Goal: Task Accomplishment & Management: Manage account settings

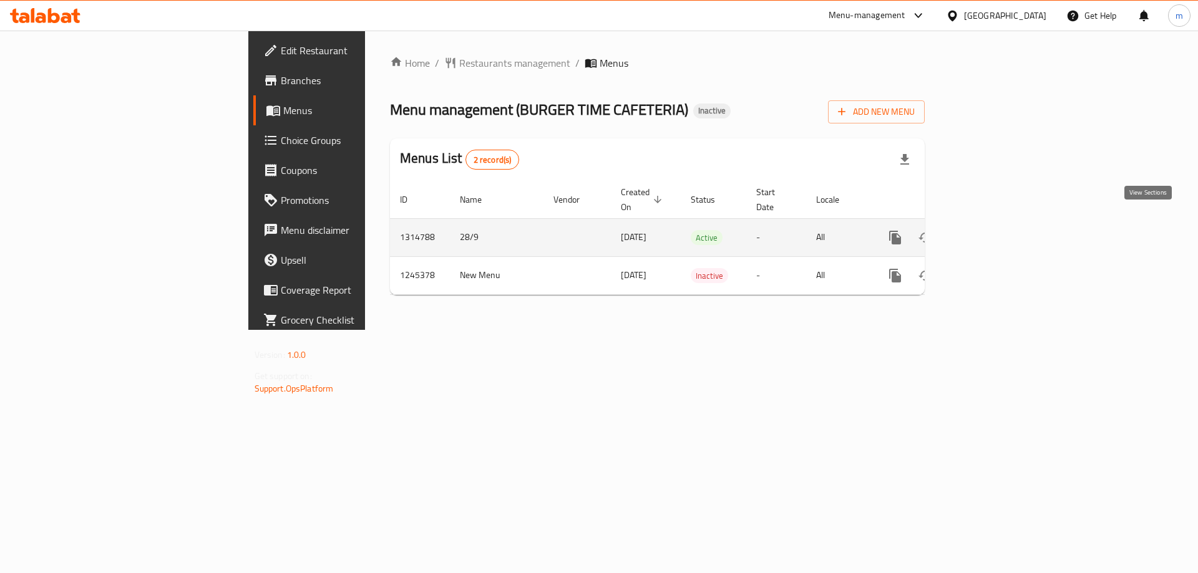
click at [993, 230] on icon "enhanced table" at bounding box center [985, 237] width 15 height 15
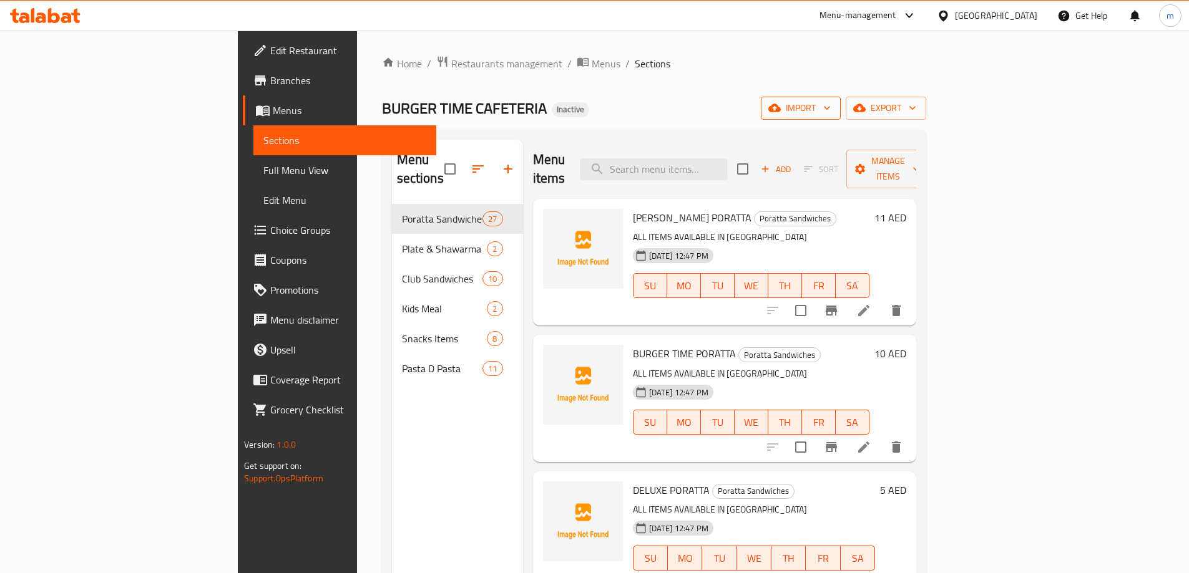
click at [830, 115] on span "import" at bounding box center [801, 108] width 60 height 16
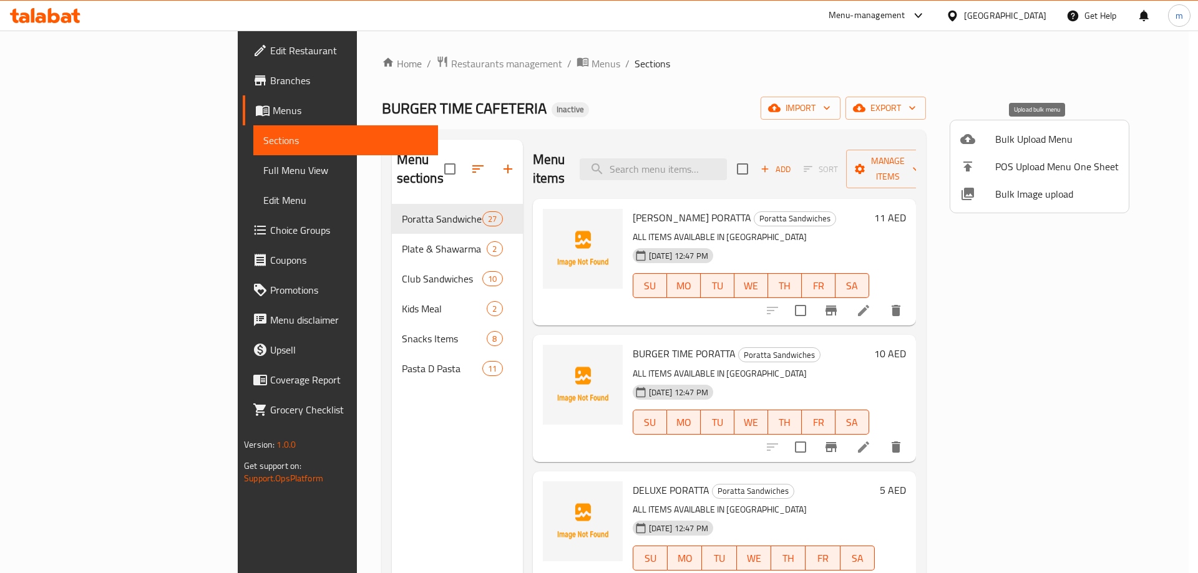
click at [1021, 142] on span "Bulk Upload Menu" at bounding box center [1057, 139] width 124 height 15
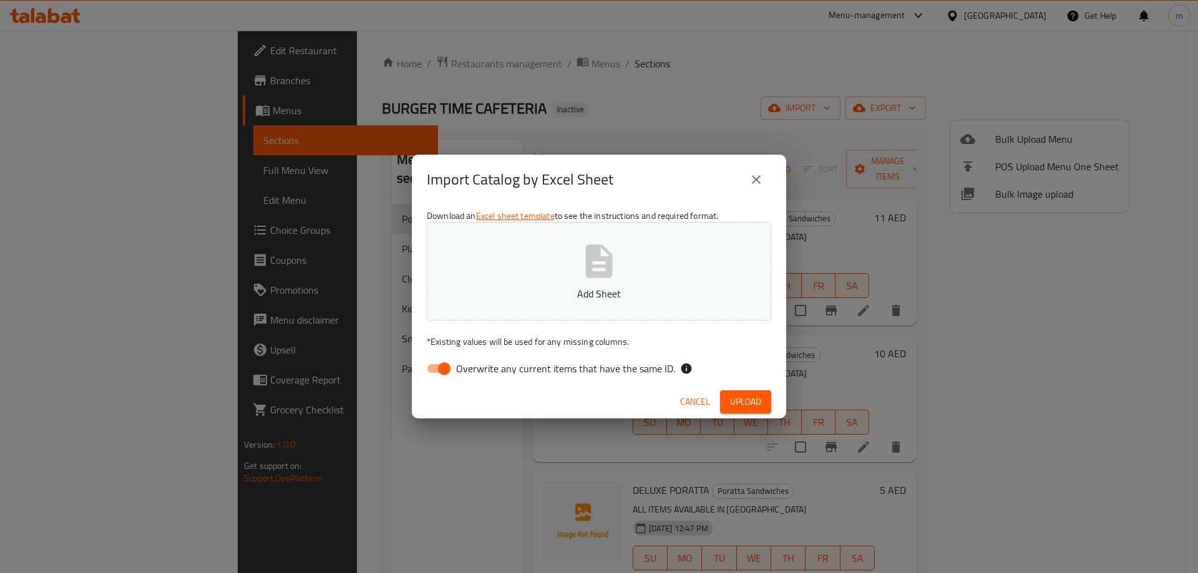
click at [540, 361] on span "Overwrite any current items that have the same ID." at bounding box center [565, 368] width 219 height 15
click at [480, 359] on input "Overwrite any current items that have the same ID." at bounding box center [444, 369] width 71 height 24
checkbox input "false"
click at [749, 386] on div "Cancel Upload" at bounding box center [599, 402] width 374 height 33
click at [759, 396] on span "Upload" at bounding box center [745, 402] width 31 height 16
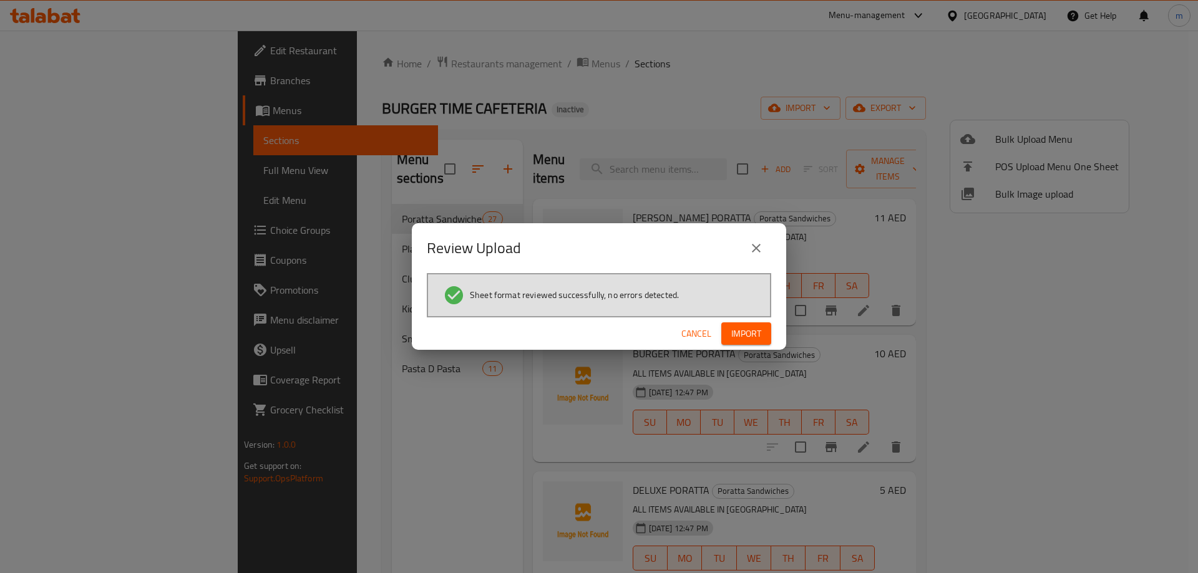
click at [756, 316] on div "Sheet format reviewed successfully, no errors detected." at bounding box center [599, 295] width 344 height 44
click at [756, 329] on span "Import" at bounding box center [746, 334] width 30 height 16
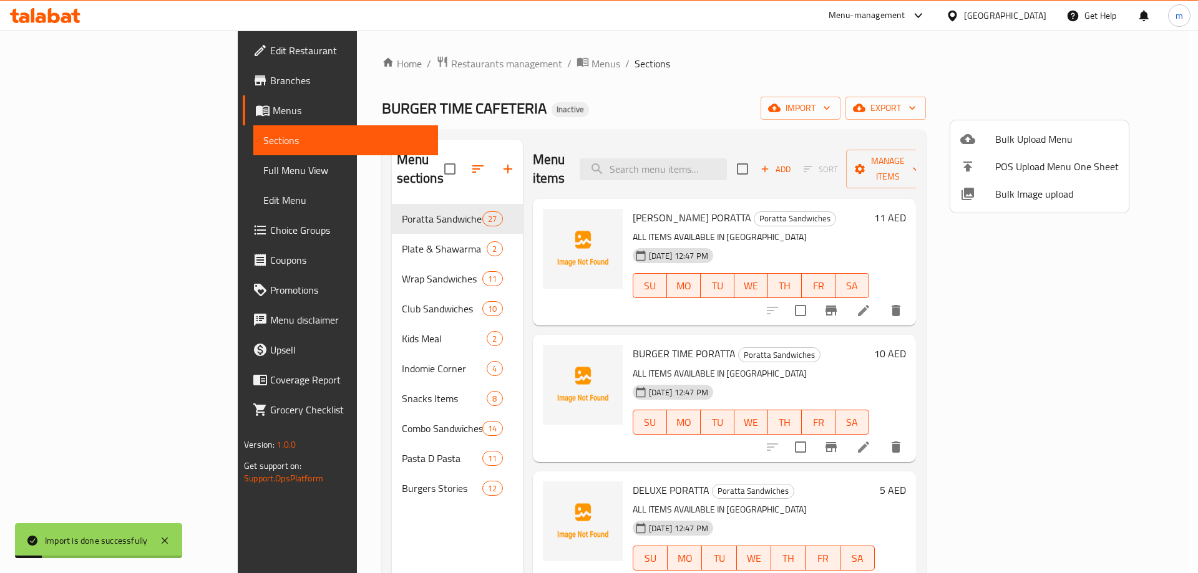
click at [56, 230] on div at bounding box center [599, 286] width 1198 height 573
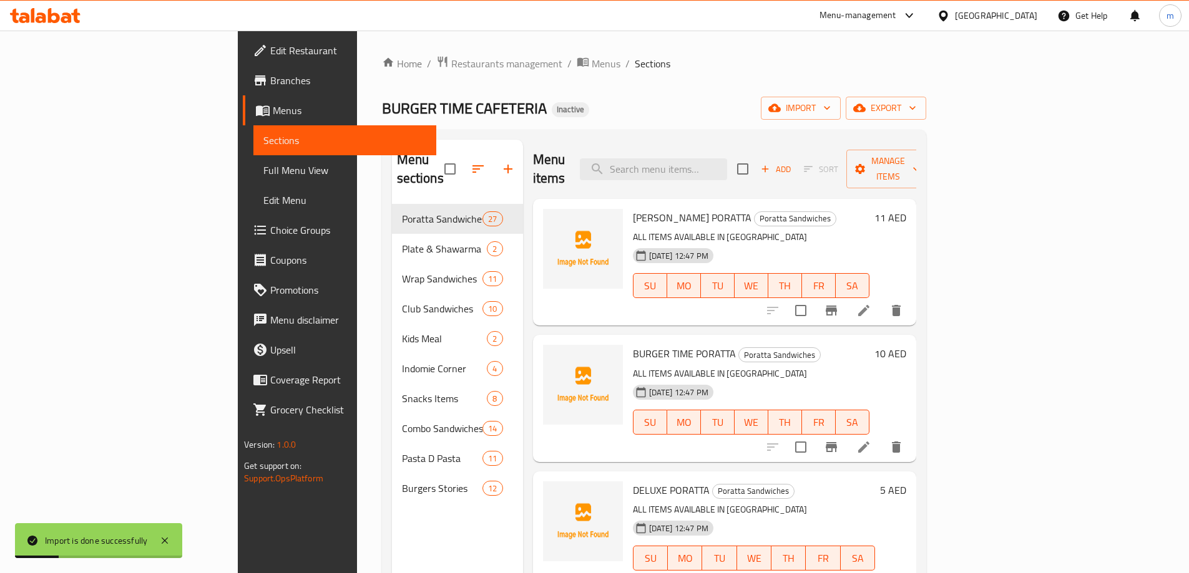
click at [270, 230] on span "Choice Groups" at bounding box center [348, 230] width 156 height 15
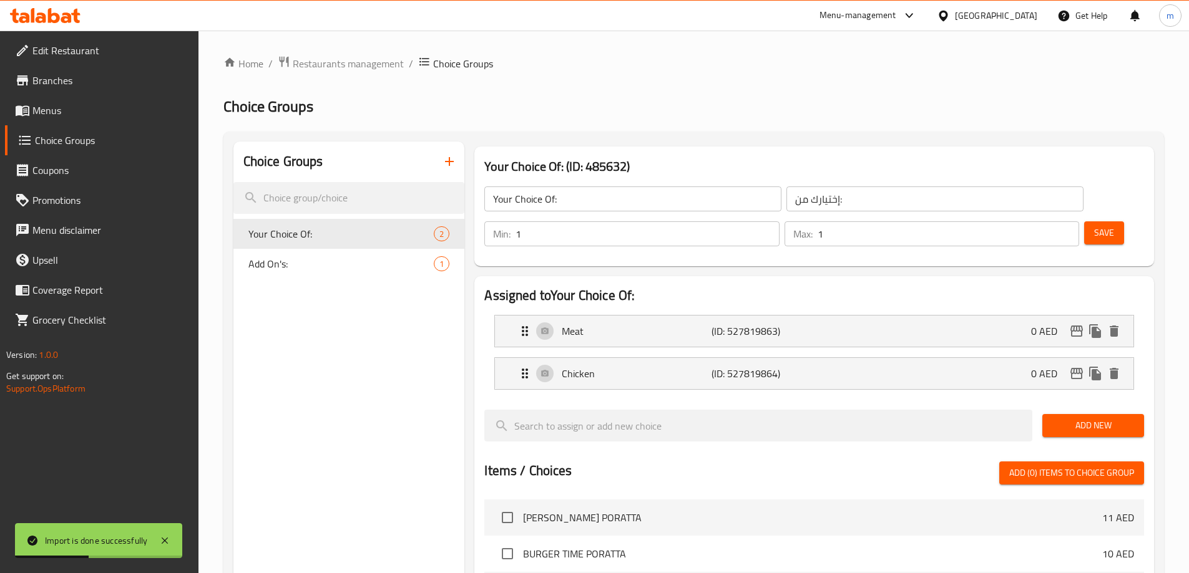
click at [442, 169] on button "button" at bounding box center [449, 162] width 30 height 30
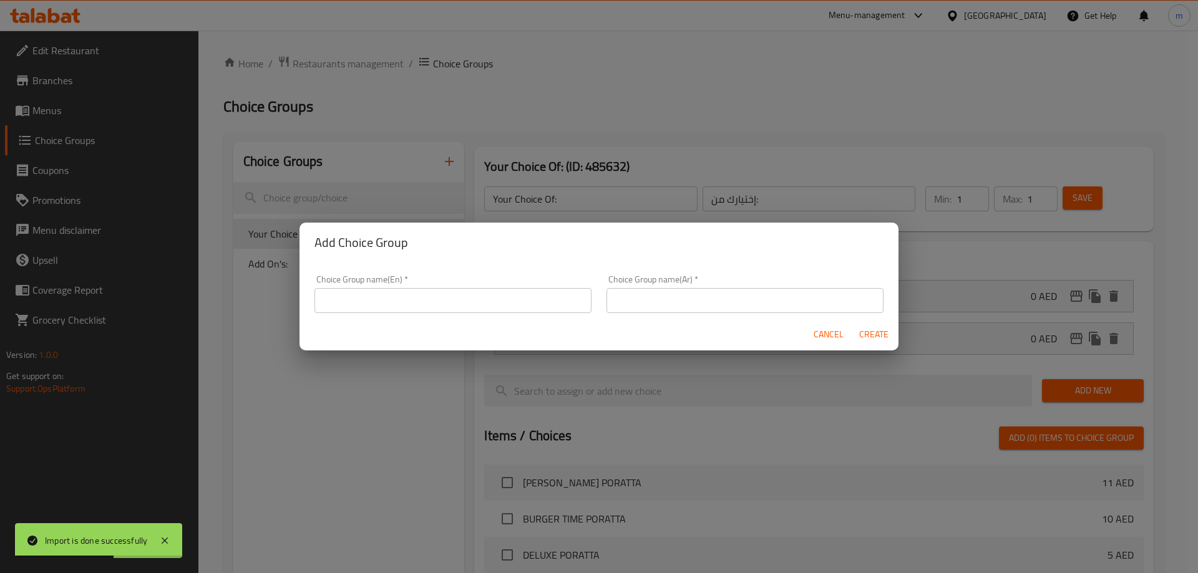
click at [446, 283] on div "Choice Group name(En)   * Choice Group name(En) *" at bounding box center [452, 294] width 277 height 38
click at [444, 287] on div "Choice Group name(En)   * Choice Group name(En) *" at bounding box center [452, 294] width 277 height 38
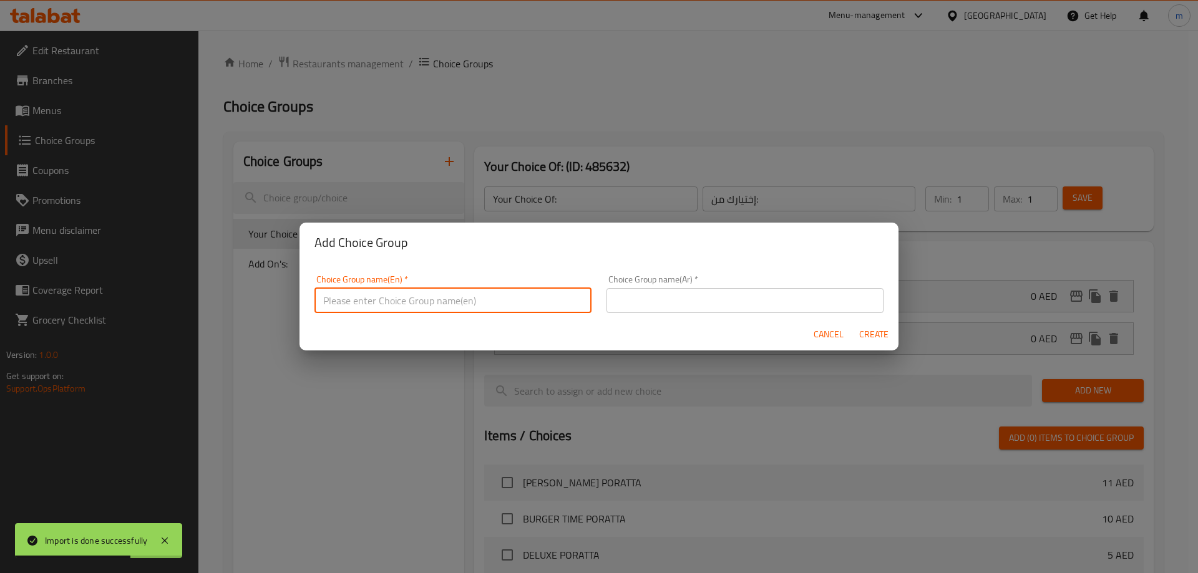
click at [441, 291] on input "text" at bounding box center [452, 300] width 277 height 25
type input "Your Choice Of:"
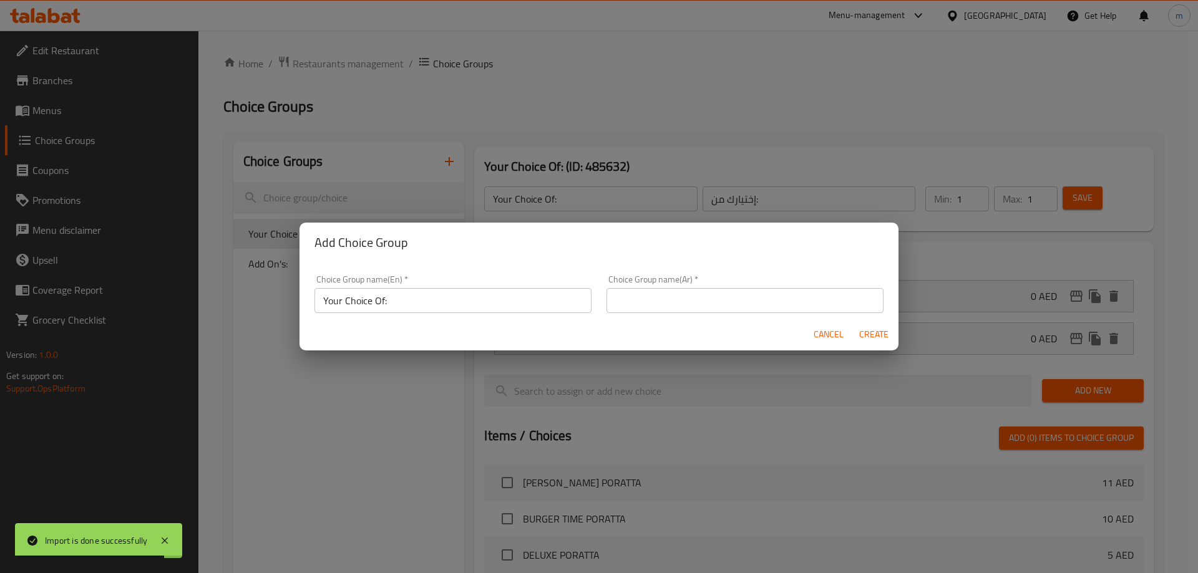
click at [650, 324] on div "Cancel Create" at bounding box center [598, 334] width 599 height 33
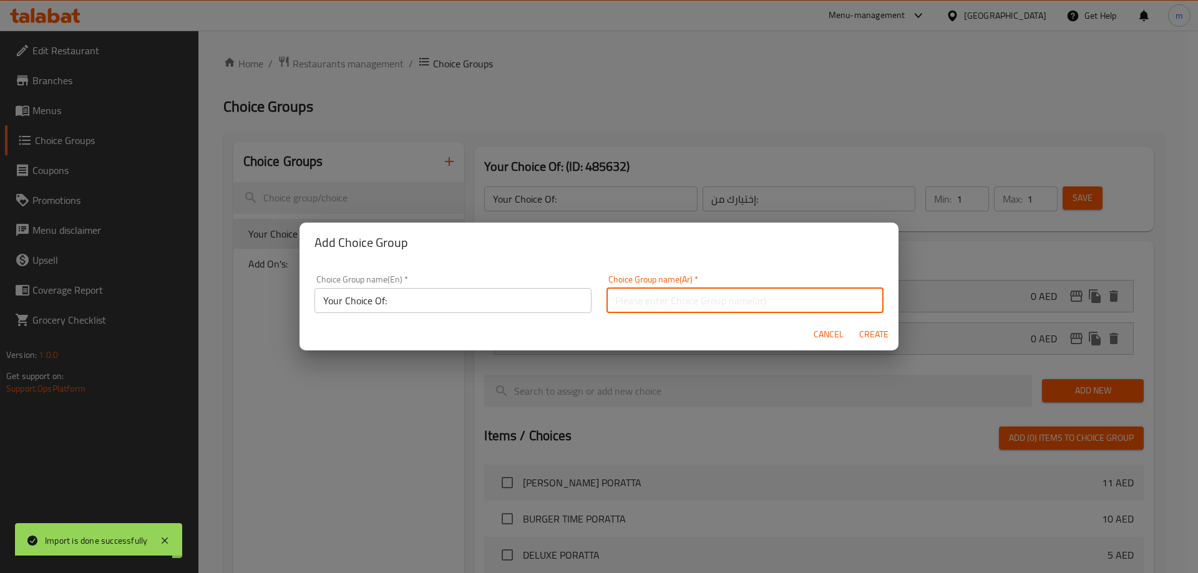
click at [656, 308] on input "text" at bounding box center [744, 300] width 277 height 25
type input "اختيارك من:"
click at [863, 337] on span "Create" at bounding box center [873, 335] width 30 height 16
type input "Your Choice Of:"
type input "اختيارك من:"
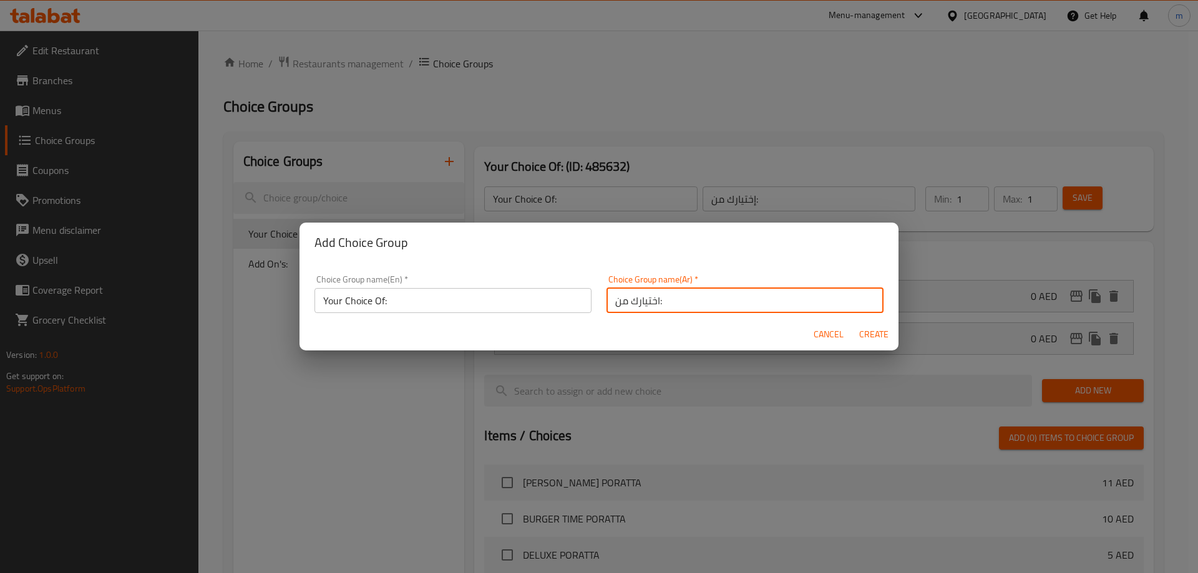
type input "0"
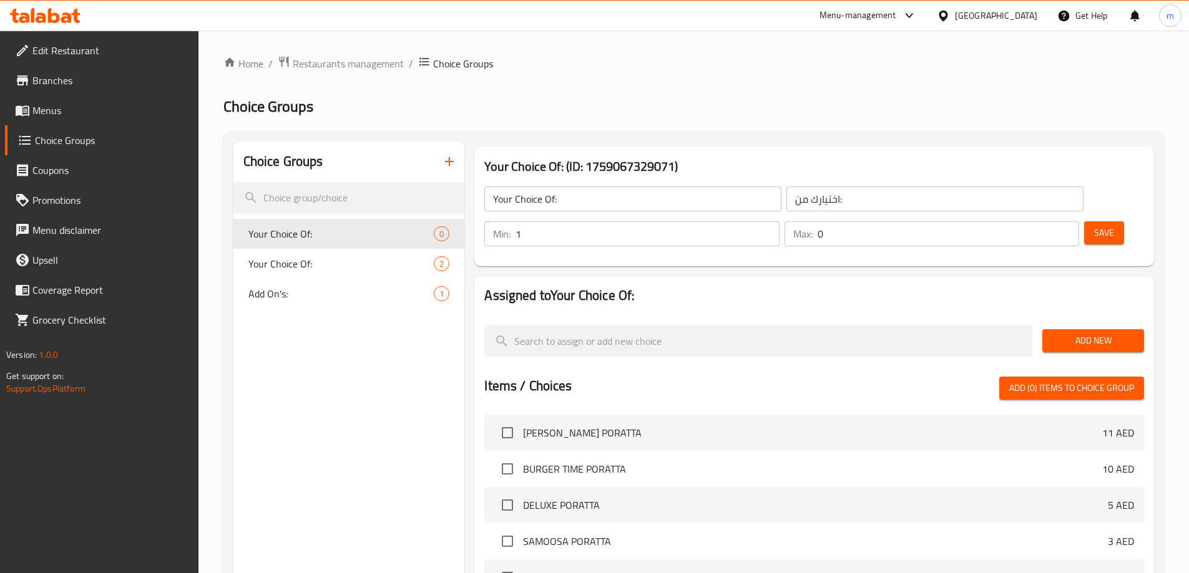
type input "1"
click at [779, 221] on input "1" at bounding box center [646, 233] width 263 height 25
type input "1"
click at [1042, 221] on input "1" at bounding box center [947, 233] width 261 height 25
click at [1097, 333] on span "Add New" at bounding box center [1093, 341] width 82 height 16
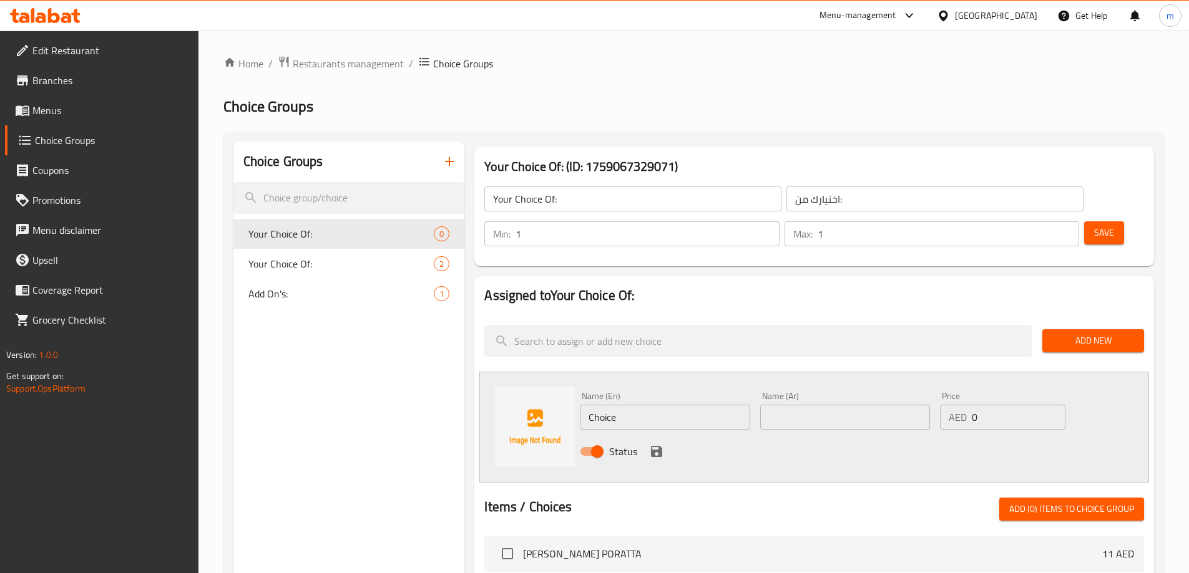
click at [684, 405] on input "Choice" at bounding box center [665, 417] width 170 height 25
click at [625, 405] on input "Choice" at bounding box center [665, 417] width 170 height 25
paste input "chicken"
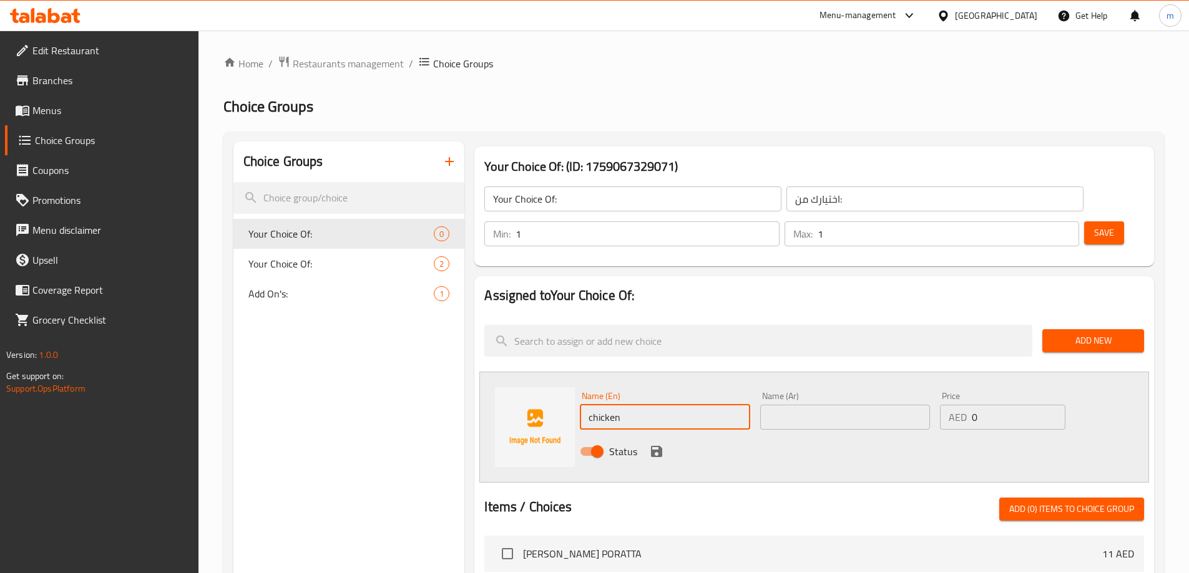
type input "chicken"
click at [832, 405] on input "text" at bounding box center [845, 417] width 170 height 25
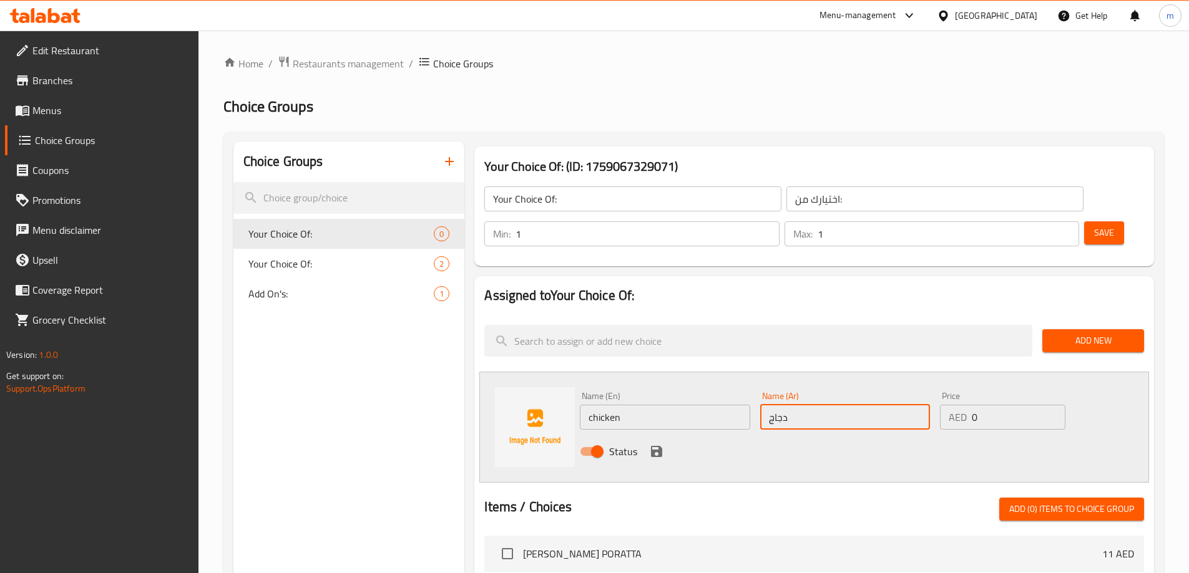
type input "دجاج"
click at [653, 444] on icon "save" at bounding box center [656, 451] width 15 height 15
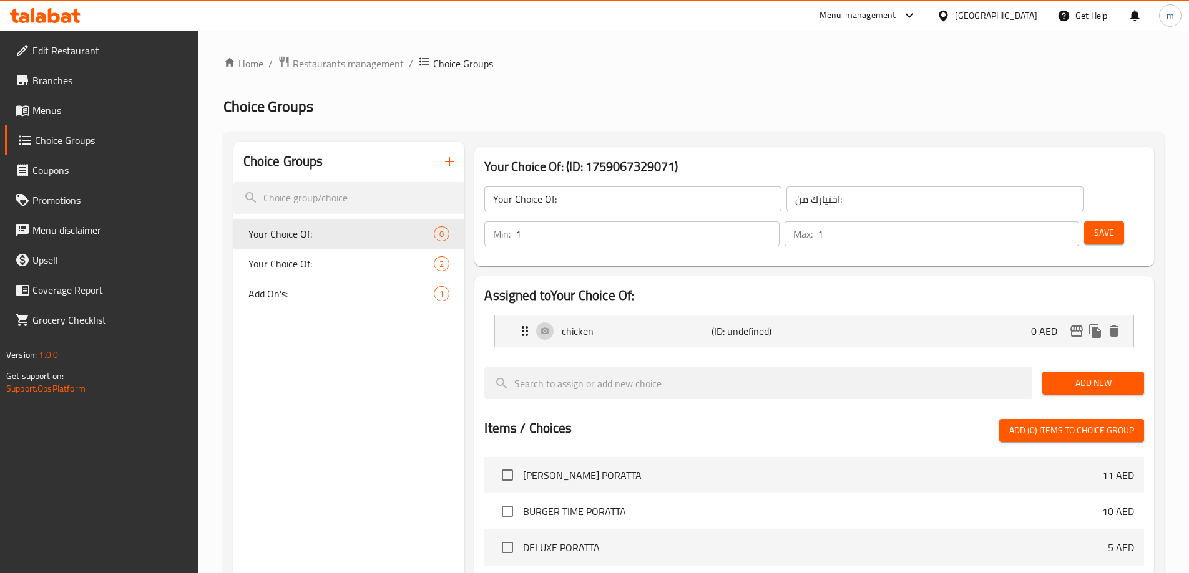
click at [1121, 376] on span "Add New" at bounding box center [1093, 384] width 82 height 16
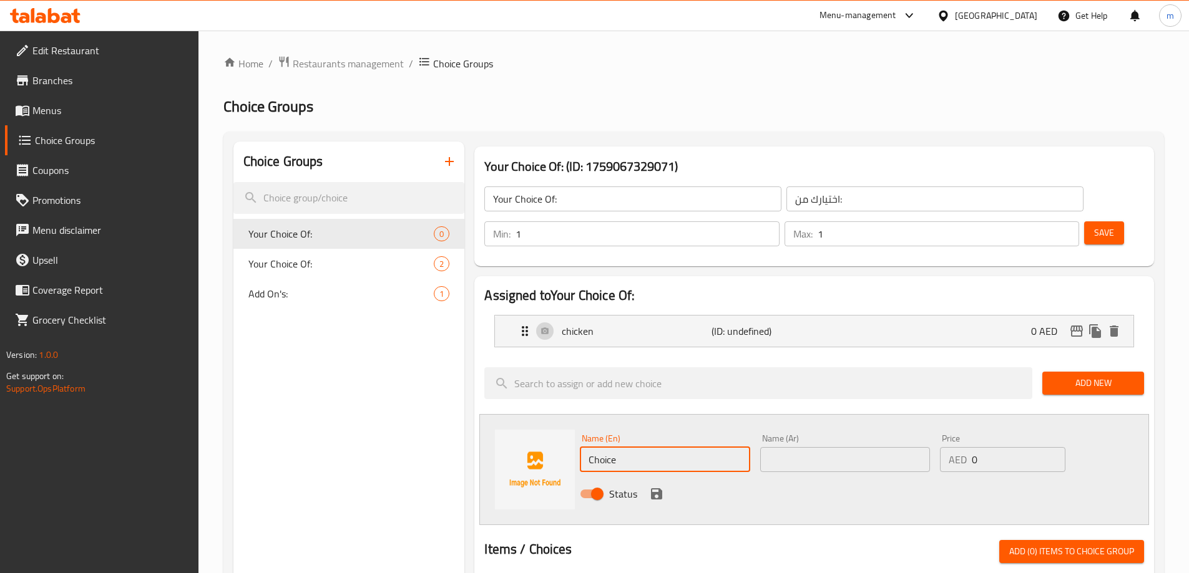
click at [679, 447] on input "Choice" at bounding box center [665, 459] width 170 height 25
paste input "beef"
type input "beef"
click at [780, 447] on input "text" at bounding box center [845, 459] width 170 height 25
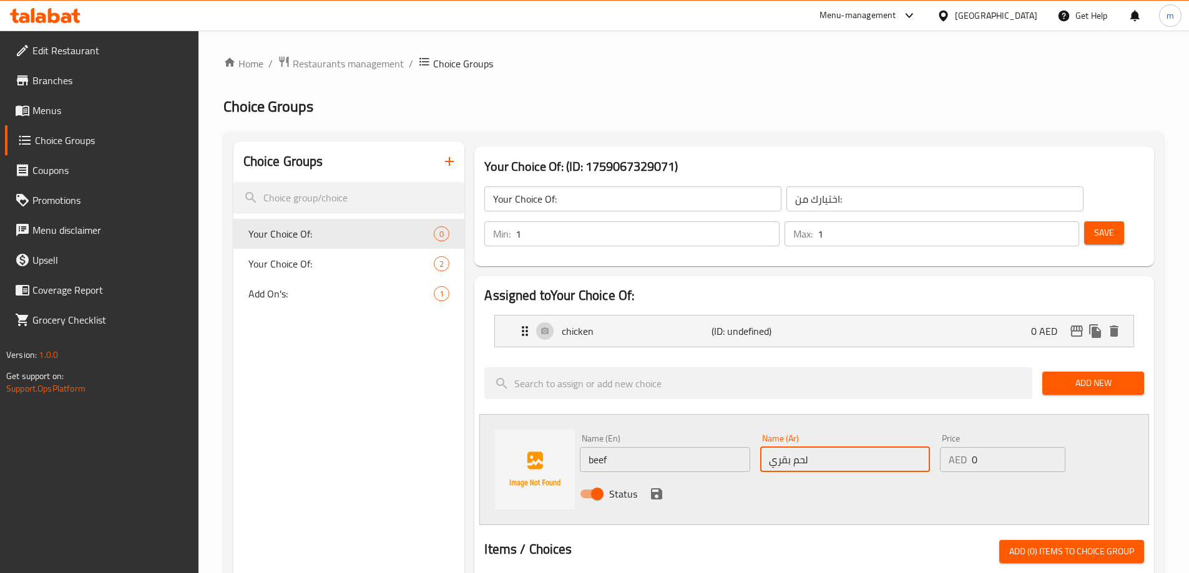
type input "لحم بقري"
click at [662, 477] on div "Status" at bounding box center [845, 494] width 540 height 34
click at [658, 489] on icon "save" at bounding box center [656, 494] width 11 height 11
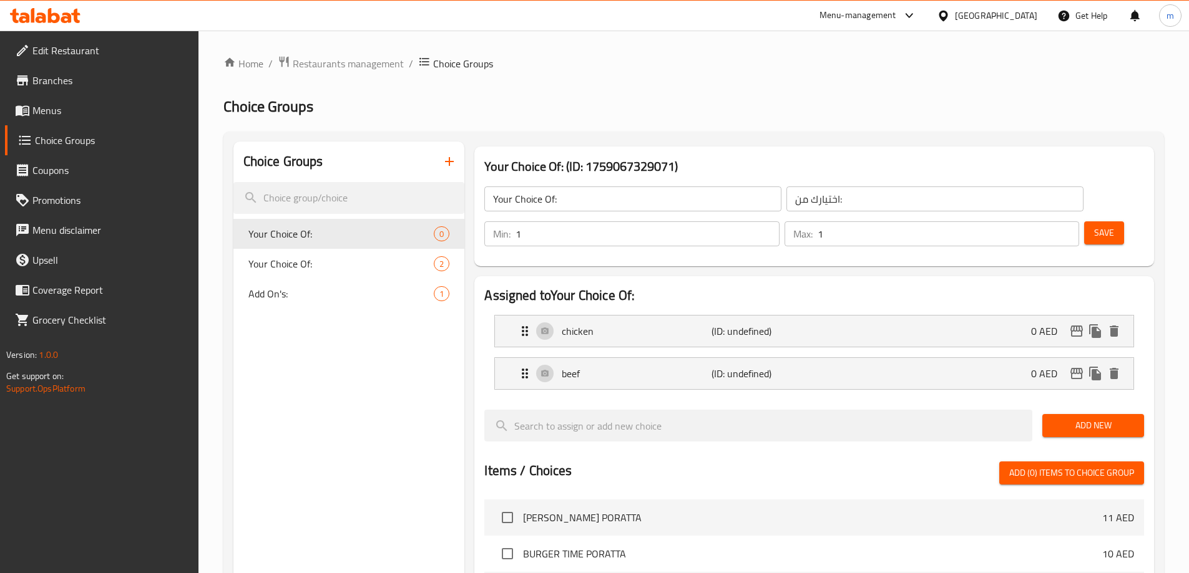
click at [1094, 225] on span "Save" at bounding box center [1104, 233] width 20 height 16
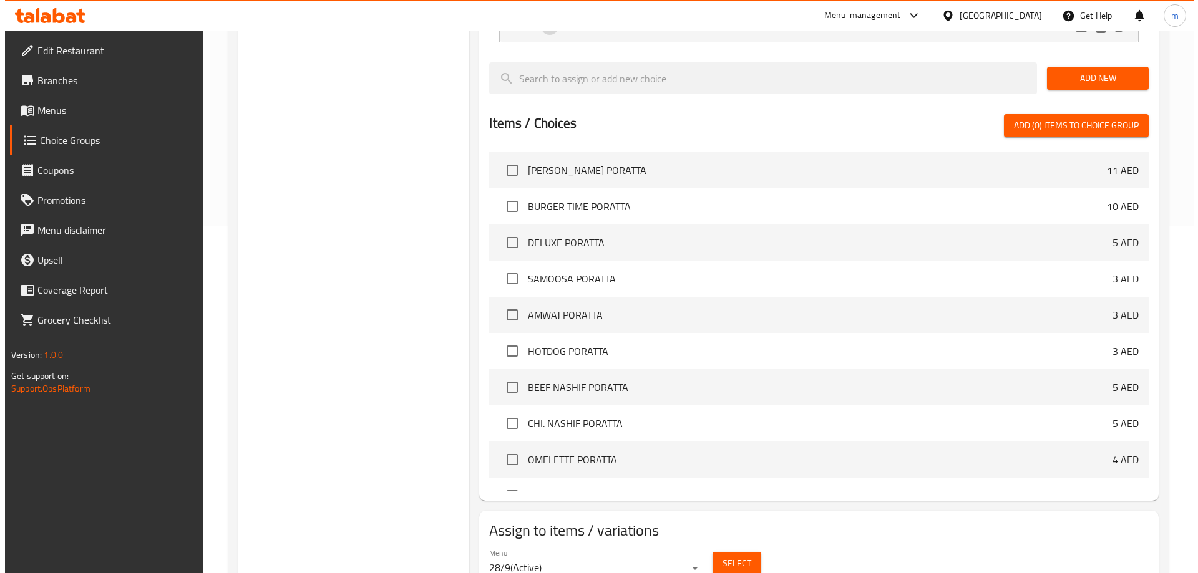
scroll to position [367, 0]
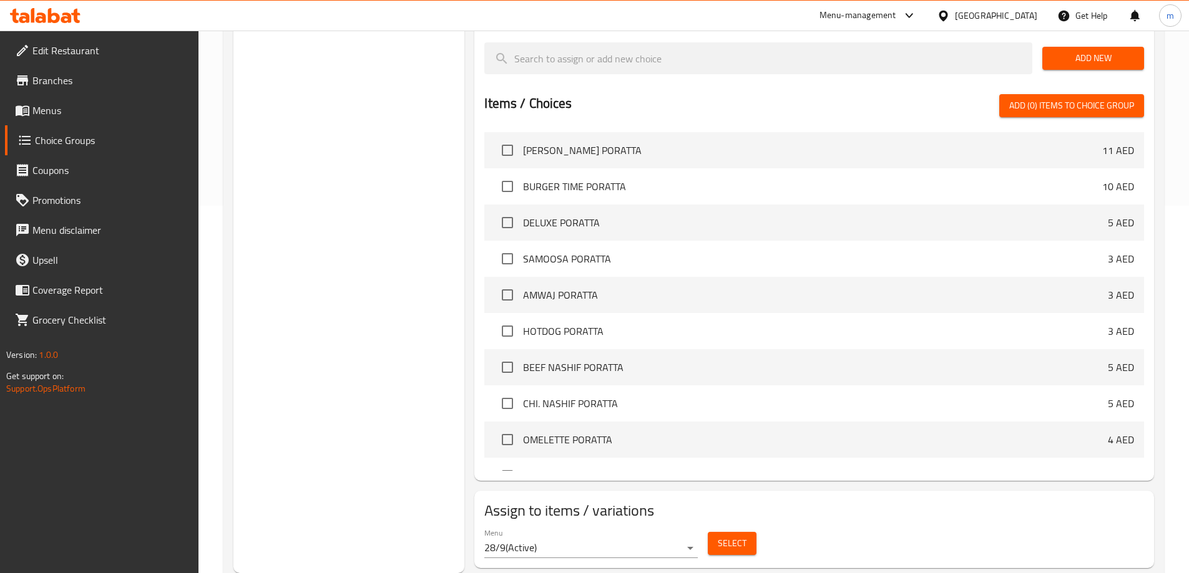
click at [745, 536] on span "Select" at bounding box center [731, 544] width 29 height 16
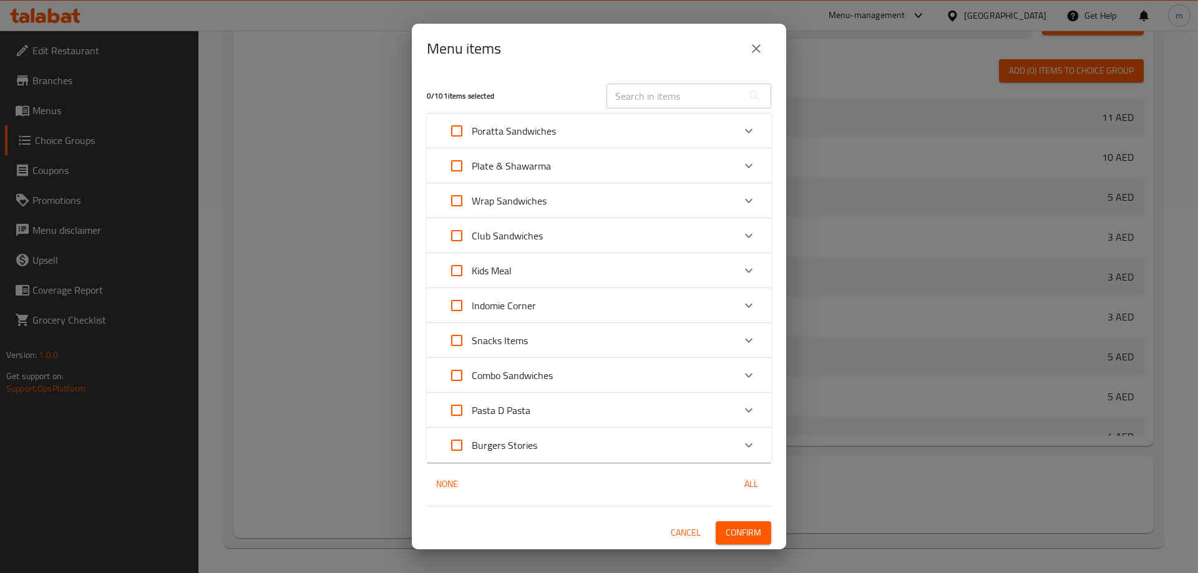
drag, startPoint x: 698, startPoint y: 113, endPoint x: 691, endPoint y: 106, distance: 9.3
click at [697, 114] on div "Poratta Sandwiches" at bounding box center [599, 131] width 344 height 35
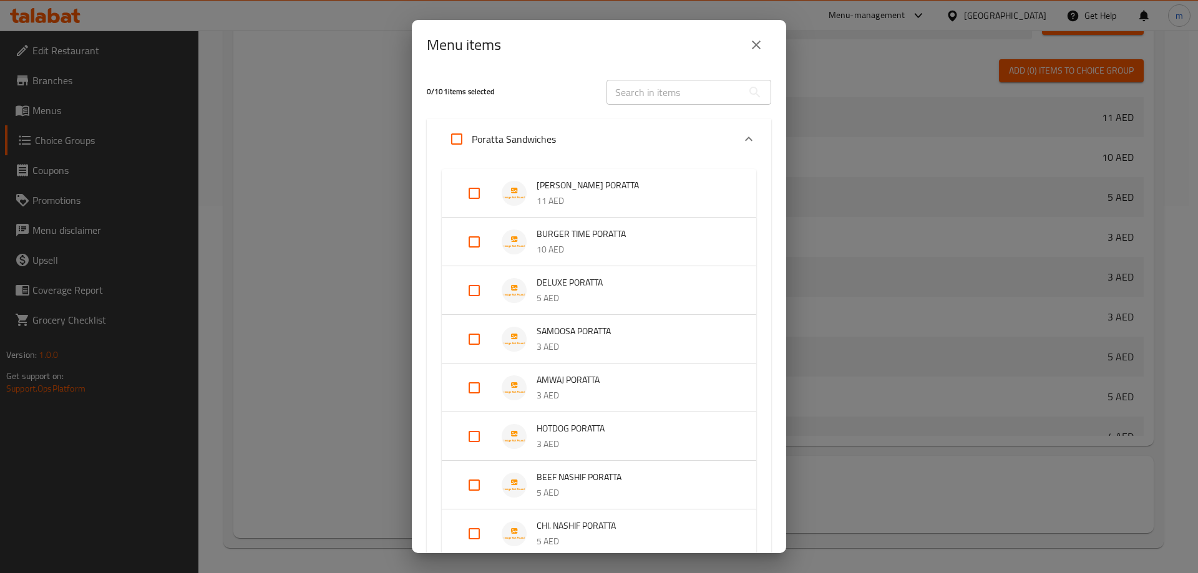
click at [681, 93] on input "text" at bounding box center [674, 92] width 136 height 25
click at [698, 131] on div "Poratta Sandwiches" at bounding box center [588, 139] width 292 height 30
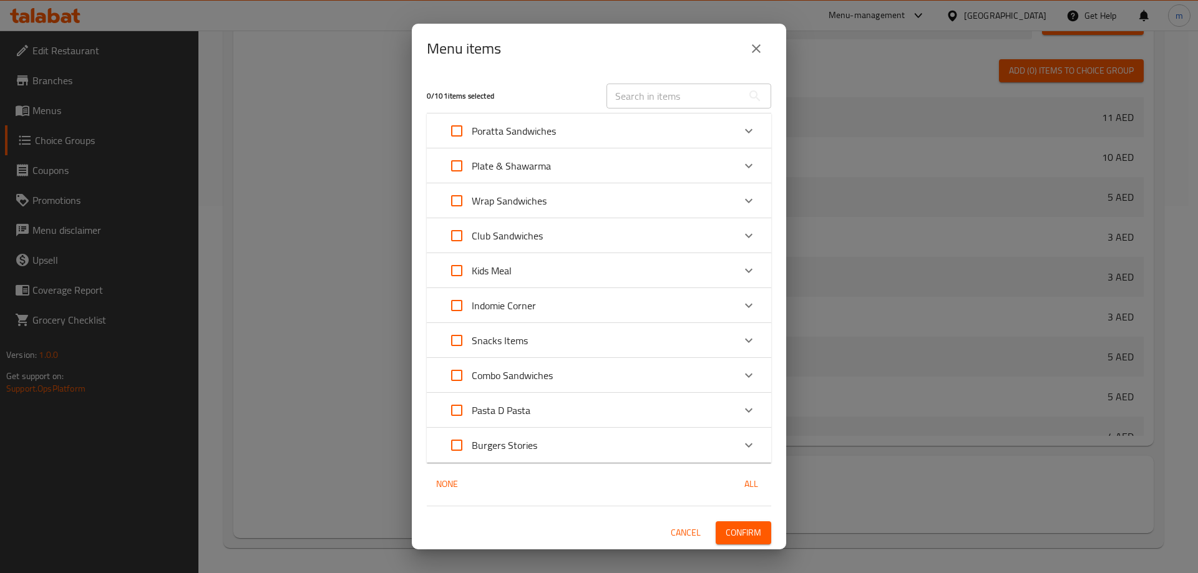
click at [734, 90] on input "text" at bounding box center [674, 96] width 136 height 25
paste input "BURGER CHI/BEEF"
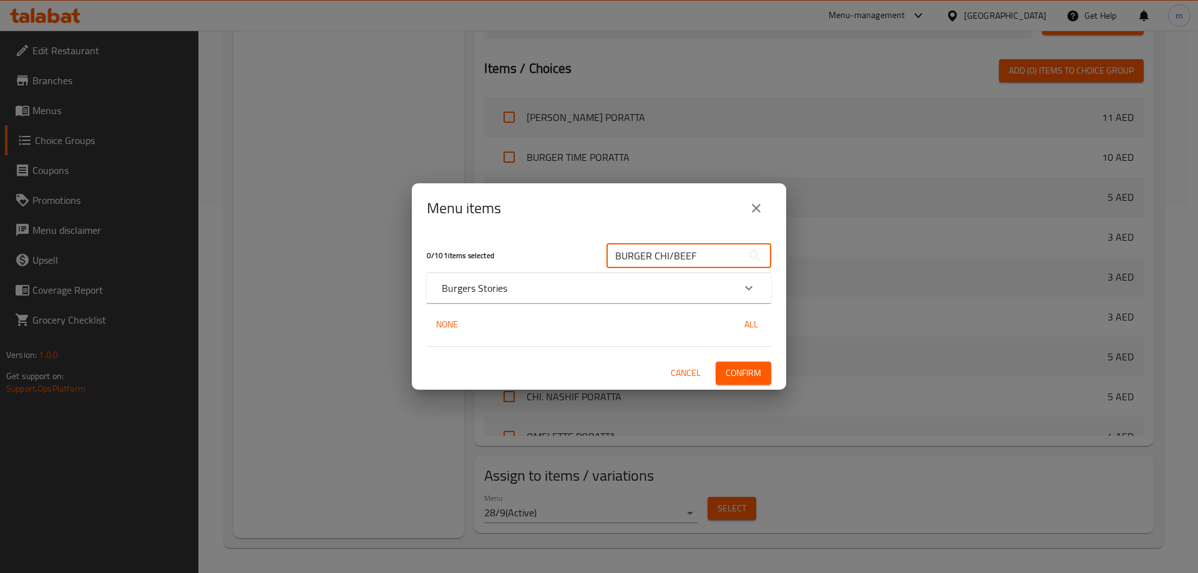
type input "BURGER CHI/BEEF"
click at [609, 286] on div "Burgers Stories" at bounding box center [588, 288] width 292 height 15
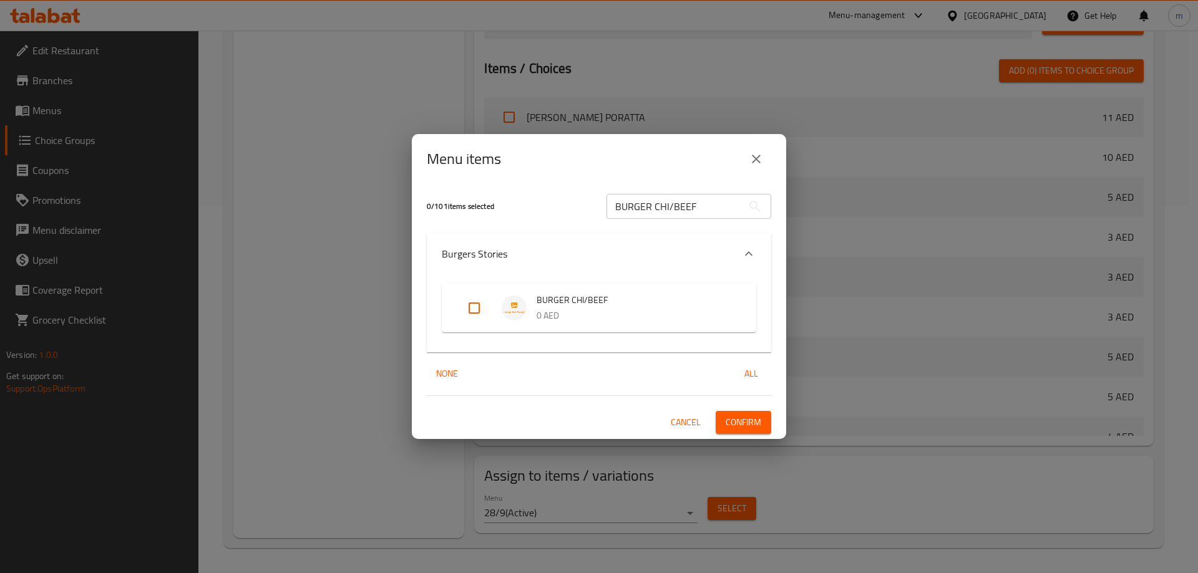
click at [466, 309] on input "Expand" at bounding box center [474, 308] width 30 height 30
checkbox input "true"
click at [681, 208] on input "BURGER CHI/BEEF" at bounding box center [674, 206] width 136 height 25
paste input "DOUBLE BURGER (CHI./ BEEF)"
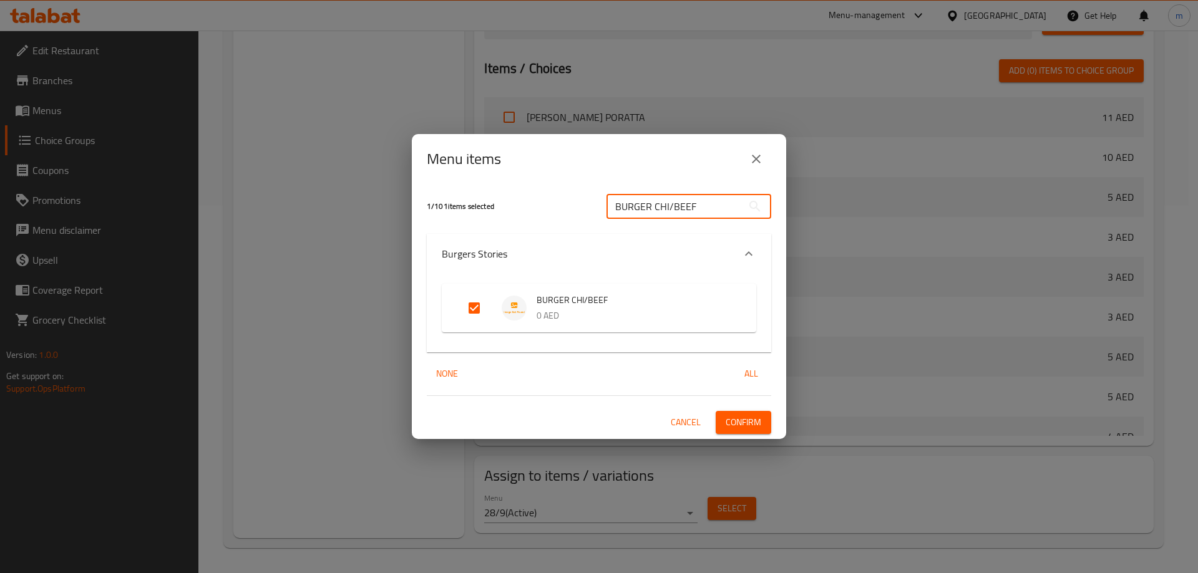
click at [681, 208] on input "BURGER CHI/BEEF" at bounding box center [674, 206] width 136 height 25
type input "DOUBLE BURGER (CHI./ BEEF)"
click at [473, 318] on input "Expand" at bounding box center [474, 308] width 30 height 30
checkbox input "true"
click at [746, 203] on div "DOUBLE BURGER (CHI./ BEEF) ​" at bounding box center [688, 206] width 165 height 25
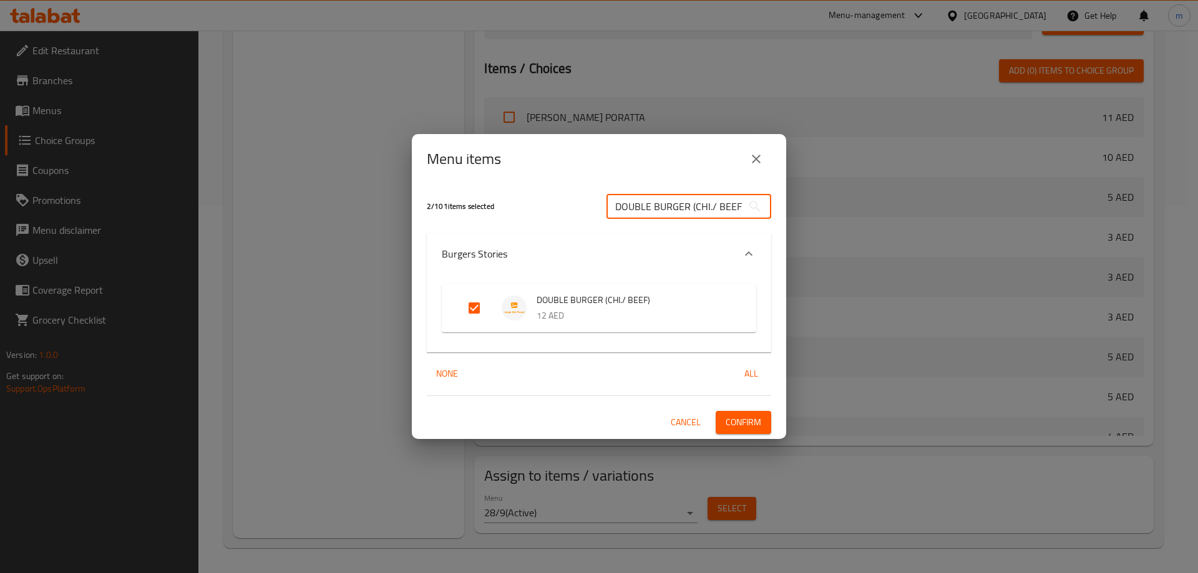
click at [746, 203] on div "DOUBLE BURGER (CHI./ BEEF) ​" at bounding box center [688, 206] width 165 height 25
paste input "ROYAL BEEF / CHI. BURGER"
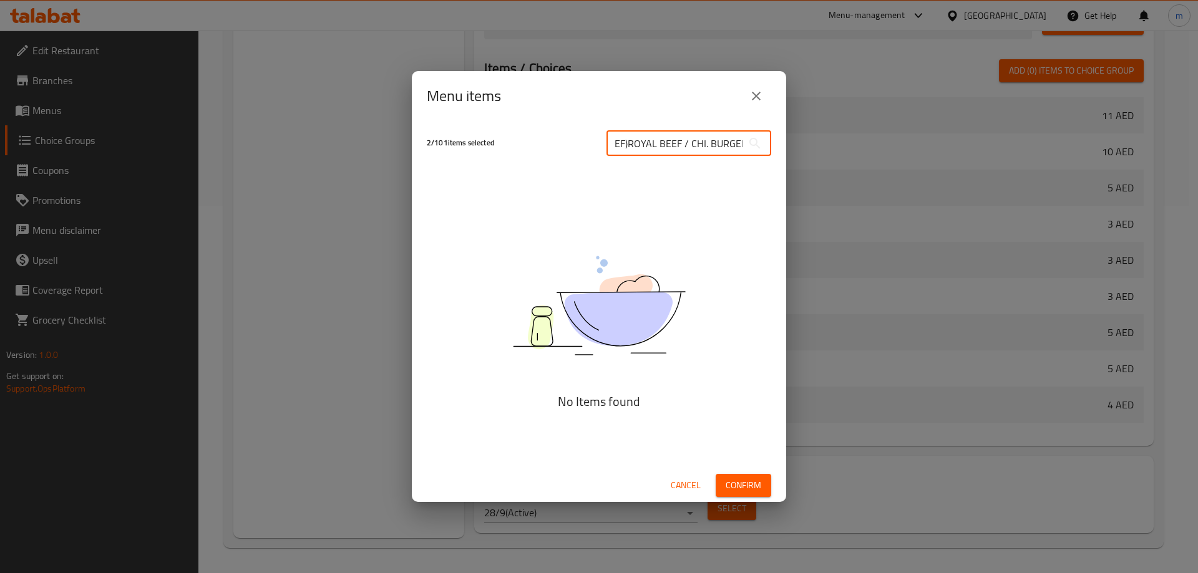
click at [708, 139] on input "DOUBLE BURGER (CHI./ BEEF)ROYAL BEEF / CHI. BURGER" at bounding box center [674, 143] width 136 height 25
paste input "text"
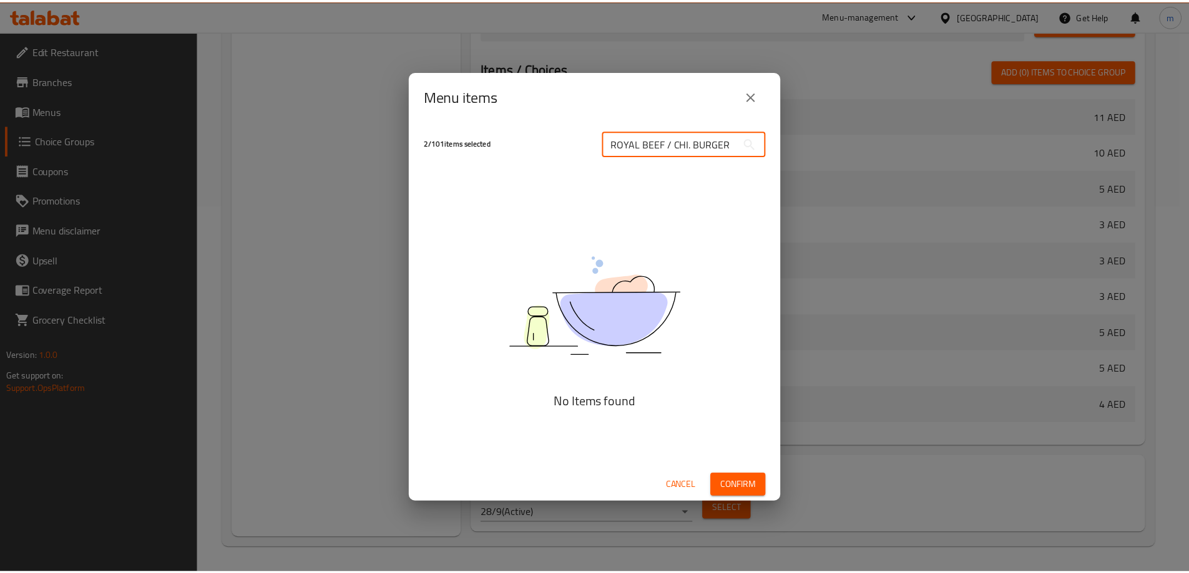
scroll to position [0, 0]
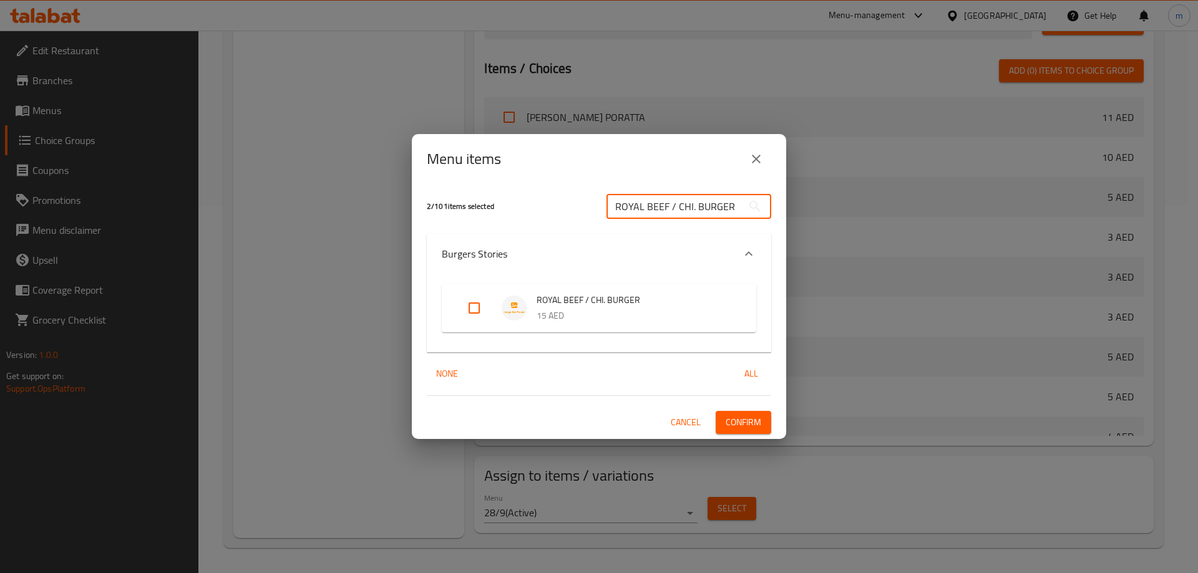
type input "ROYAL BEEF / CHI. BURGER"
click at [454, 310] on div "ROYAL BEEF / CHI. BURGER 15 AED" at bounding box center [599, 308] width 314 height 49
click at [470, 311] on input "Expand" at bounding box center [474, 308] width 30 height 30
checkbox input "true"
drag, startPoint x: 769, startPoint y: 414, endPoint x: 763, endPoint y: 417, distance: 6.7
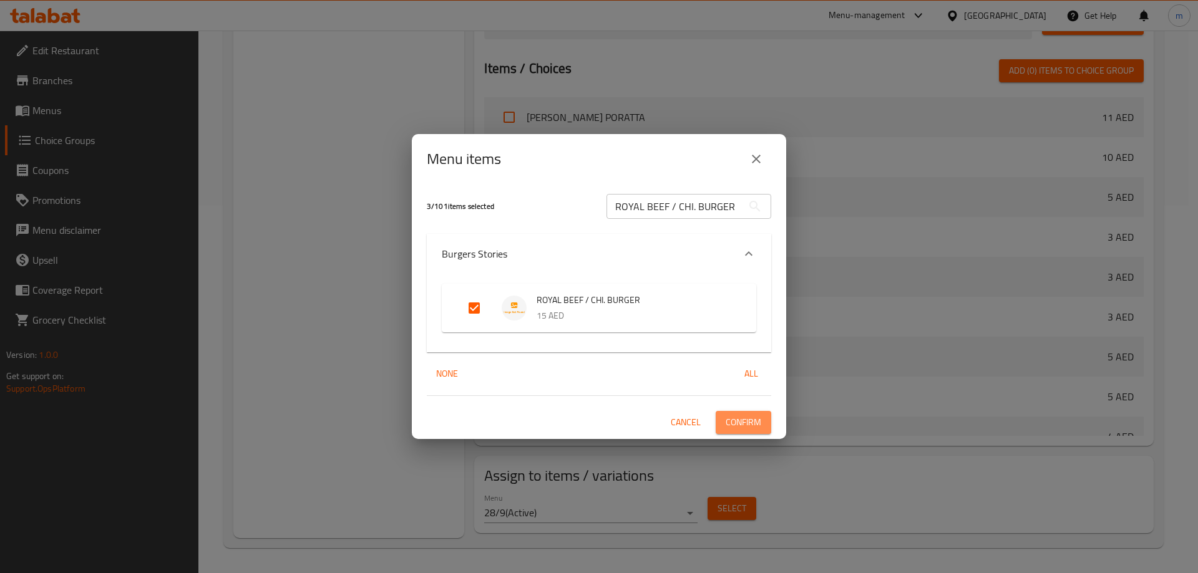
click at [764, 416] on button "Confirm" at bounding box center [744, 422] width 56 height 23
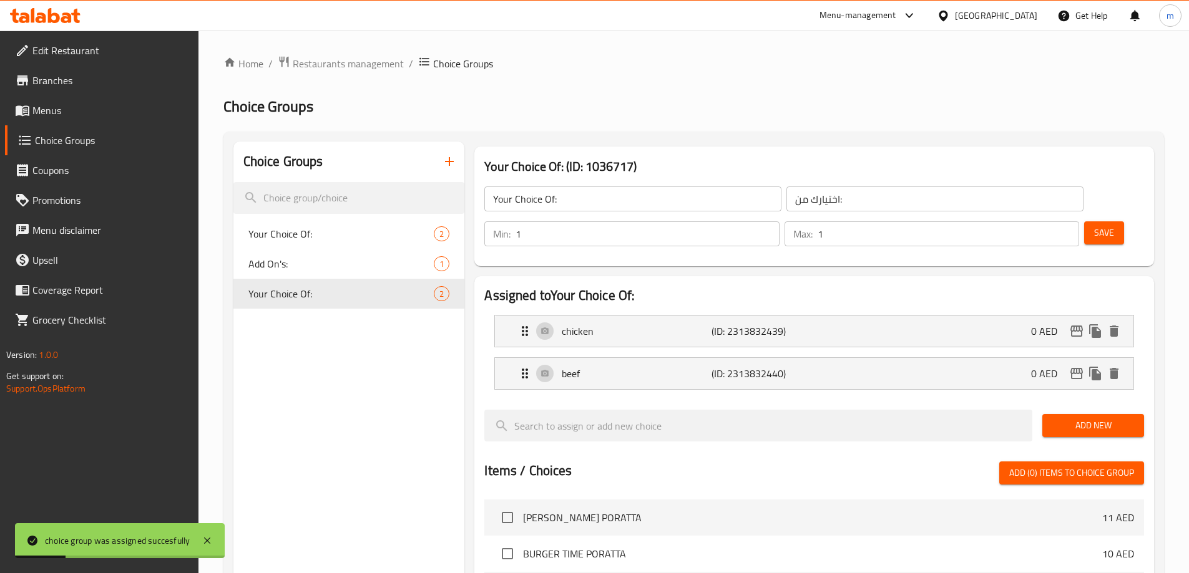
click at [448, 153] on button "button" at bounding box center [449, 162] width 30 height 30
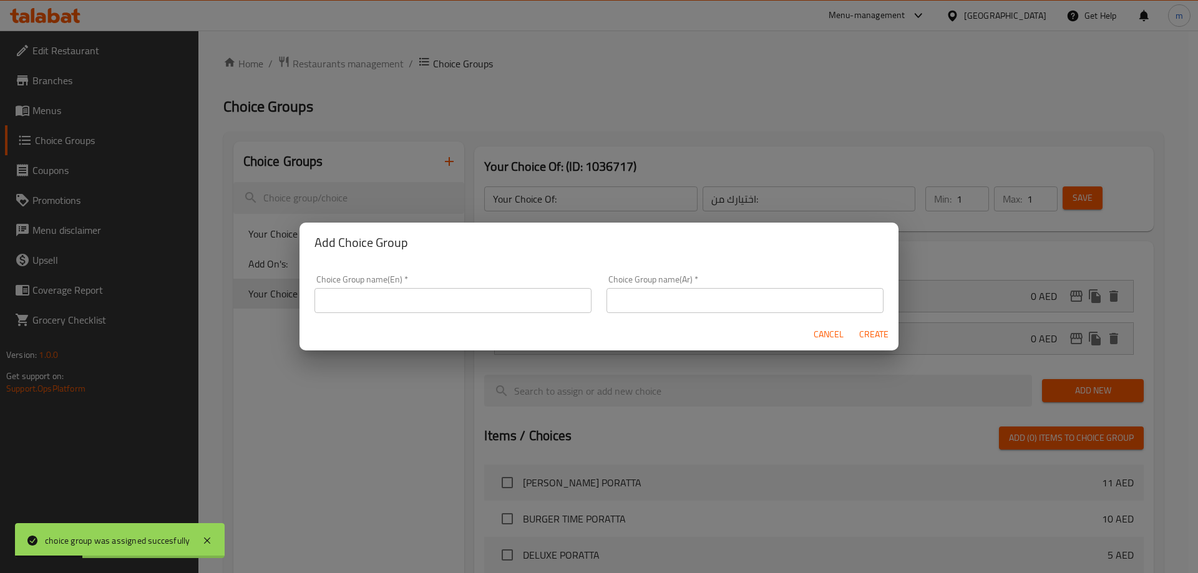
click at [435, 309] on input "text" at bounding box center [452, 300] width 277 height 25
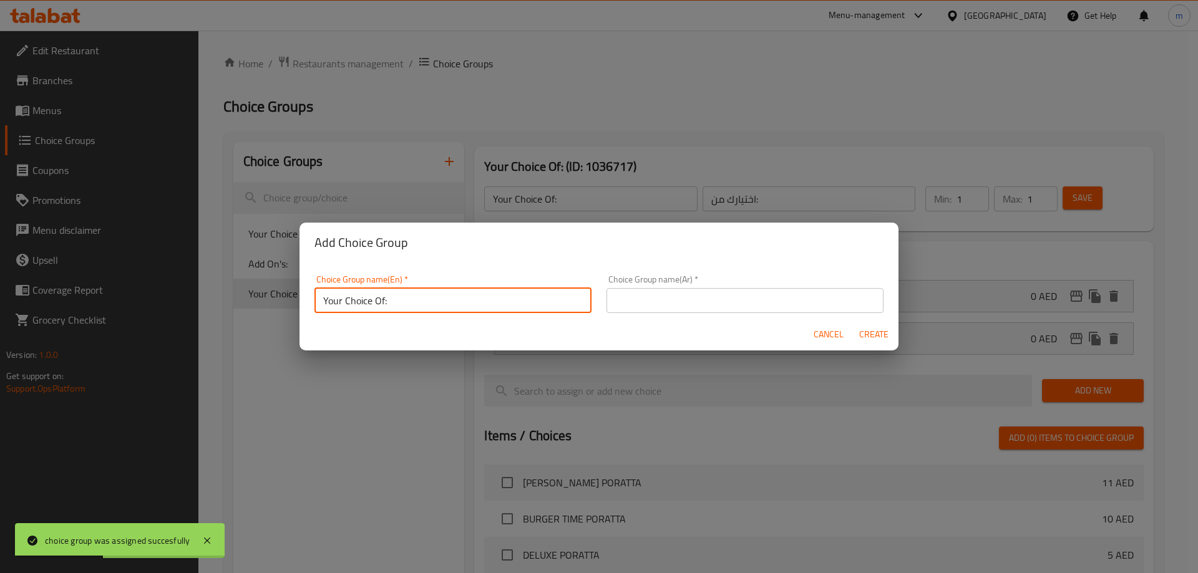
click at [424, 310] on input "Your Choice Of:" at bounding box center [452, 300] width 277 height 25
type input "Your Choice Of"
click at [678, 299] on input "text" at bounding box center [744, 300] width 277 height 25
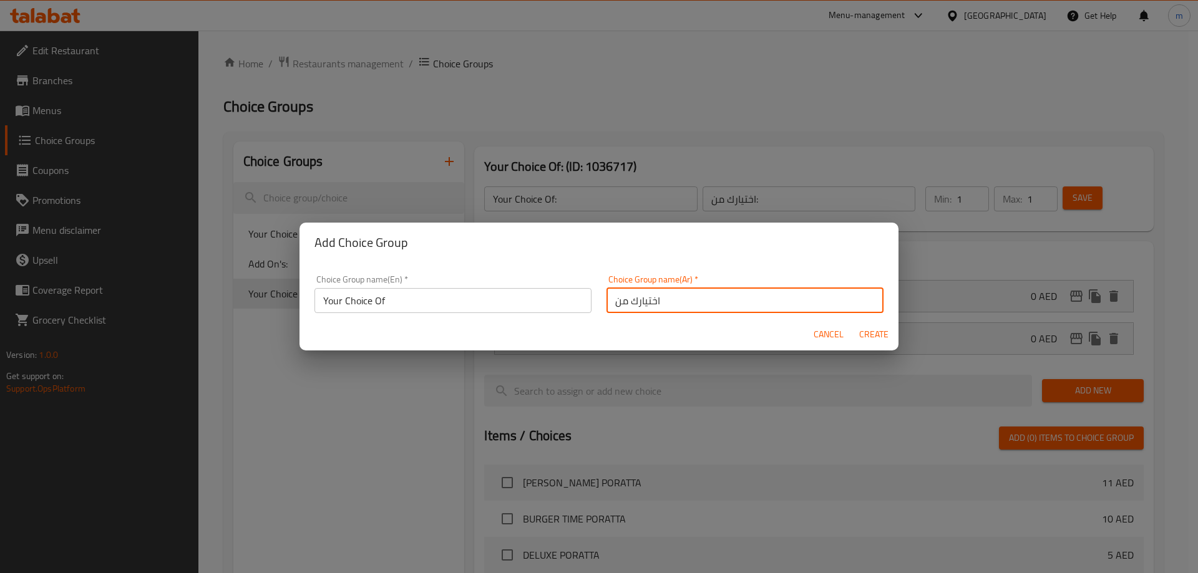
type input "اختيارك من"
drag, startPoint x: 878, startPoint y: 337, endPoint x: 941, endPoint y: 285, distance: 81.6
click at [878, 337] on span "Create" at bounding box center [873, 335] width 30 height 16
type input "Your Choice Of"
type input "اختيارك من"
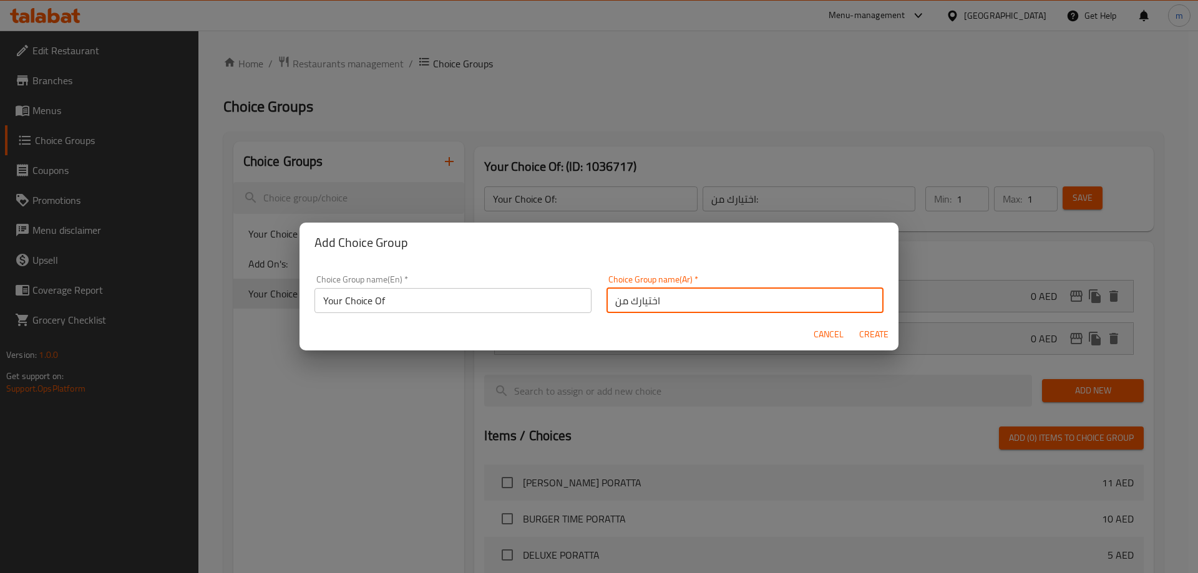
type input "0"
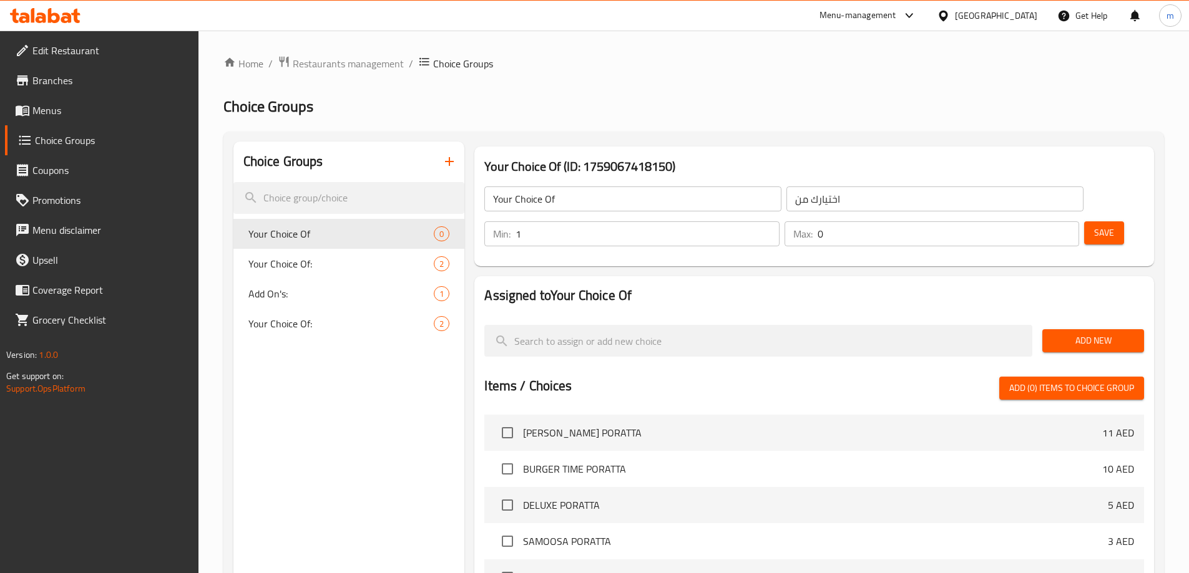
type input "1"
click at [779, 221] on input "1" at bounding box center [646, 233] width 263 height 25
type input "1"
click at [1044, 221] on input "1" at bounding box center [947, 233] width 261 height 25
click at [1087, 333] on span "Add New" at bounding box center [1093, 341] width 82 height 16
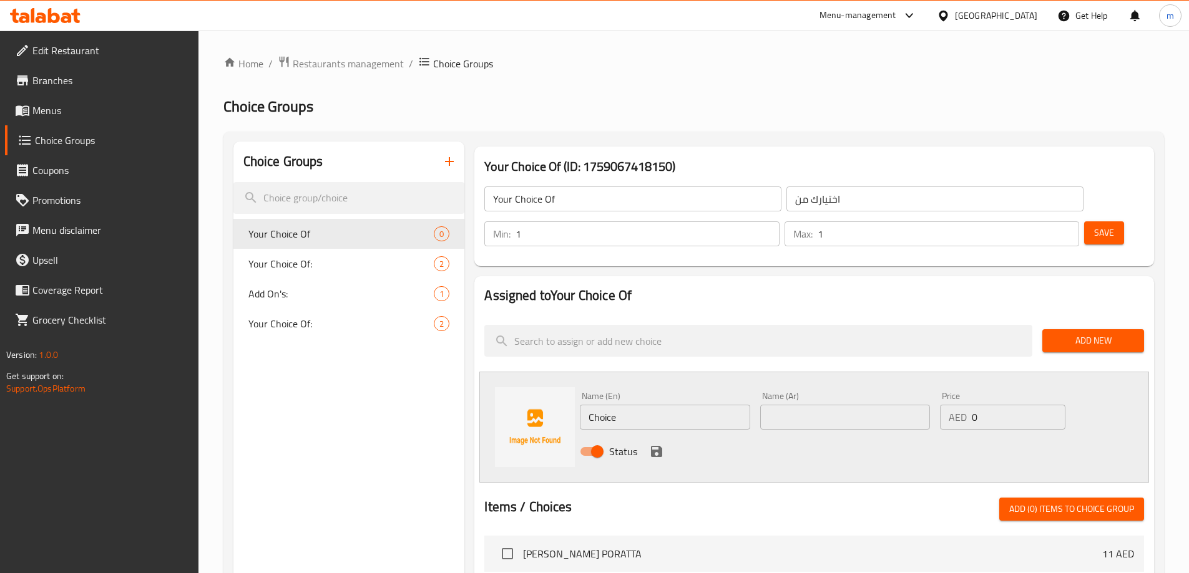
click at [611, 405] on input "Choice" at bounding box center [665, 417] width 170 height 25
paste input "MUTTON"
type input "MUTTON"
click at [817, 405] on input "text" at bounding box center [845, 417] width 170 height 25
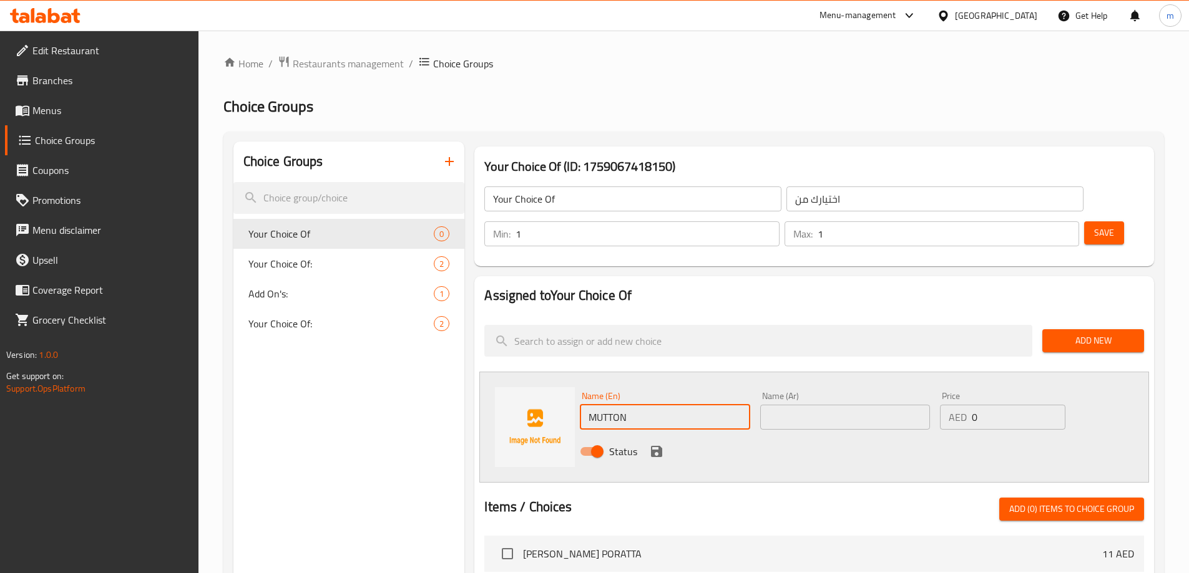
click at [625, 405] on input "MUTTON" at bounding box center [665, 417] width 170 height 25
drag, startPoint x: 625, startPoint y: 383, endPoint x: 617, endPoint y: 382, distance: 7.6
click at [617, 405] on input "MUTTON" at bounding box center [665, 417] width 170 height 25
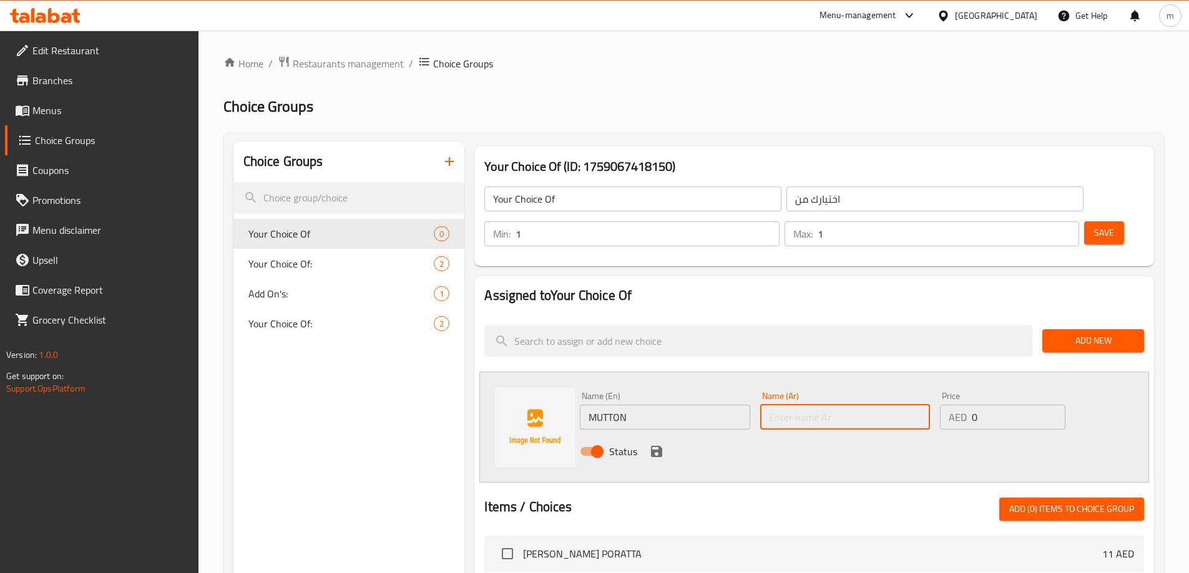
drag, startPoint x: 770, startPoint y: 389, endPoint x: 760, endPoint y: 389, distance: 10.0
click at [770, 405] on input "text" at bounding box center [845, 417] width 170 height 25
type input "ضأن"
click at [650, 444] on icon "save" at bounding box center [656, 451] width 15 height 15
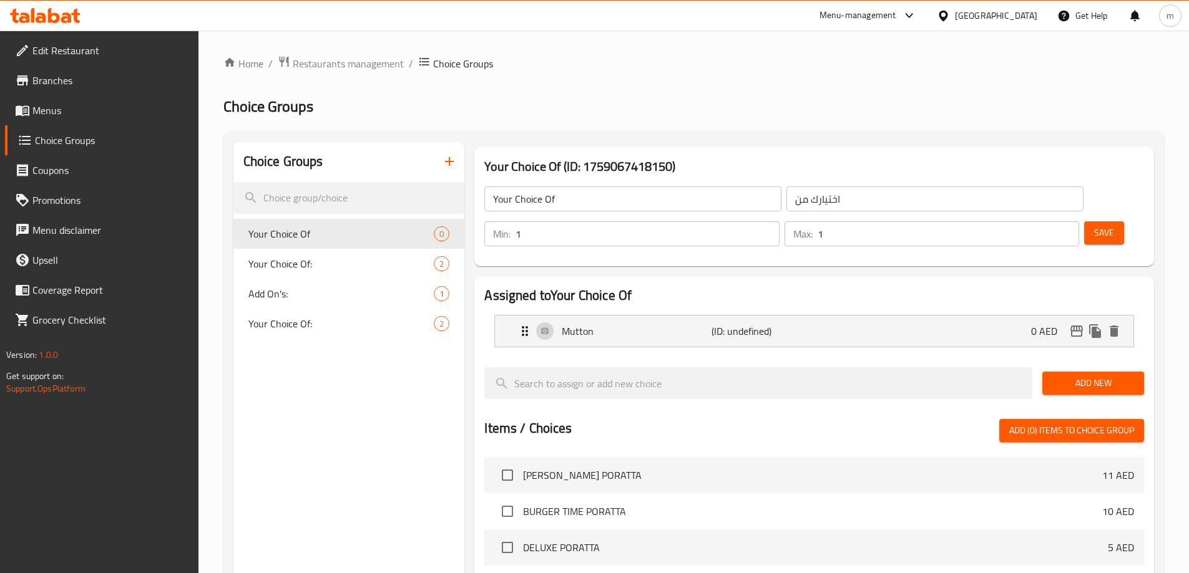
click at [1069, 372] on button "Add New" at bounding box center [1093, 383] width 102 height 23
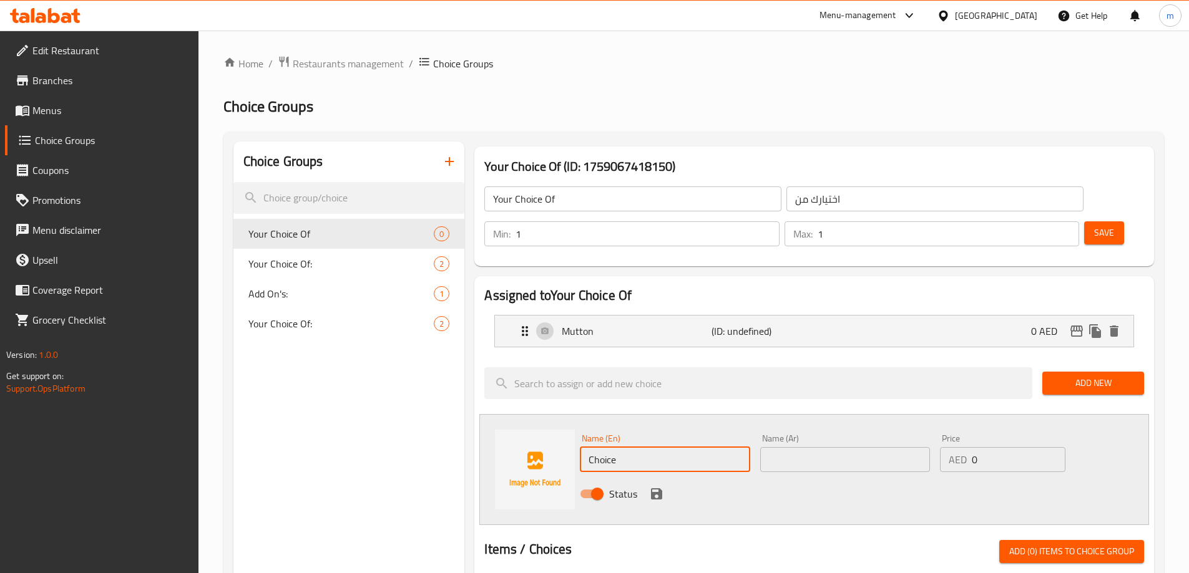
click at [673, 447] on input "Choice" at bounding box center [665, 459] width 170 height 25
paste input "chicken"
type input "chicken"
click at [808, 447] on input "text" at bounding box center [845, 459] width 170 height 25
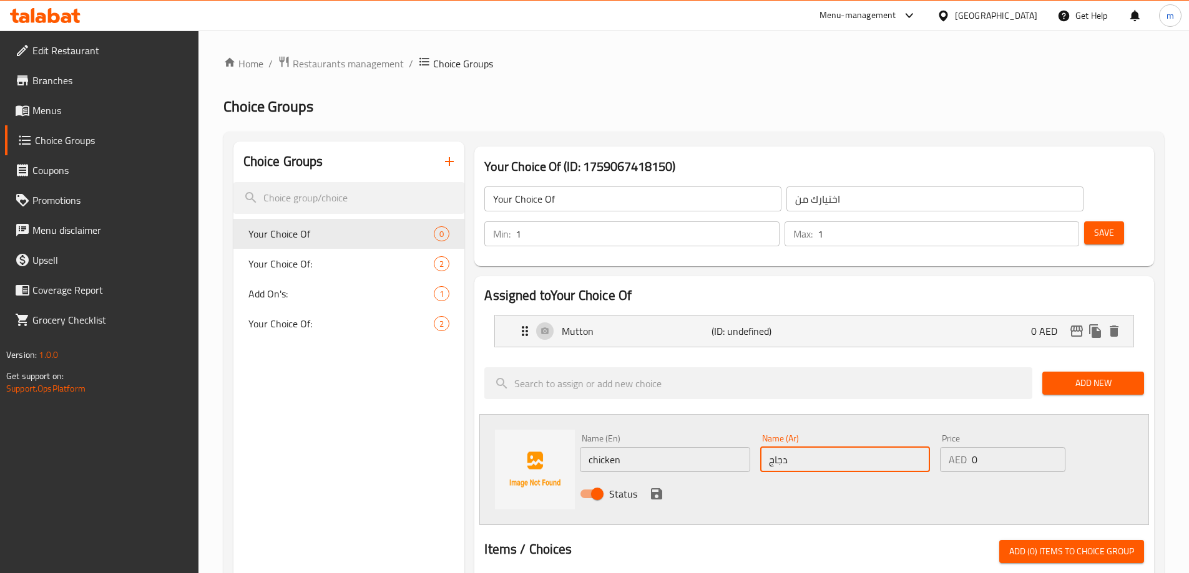
type input "دجاج"
click at [659, 489] on icon "save" at bounding box center [656, 494] width 11 height 11
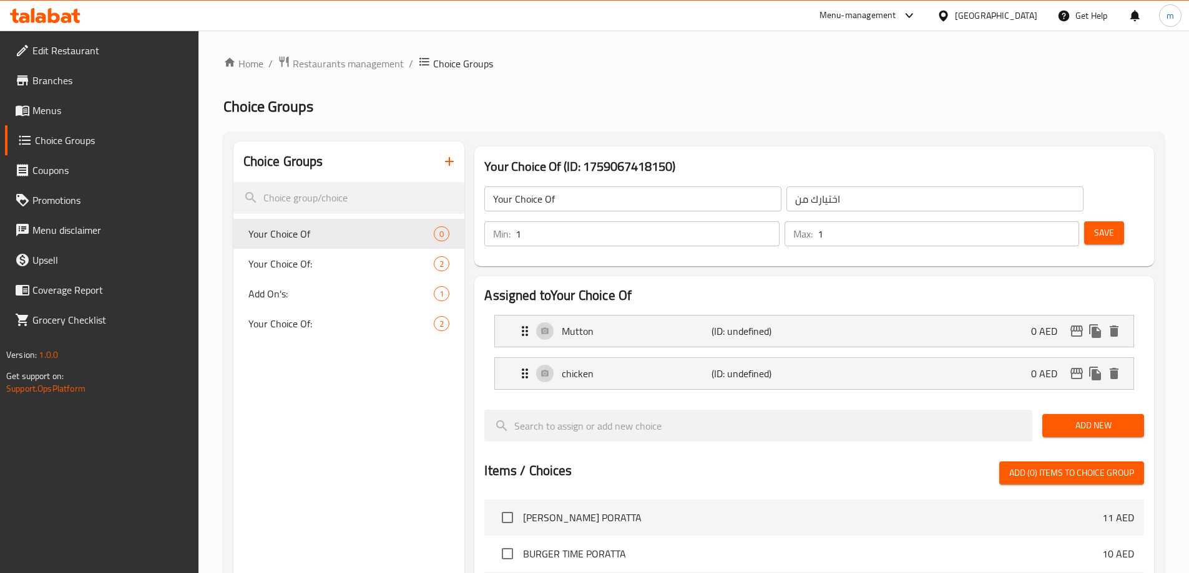
click at [1084, 221] on button "Save" at bounding box center [1104, 232] width 40 height 23
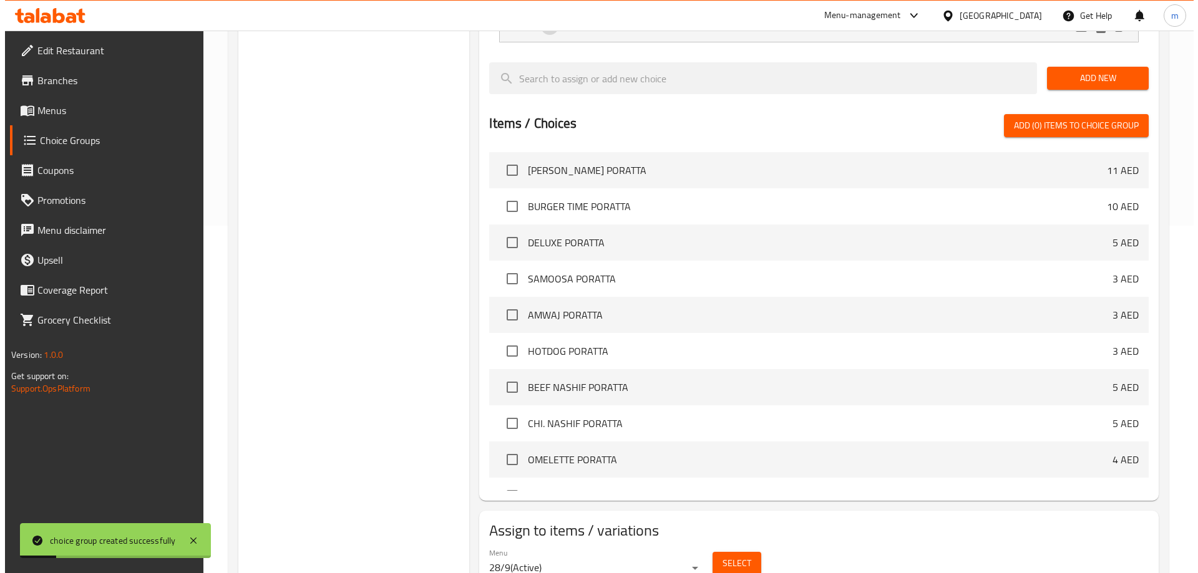
scroll to position [367, 0]
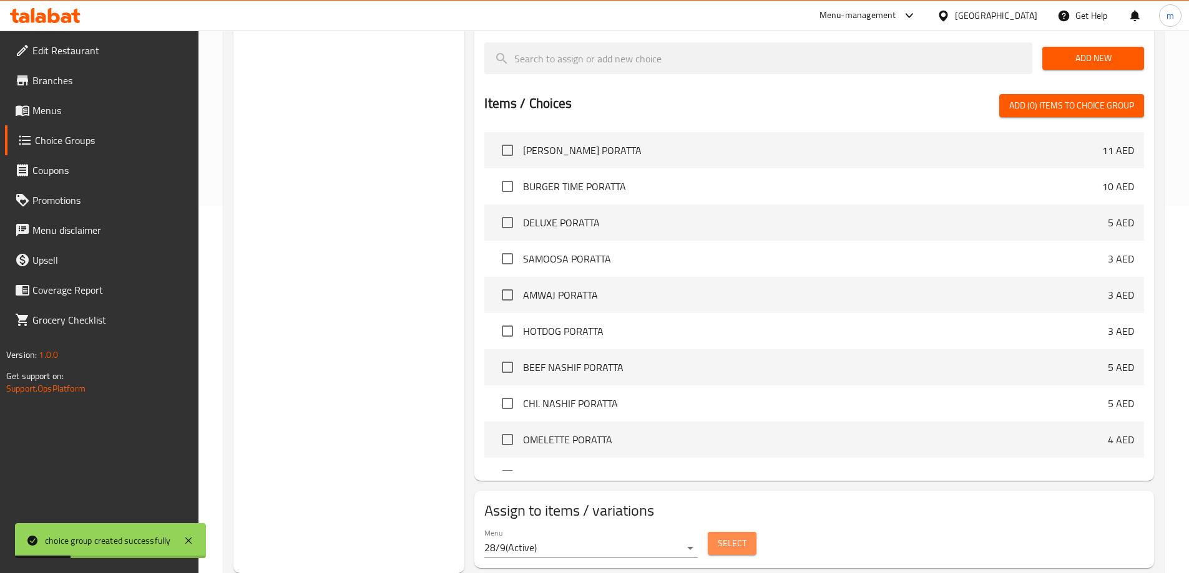
click at [741, 536] on span "Select" at bounding box center [731, 544] width 29 height 16
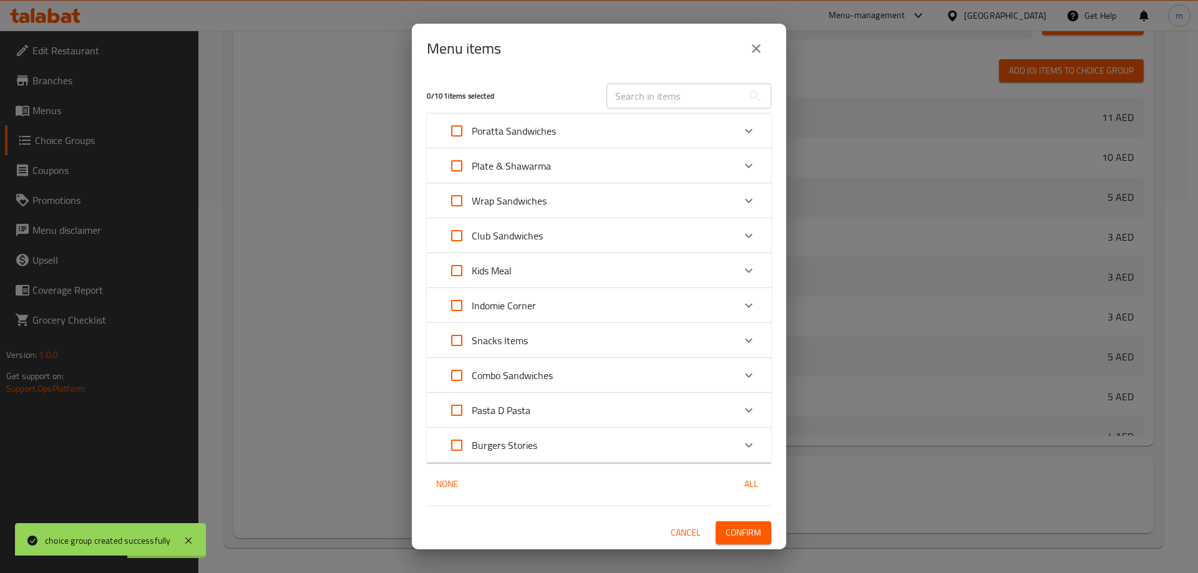
click at [648, 99] on input "text" at bounding box center [674, 96] width 136 height 25
paste input "MUTTON / CHI. KABAB COMBO"
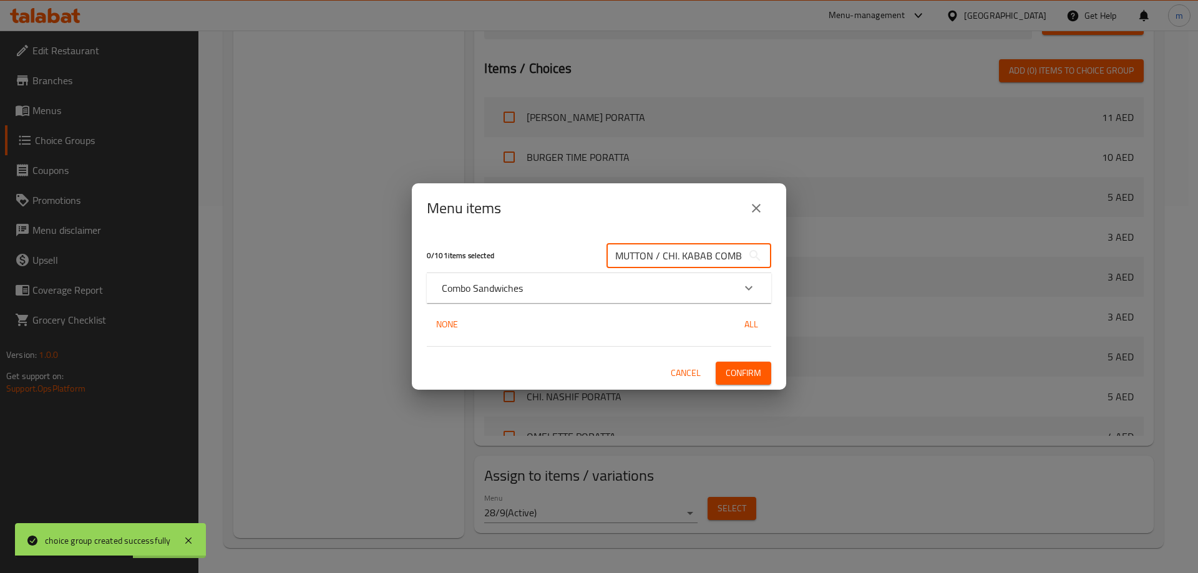
scroll to position [0, 3]
type input "MUTTON / CHI. KABAB COMBO"
click at [631, 289] on div "Combo Sandwiches" at bounding box center [588, 288] width 292 height 15
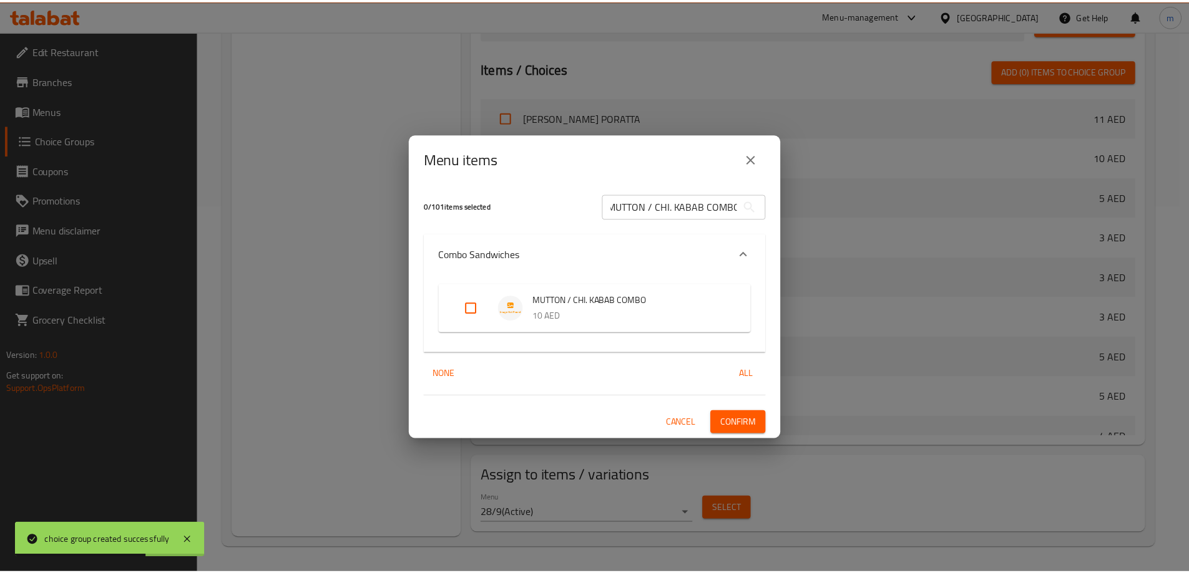
scroll to position [0, 0]
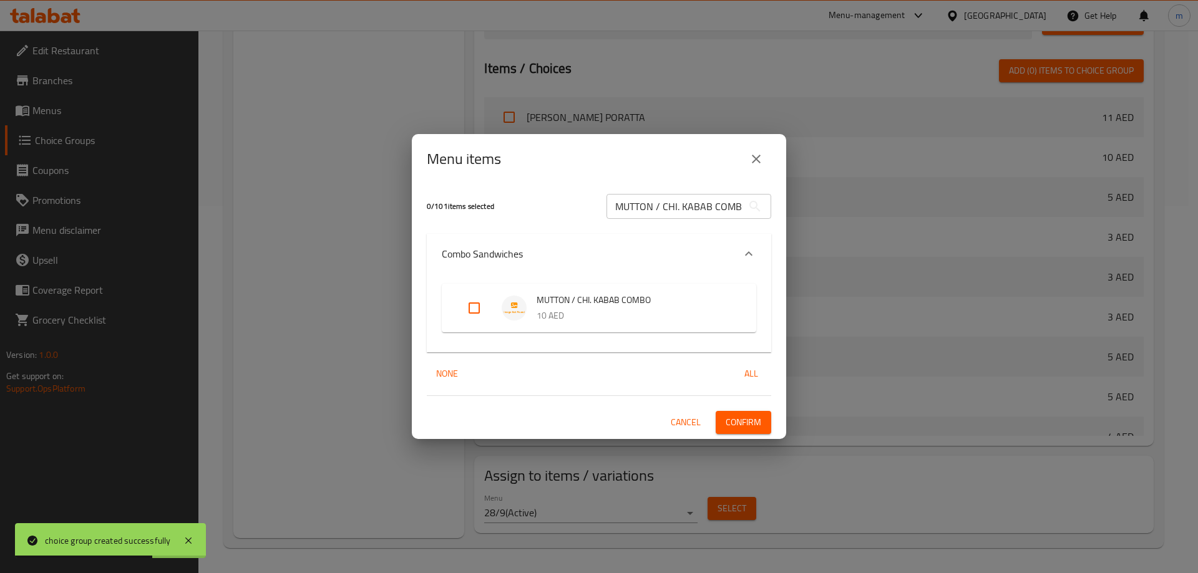
click at [476, 305] on input "Expand" at bounding box center [474, 308] width 30 height 30
checkbox input "true"
drag, startPoint x: 752, startPoint y: 423, endPoint x: 747, endPoint y: 416, distance: 8.5
click at [752, 424] on span "Confirm" at bounding box center [744, 423] width 36 height 16
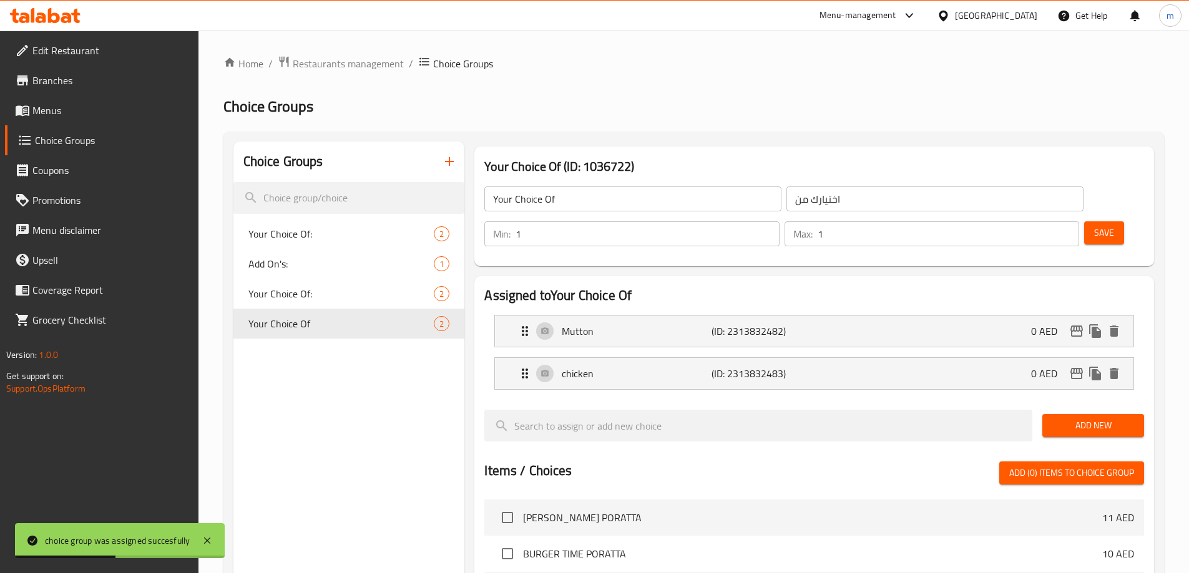
click at [455, 162] on icon "button" at bounding box center [449, 161] width 15 height 15
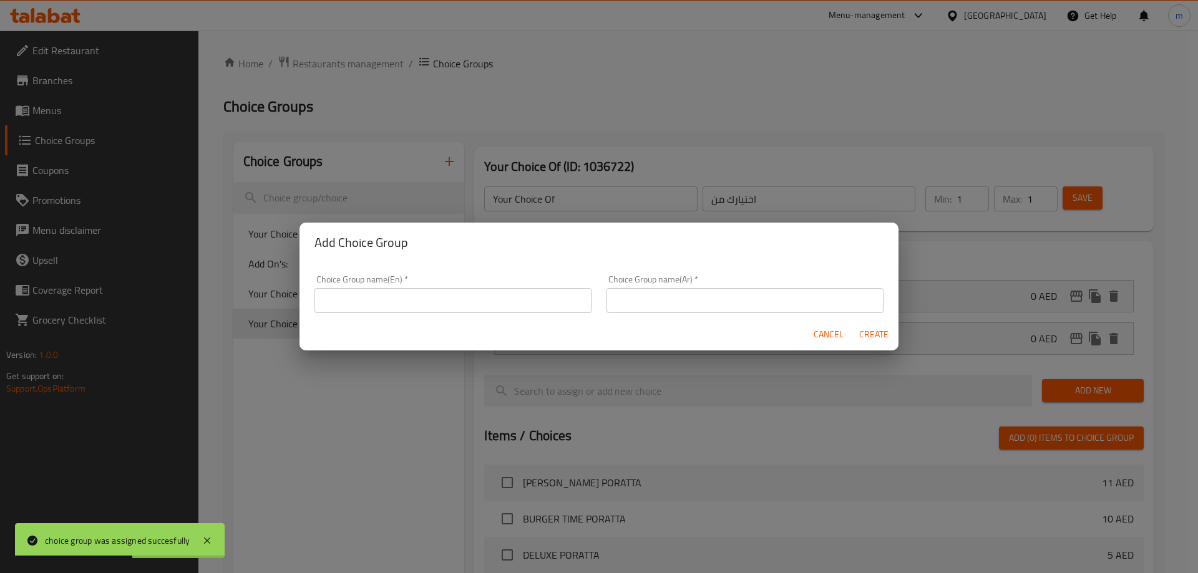
click at [514, 297] on input "text" at bounding box center [452, 300] width 277 height 25
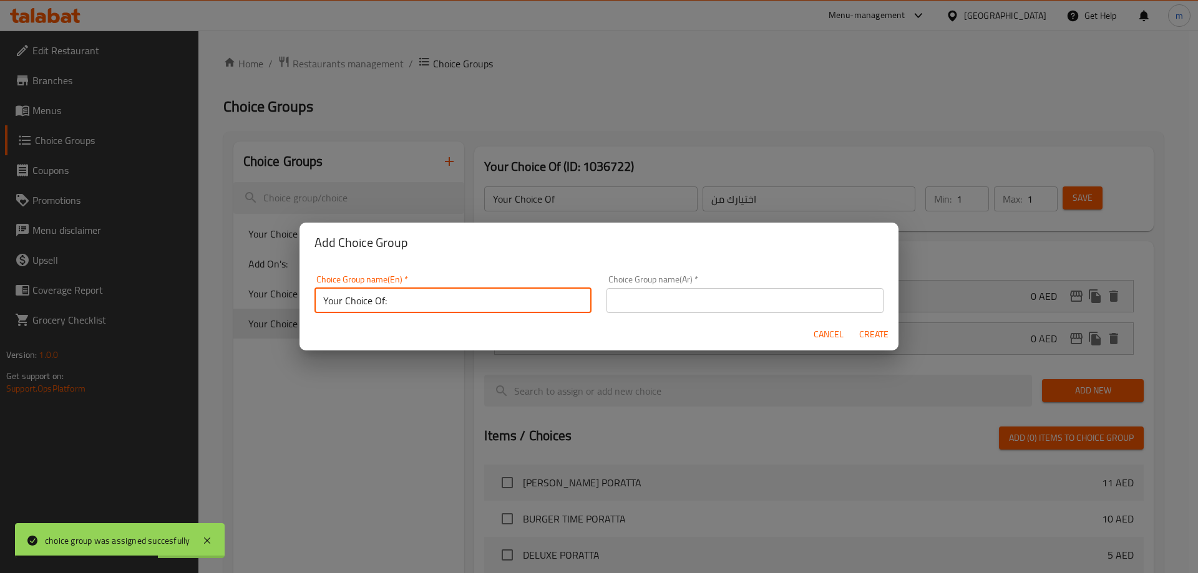
click at [413, 304] on input "Your Choice Of:" at bounding box center [452, 300] width 277 height 25
type input "Your Choice Of"
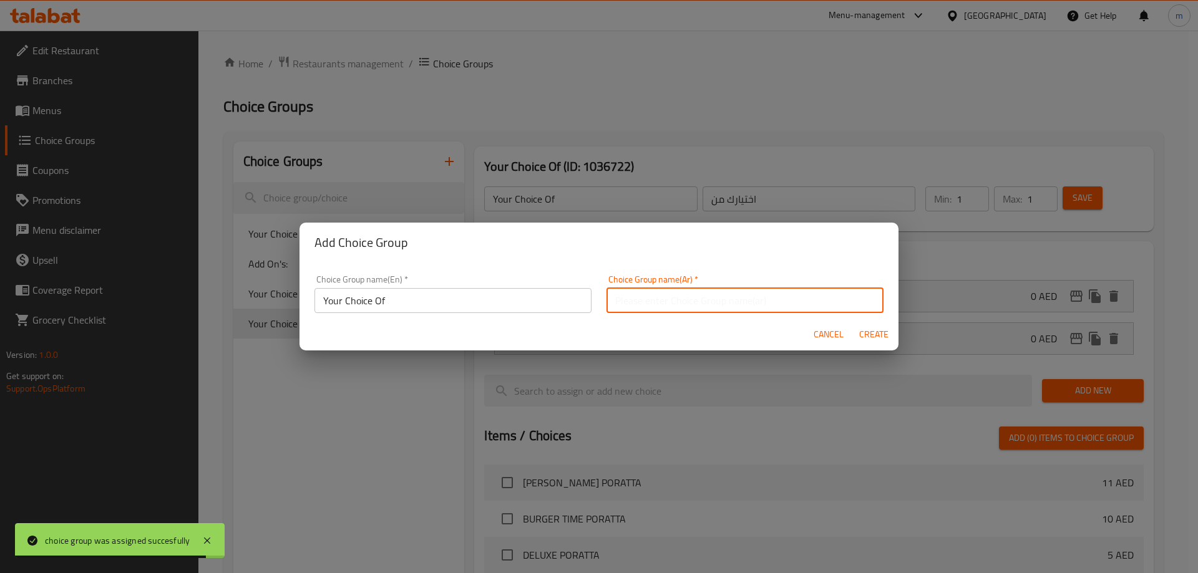
click at [641, 301] on input "text" at bounding box center [744, 300] width 277 height 25
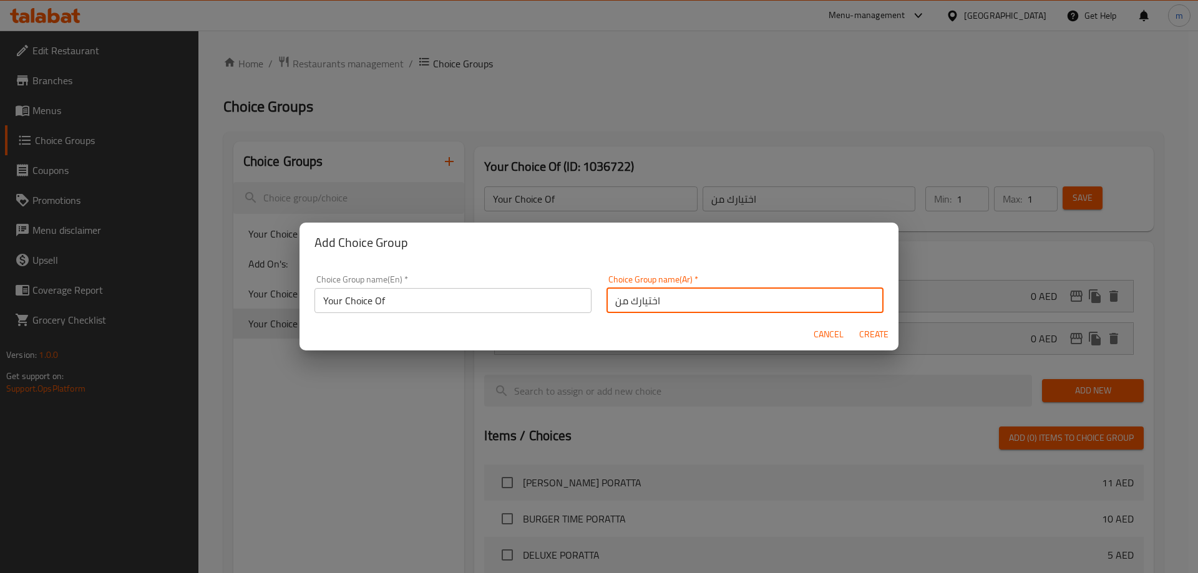
type input "اختيارك من"
click at [480, 304] on input "Your Choice Of" at bounding box center [452, 300] width 277 height 25
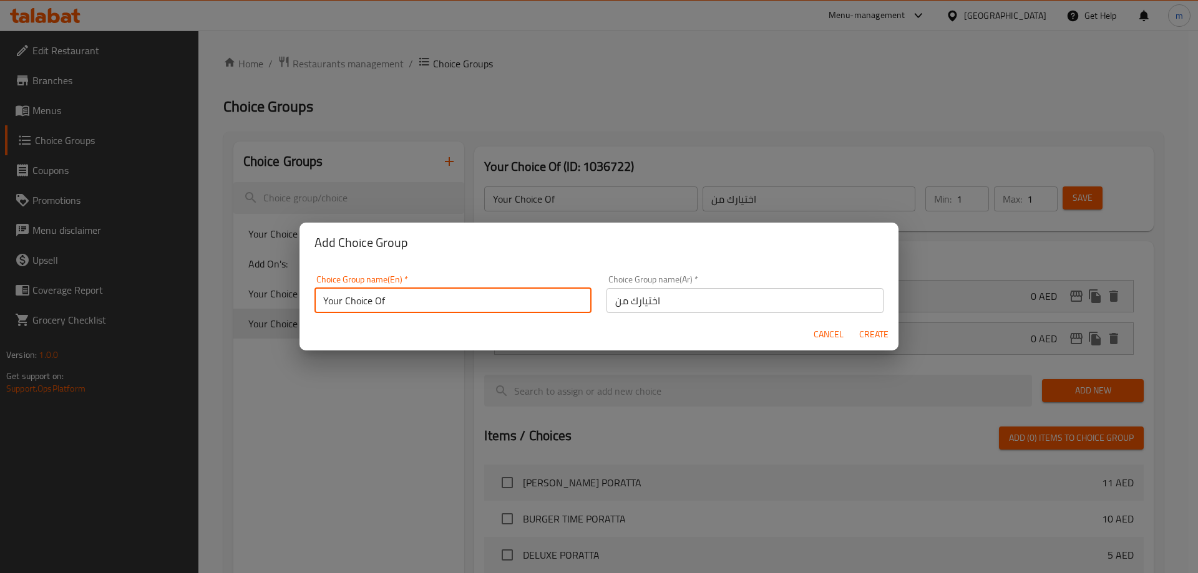
type input "Your Choice Of"
click at [867, 336] on span "Create" at bounding box center [873, 335] width 30 height 16
type input "Your Choice Of"
type input "اختيارك من"
type input "0"
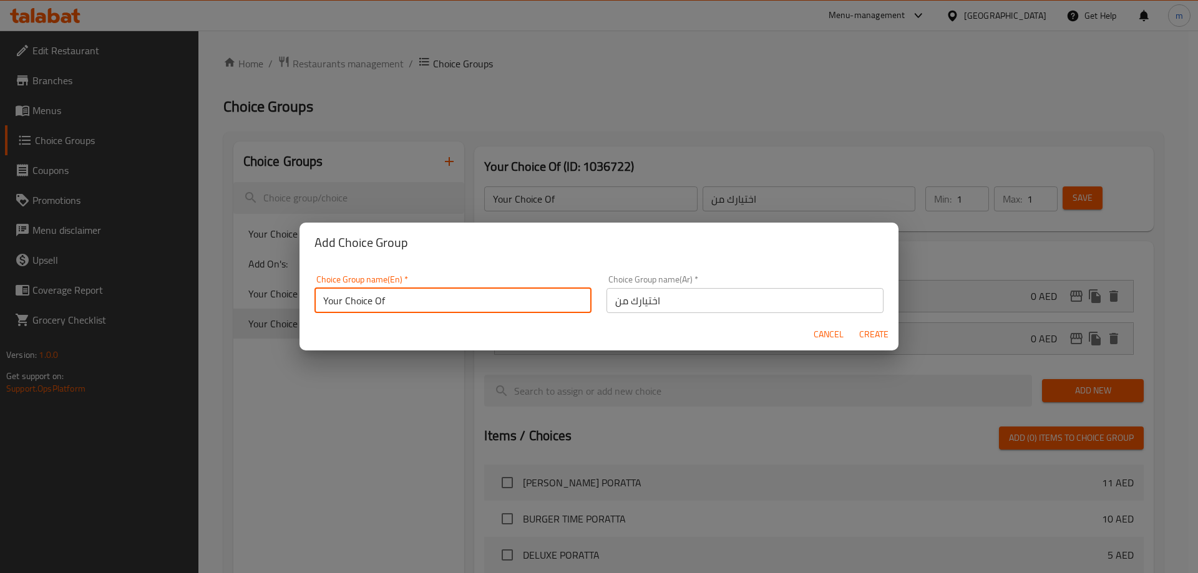
type input "0"
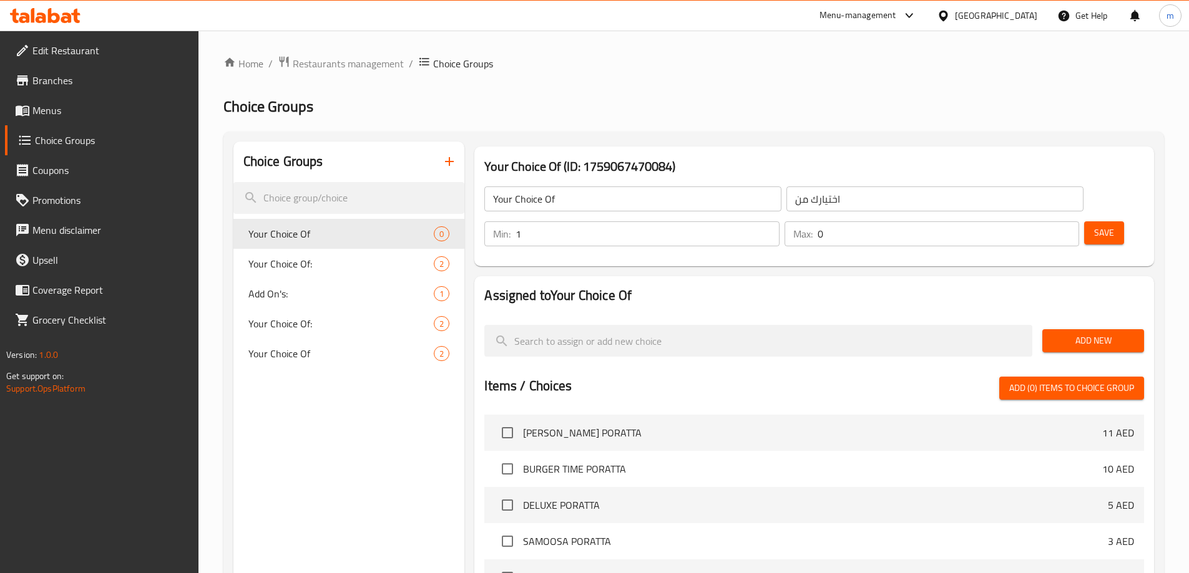
type input "1"
click at [779, 221] on input "1" at bounding box center [646, 233] width 263 height 25
type input "1"
click at [1041, 221] on input "1" at bounding box center [947, 233] width 261 height 25
click at [1087, 320] on div "Add New" at bounding box center [1093, 341] width 112 height 42
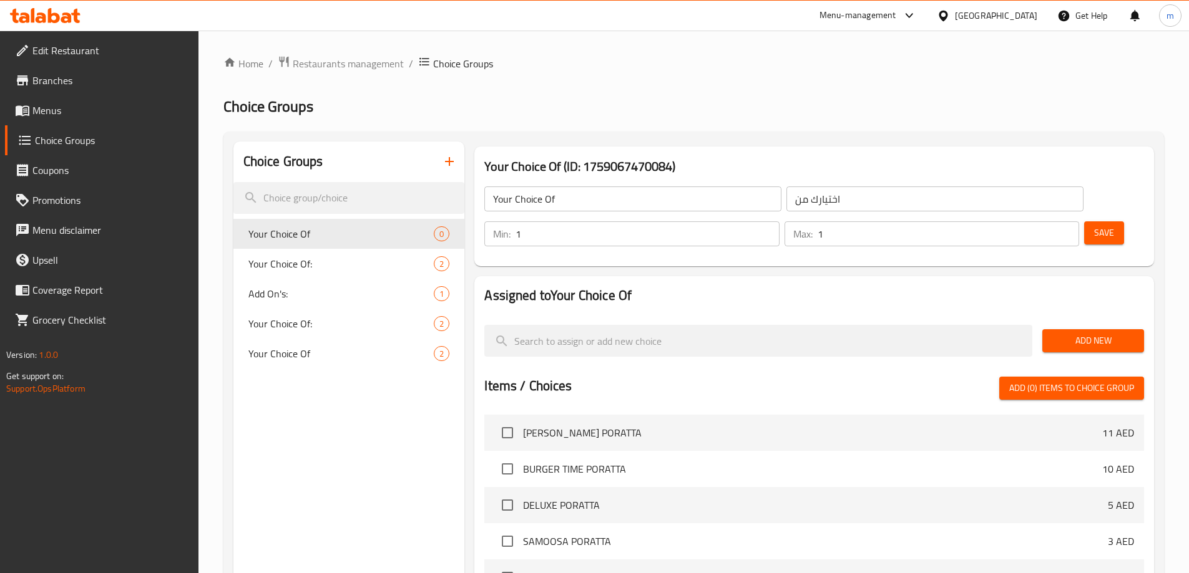
click at [1086, 333] on span "Add New" at bounding box center [1093, 341] width 82 height 16
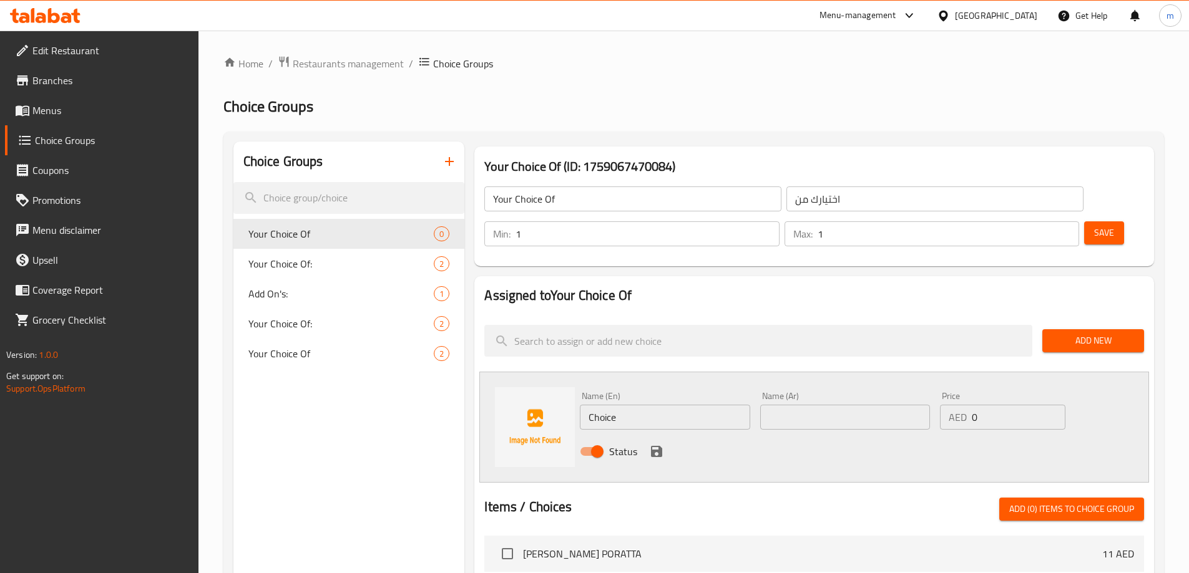
click at [694, 392] on div "Name (En) Choice Name (En)" at bounding box center [665, 411] width 170 height 38
click at [690, 405] on input "Choice" at bounding box center [665, 417] width 170 height 25
type input "Meat"
click at [772, 405] on input "text" at bounding box center [845, 417] width 170 height 25
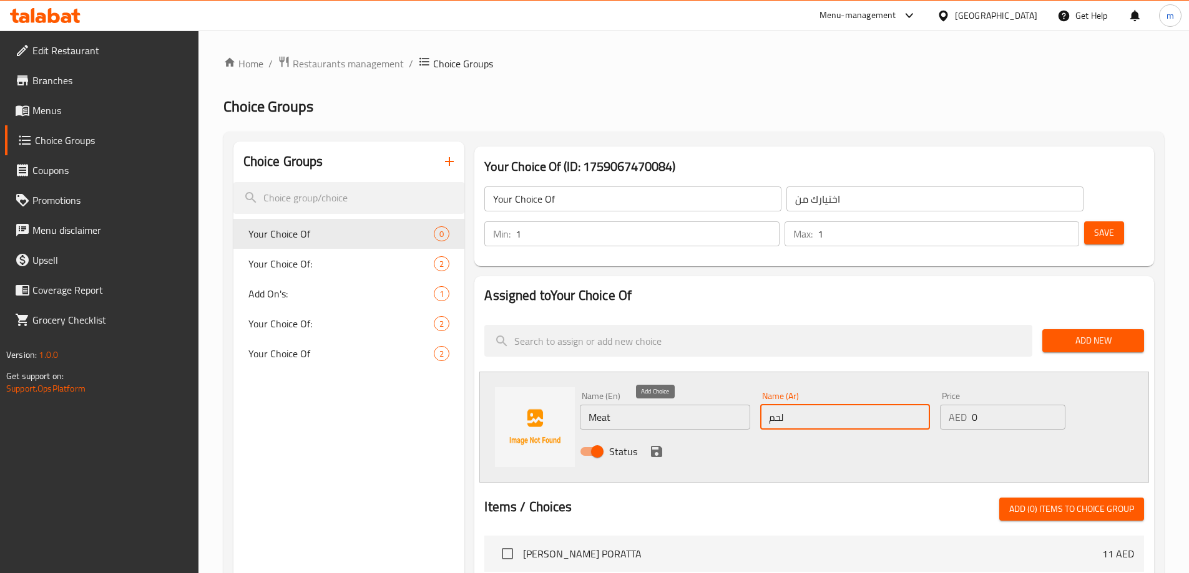
type input "لحم"
click at [659, 446] on icon "save" at bounding box center [656, 451] width 11 height 11
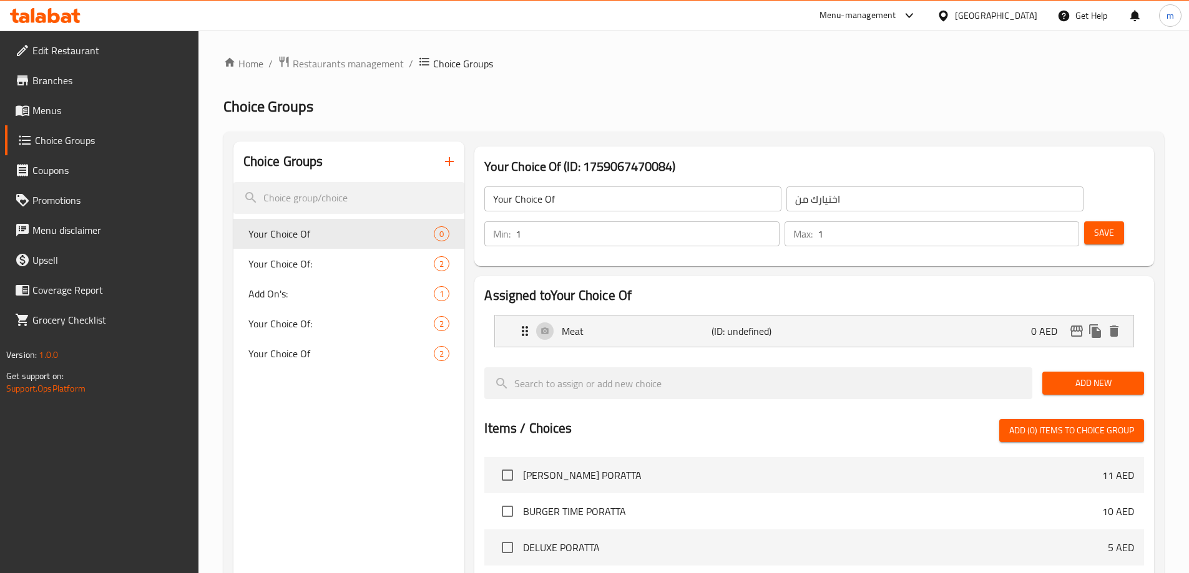
click at [1082, 362] on div "Add New" at bounding box center [1093, 383] width 112 height 42
click at [1082, 376] on span "Add New" at bounding box center [1093, 384] width 82 height 16
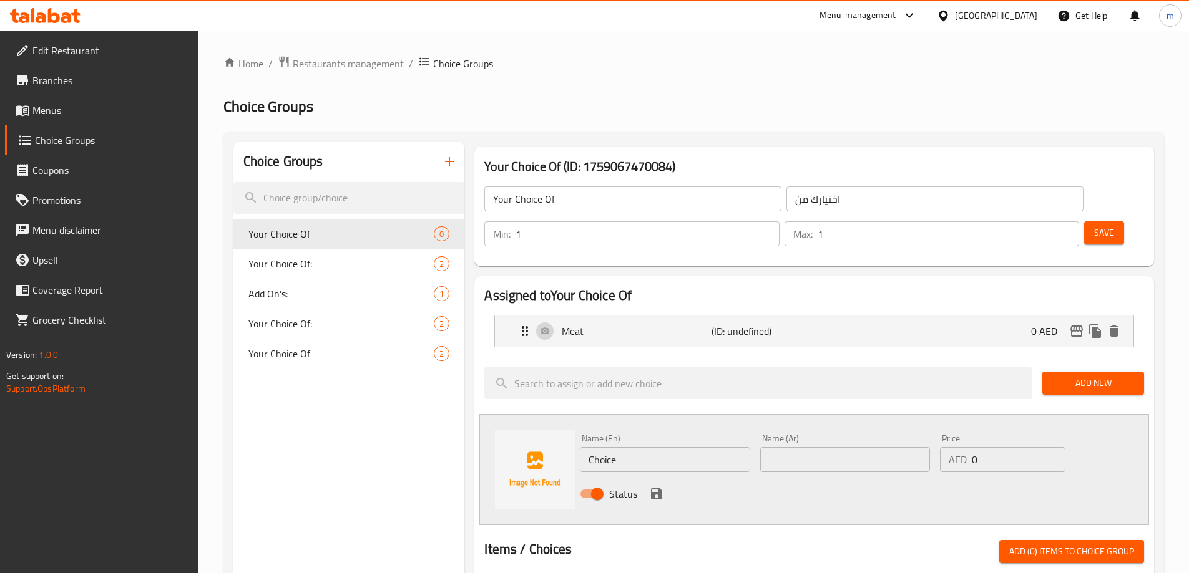
click at [625, 447] on input "Choice" at bounding box center [665, 459] width 170 height 25
click at [626, 447] on input "Choice" at bounding box center [665, 459] width 170 height 25
type input "seafood"
drag, startPoint x: 787, startPoint y: 427, endPoint x: 552, endPoint y: 415, distance: 235.5
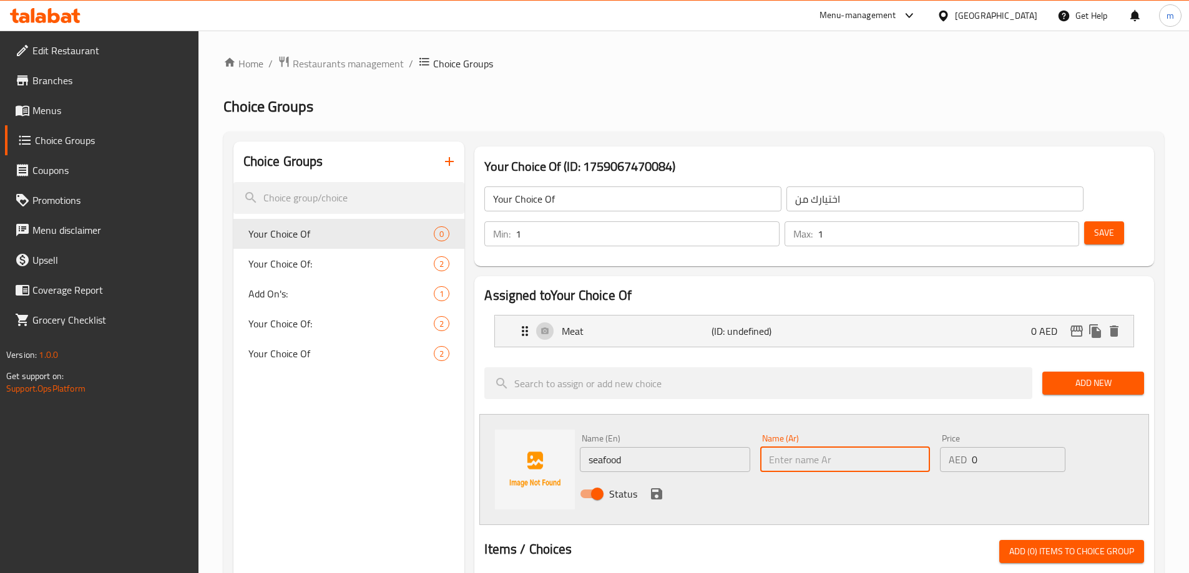
click at [787, 447] on input "text" at bounding box center [845, 459] width 170 height 25
click at [825, 447] on input "text" at bounding box center [845, 459] width 170 height 25
paste input "مأكولات بحرية"
type input "مأكولات بحرية"
click at [676, 477] on div "Status" at bounding box center [845, 494] width 540 height 34
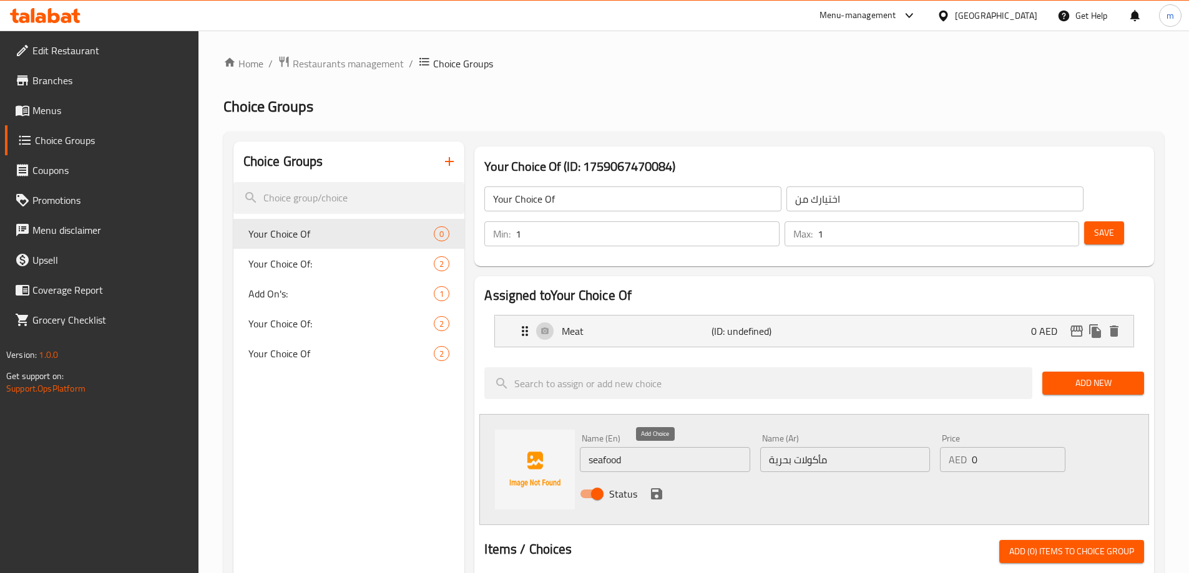
click at [660, 489] on icon "save" at bounding box center [656, 494] width 11 height 11
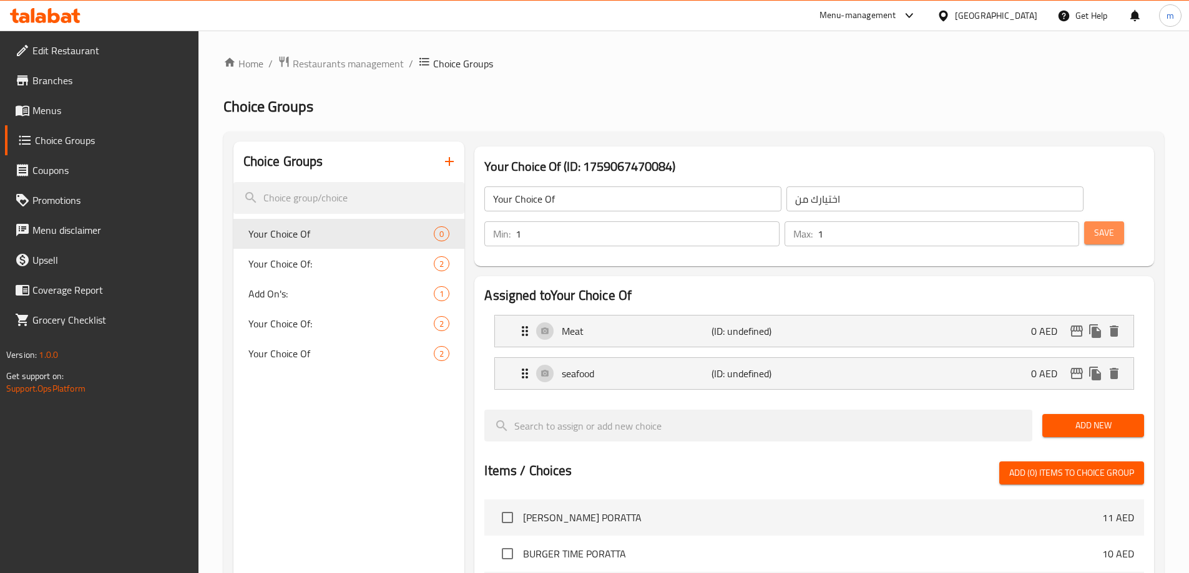
click at [1094, 225] on span "Save" at bounding box center [1104, 233] width 20 height 16
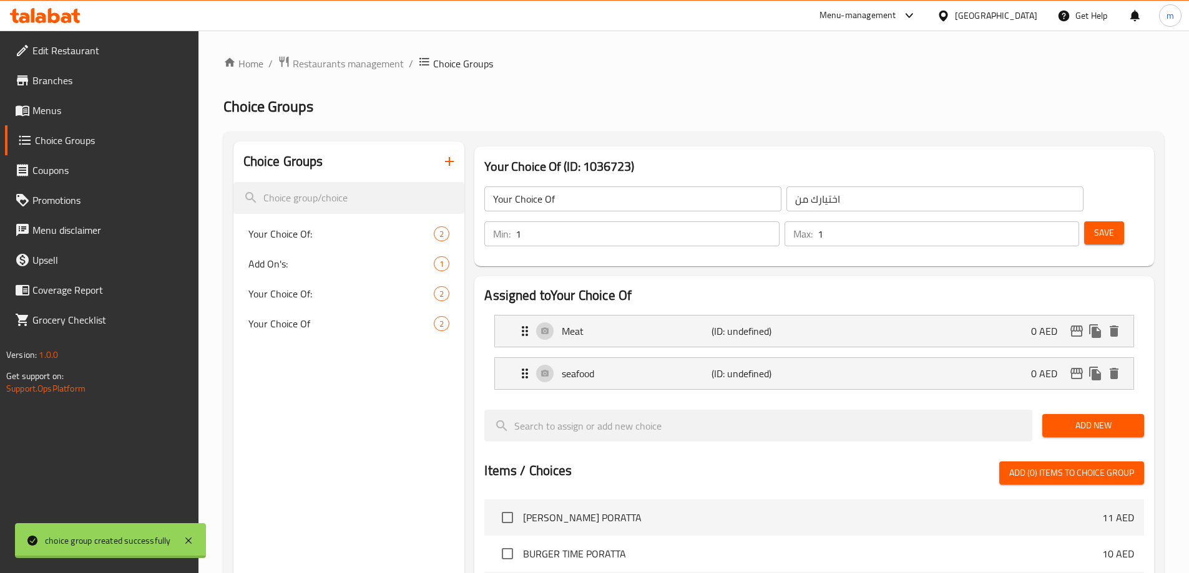
scroll to position [367, 0]
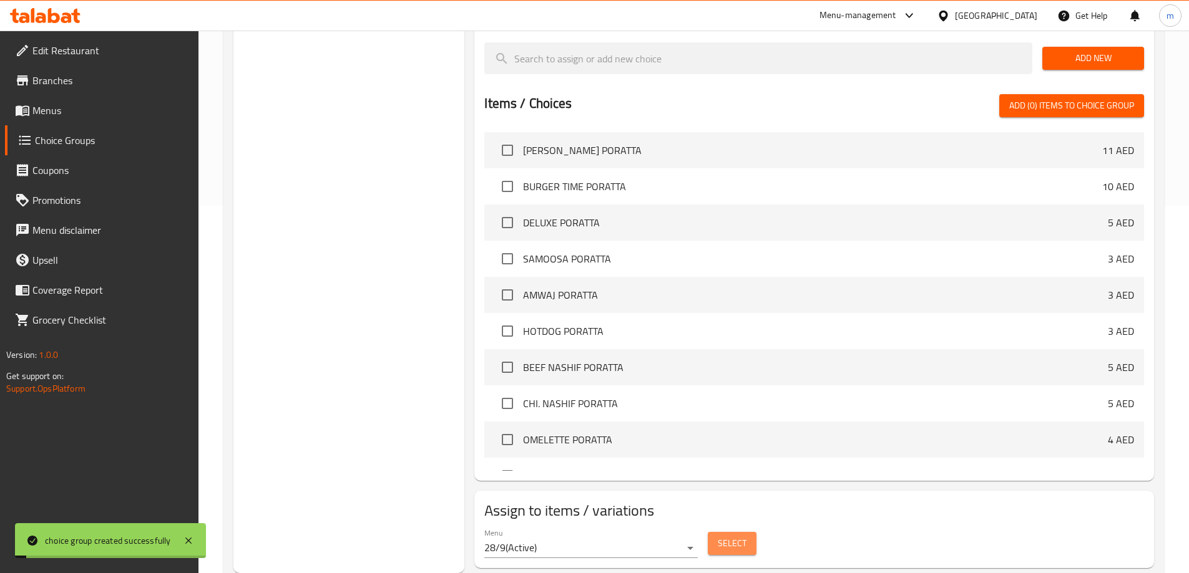
click at [729, 536] on span "Select" at bounding box center [731, 544] width 29 height 16
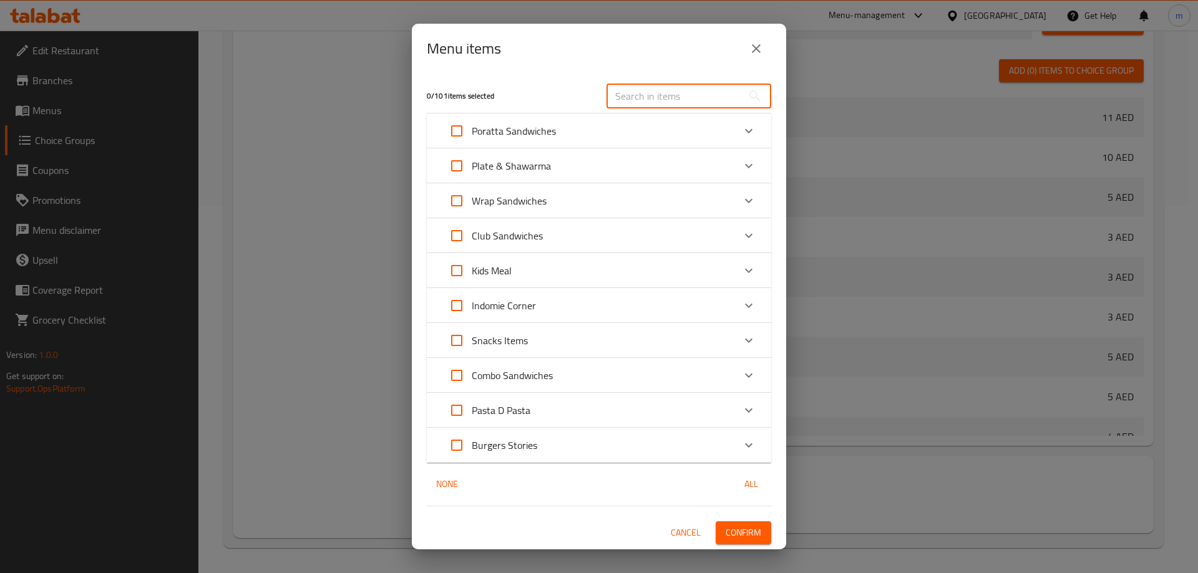
click at [691, 87] on input "text" at bounding box center [674, 96] width 136 height 25
paste input "CAJUN COMBO"
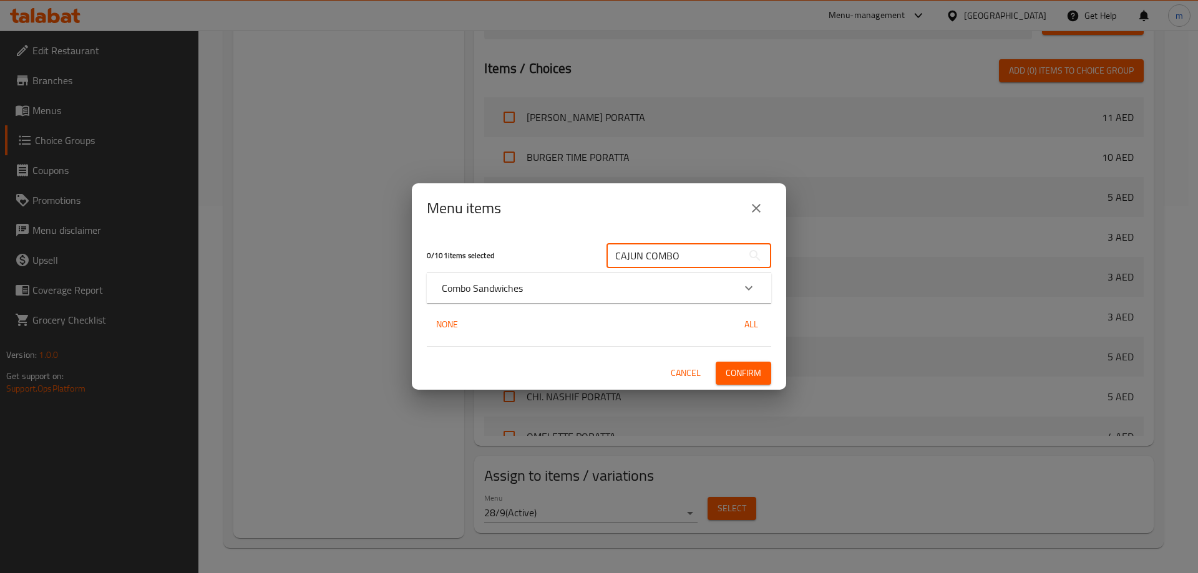
type input "CAJUN COMBO"
click at [656, 278] on div "Combo Sandwiches" at bounding box center [599, 288] width 344 height 30
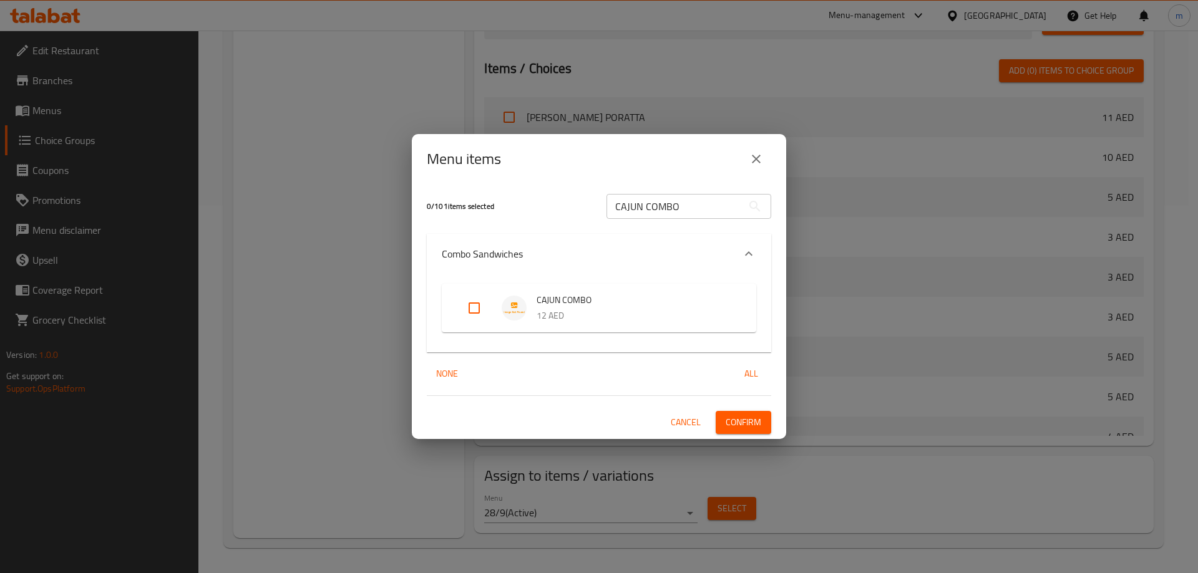
click at [472, 303] on input "Expand" at bounding box center [474, 308] width 30 height 30
checkbox input "true"
click at [759, 419] on span "Confirm" at bounding box center [744, 423] width 36 height 16
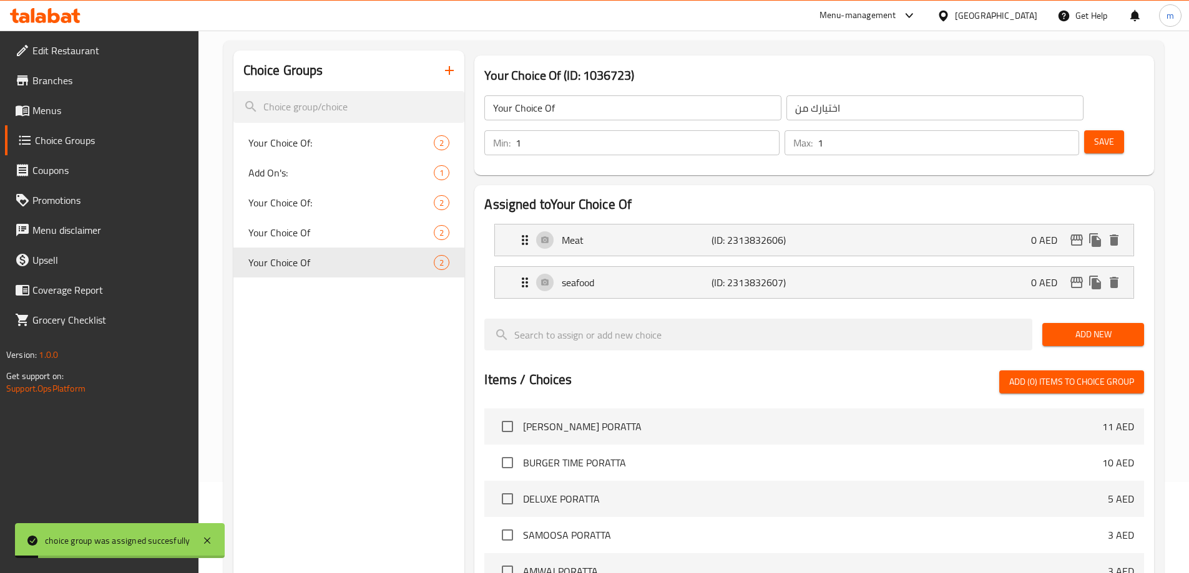
scroll to position [0, 0]
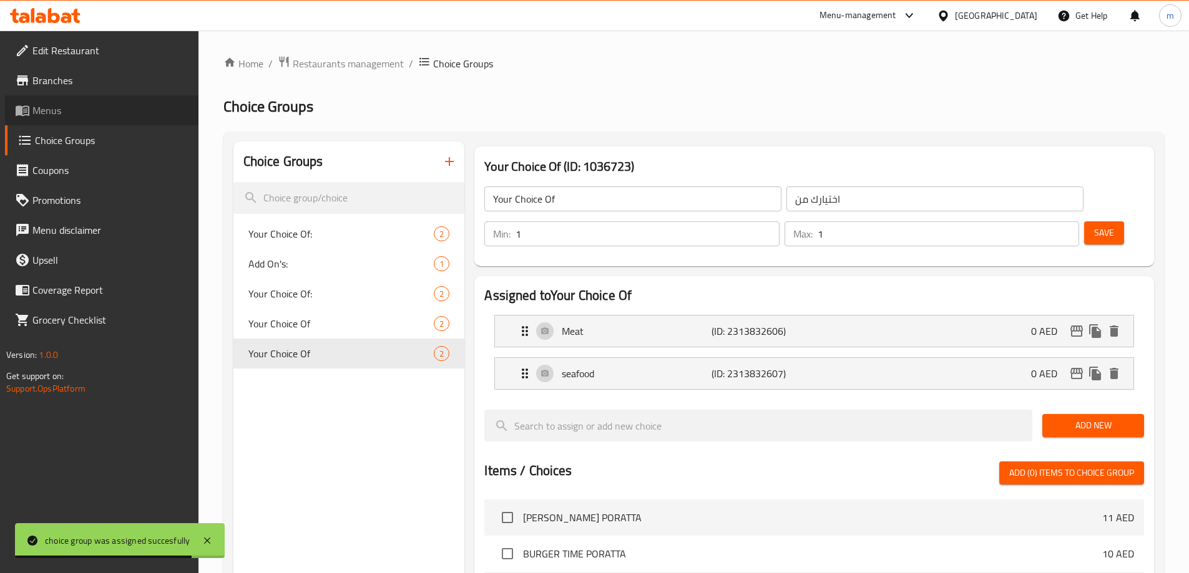
click at [97, 109] on span "Menus" at bounding box center [110, 110] width 156 height 15
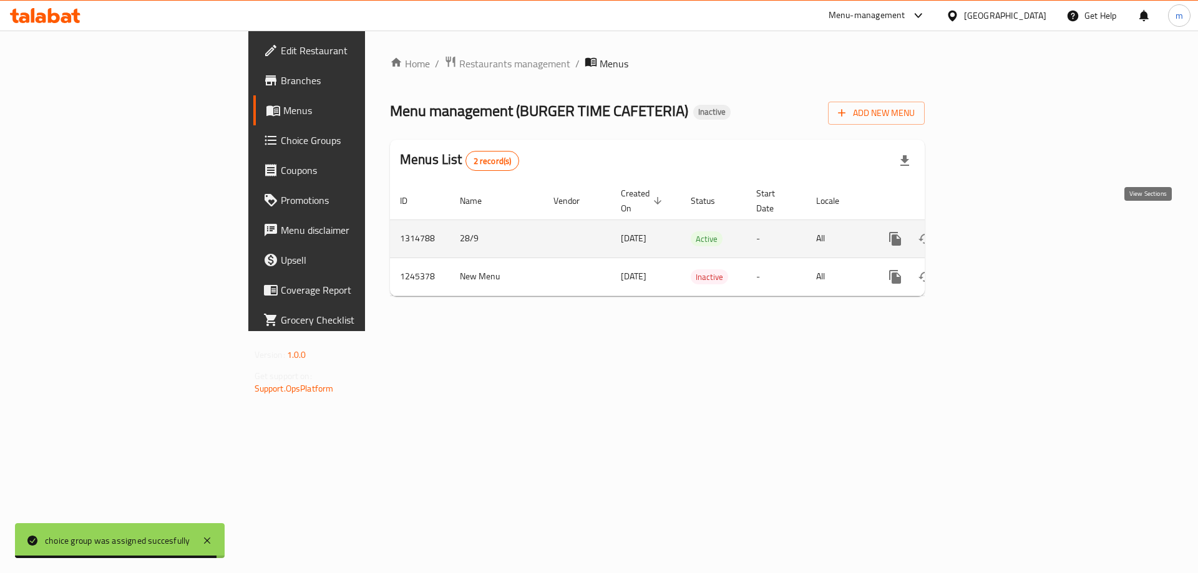
click at [993, 231] on icon "enhanced table" at bounding box center [985, 238] width 15 height 15
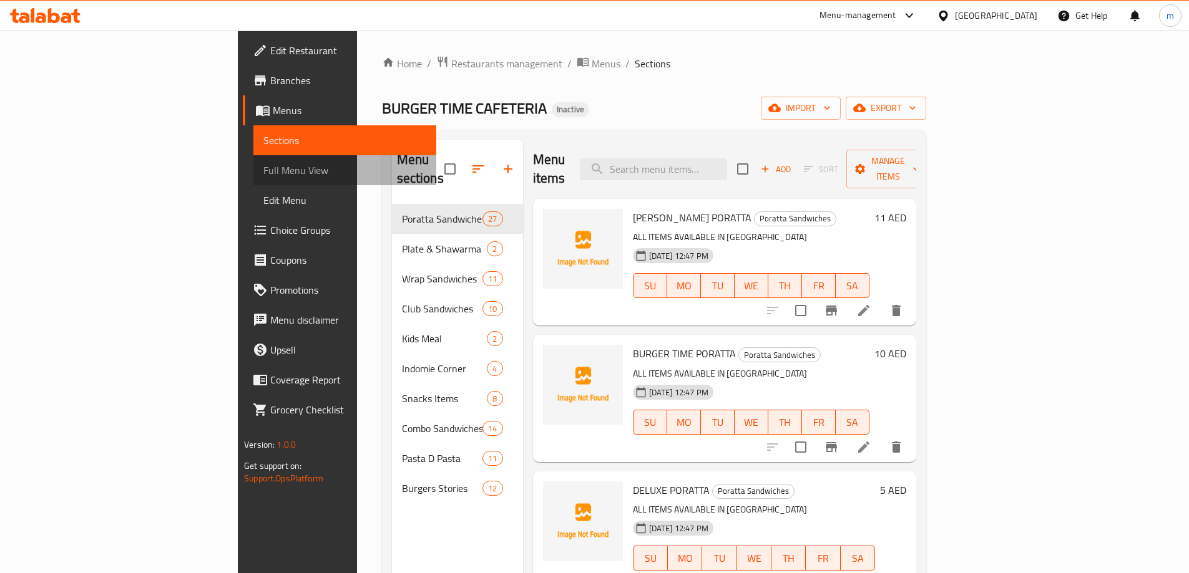
click at [263, 164] on span "Full Menu View" at bounding box center [344, 170] width 163 height 15
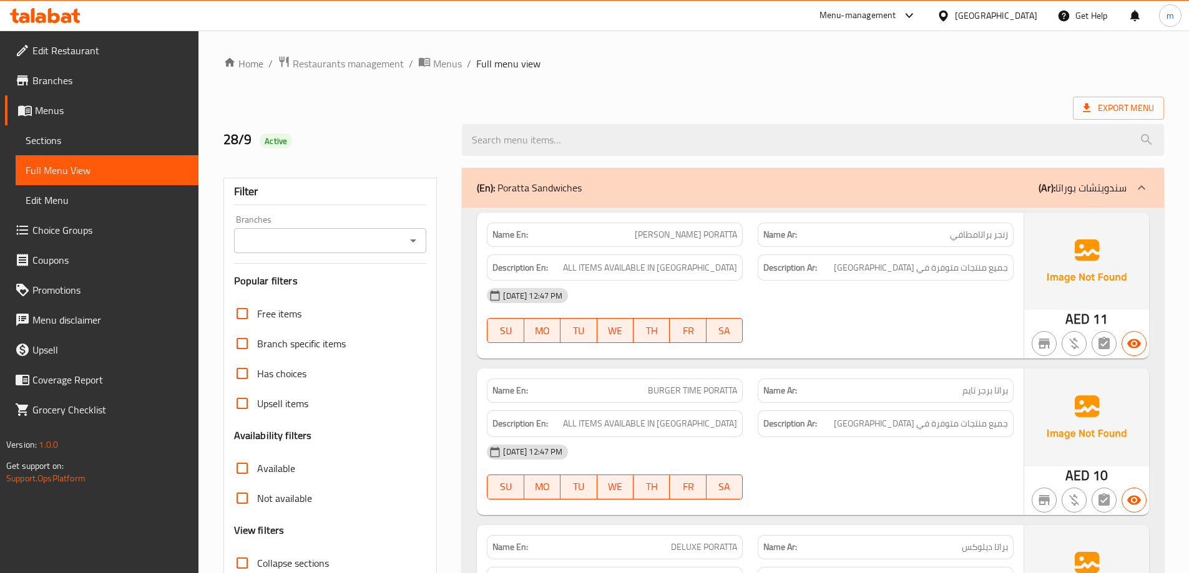
scroll to position [187, 0]
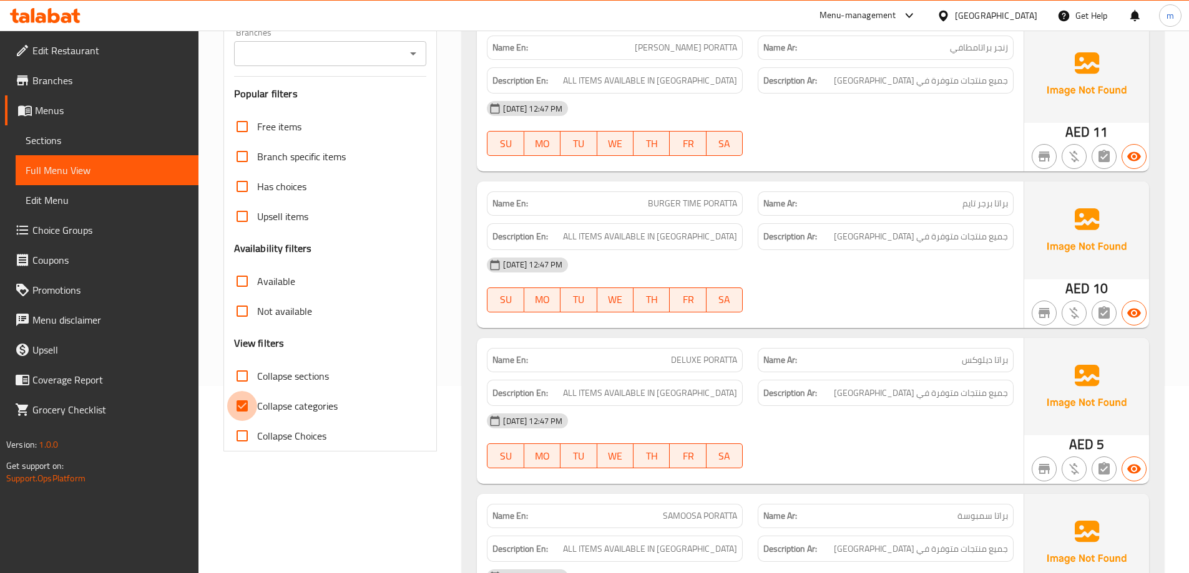
click at [256, 408] on input "Collapse categories" at bounding box center [242, 406] width 30 height 30
checkbox input "false"
click at [253, 379] on input "Collapse sections" at bounding box center [242, 376] width 30 height 30
checkbox input "true"
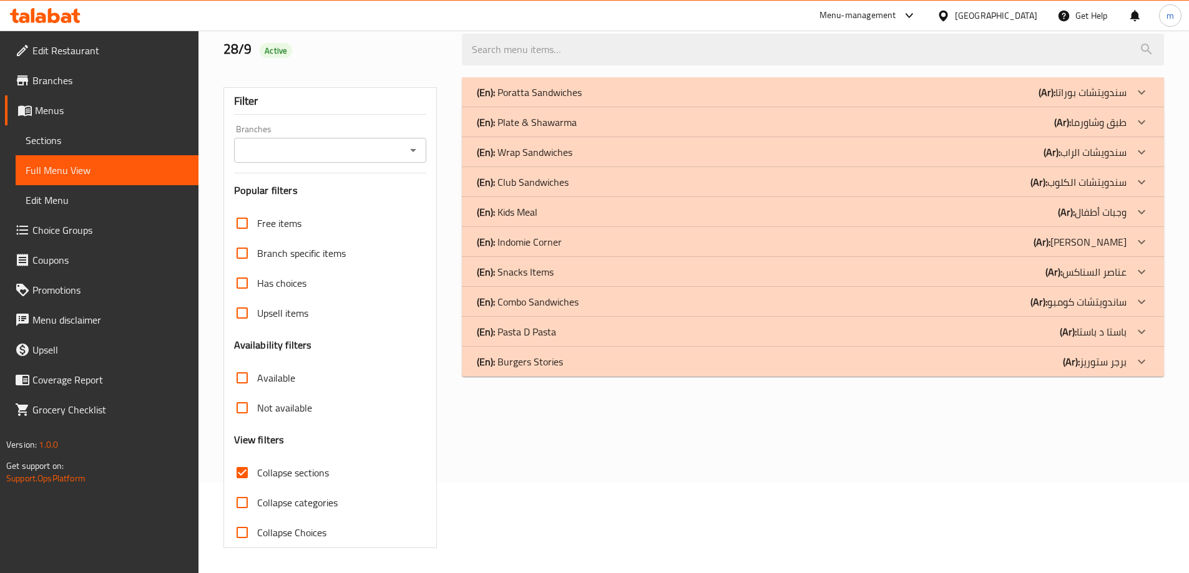
scroll to position [90, 0]
click at [710, 160] on div "(En): Wrap Sandwiches (Ar): سندويشات الراب" at bounding box center [813, 152] width 702 height 30
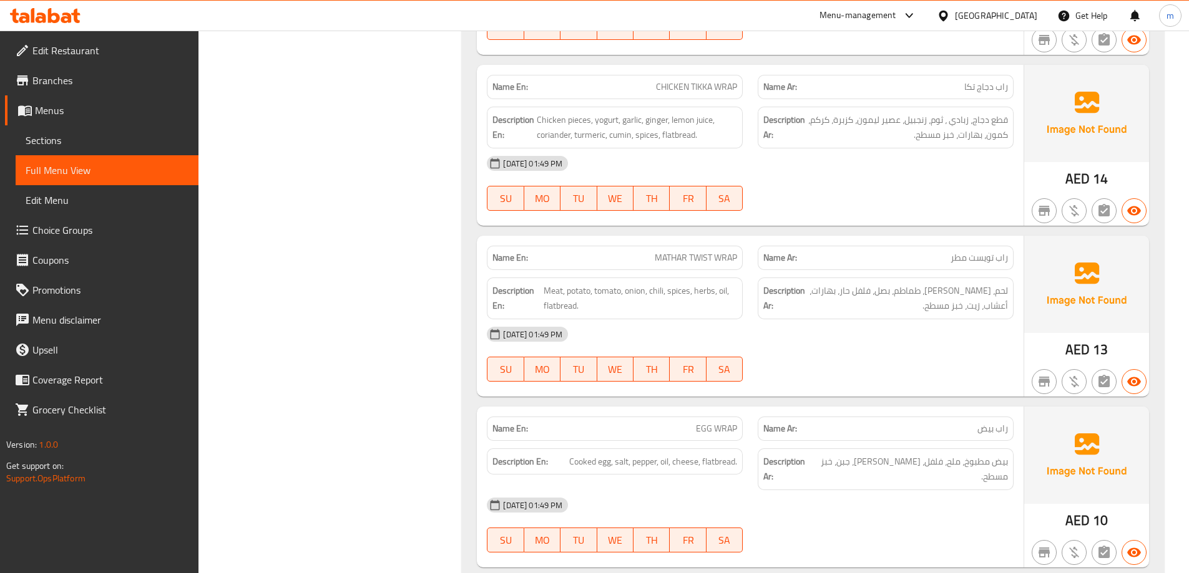
scroll to position [1834, 0]
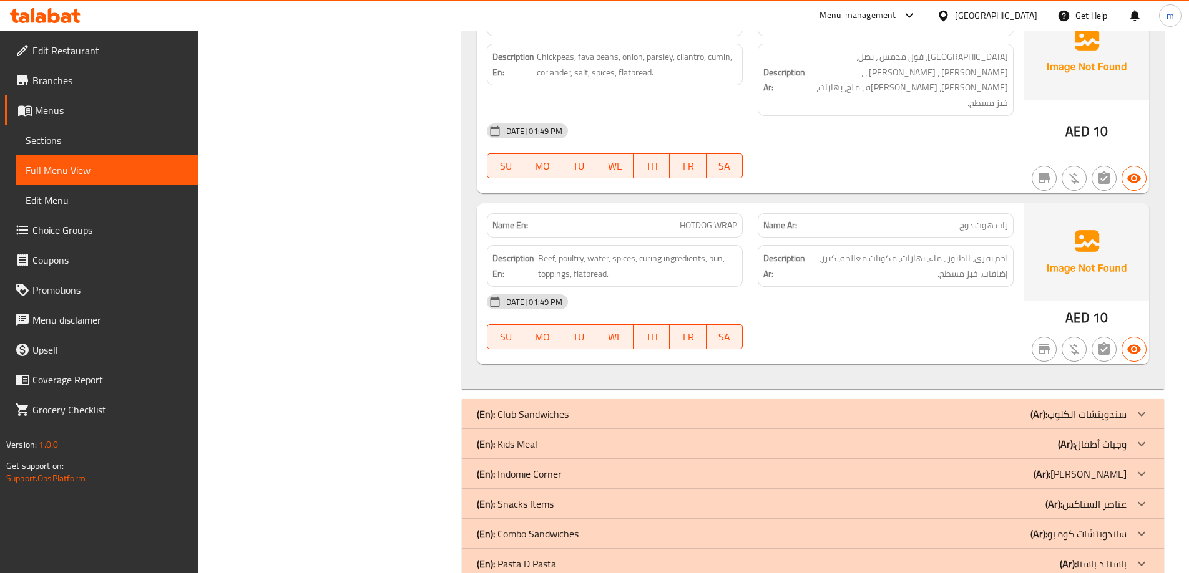
drag, startPoint x: 608, startPoint y: 547, endPoint x: 19, endPoint y: 454, distance: 595.7
click at [551, 527] on p "(En): Combo Sandwiches" at bounding box center [528, 534] width 102 height 15
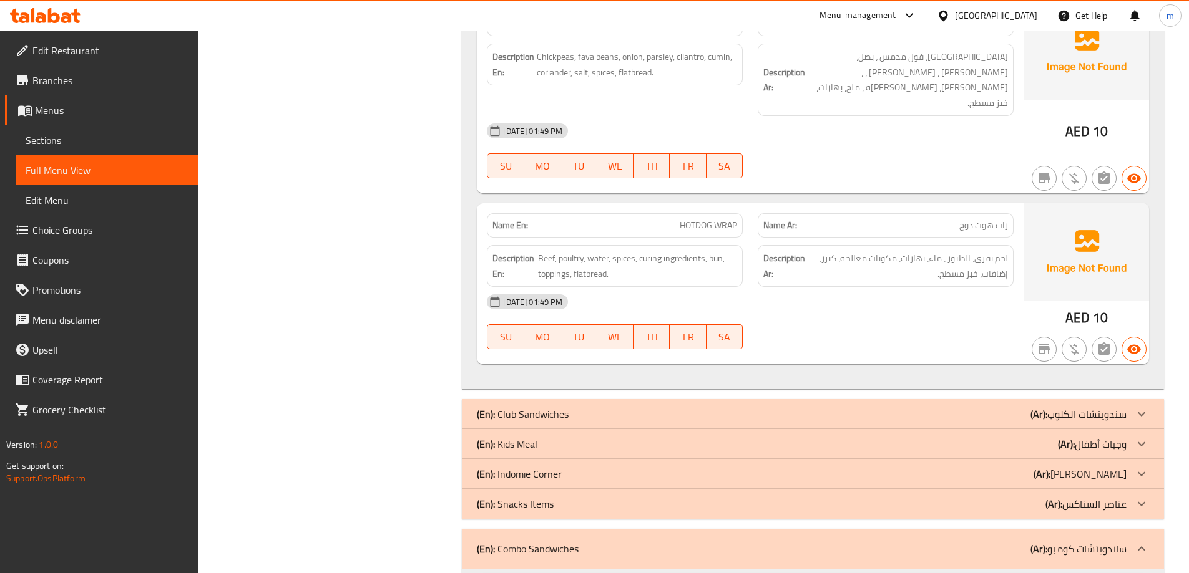
click at [550, 467] on p "(En): Indomie Corner" at bounding box center [519, 474] width 85 height 15
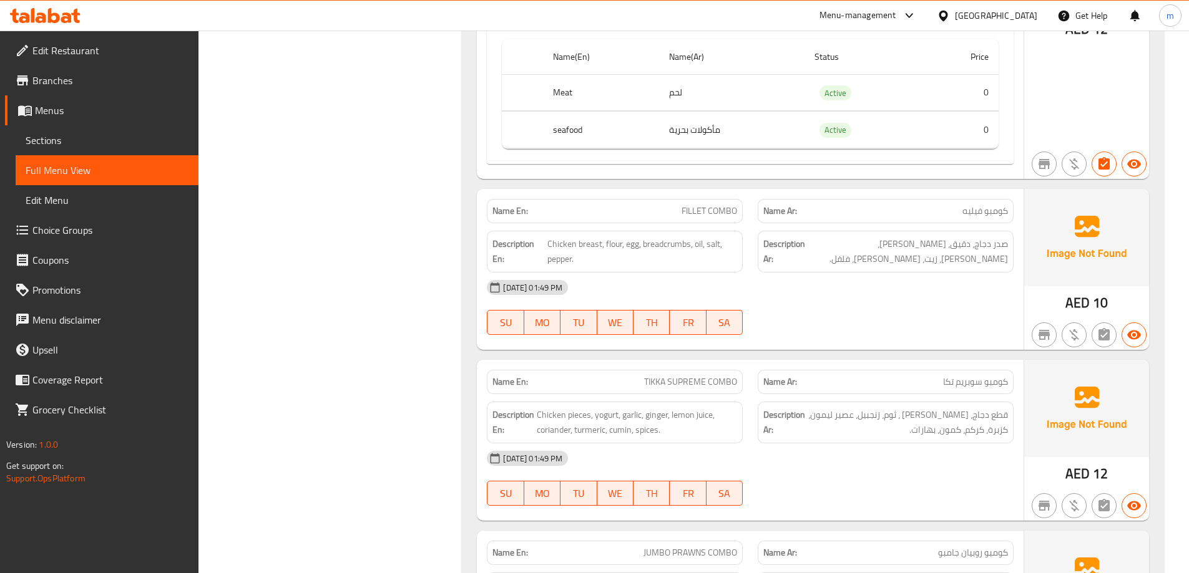
scroll to position [4205, 0]
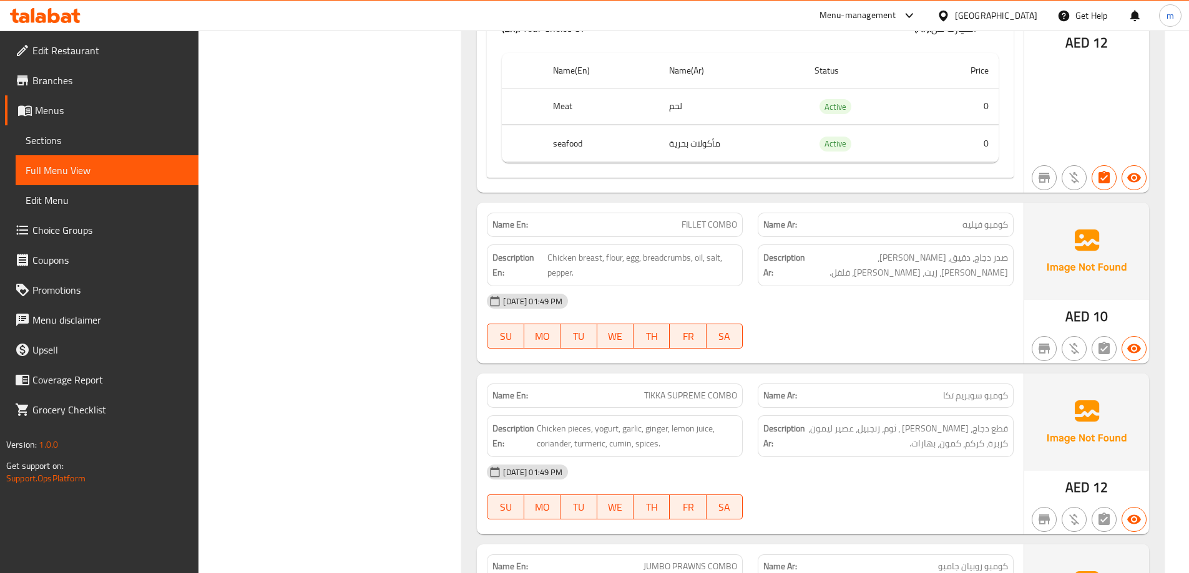
click at [696, 218] on span "FILLET COMBO" at bounding box center [709, 224] width 56 height 13
click at [842, 306] on div "Name En: BT SPECIAL COMBO Name Ar: كومبو سبيشيال بي تي Description En: Chicken,…" at bounding box center [813, 351] width 702 height 2839
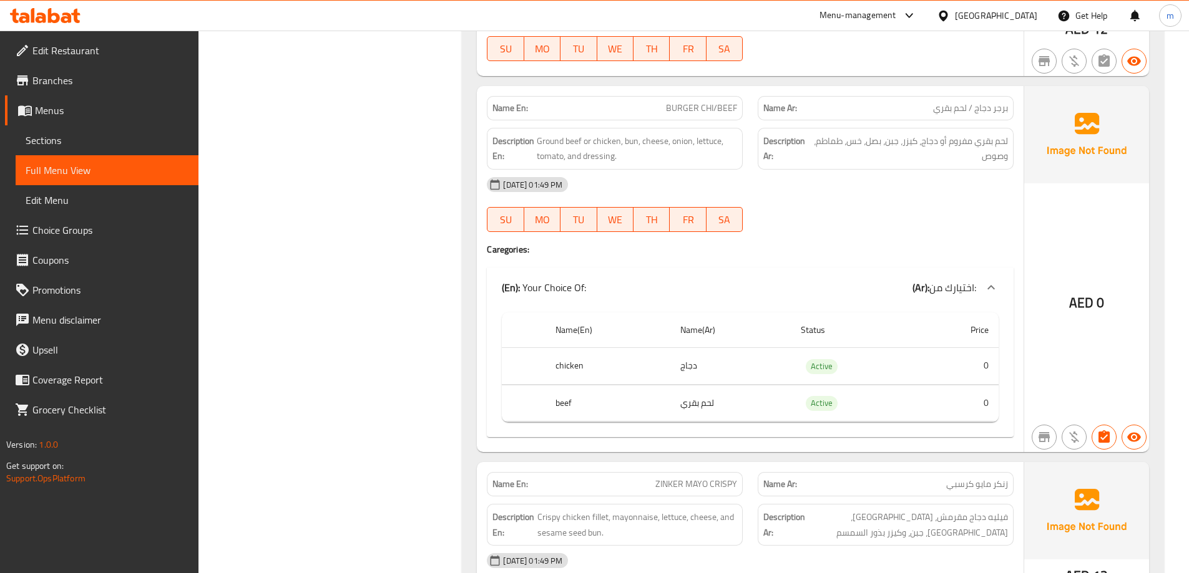
scroll to position [6389, 0]
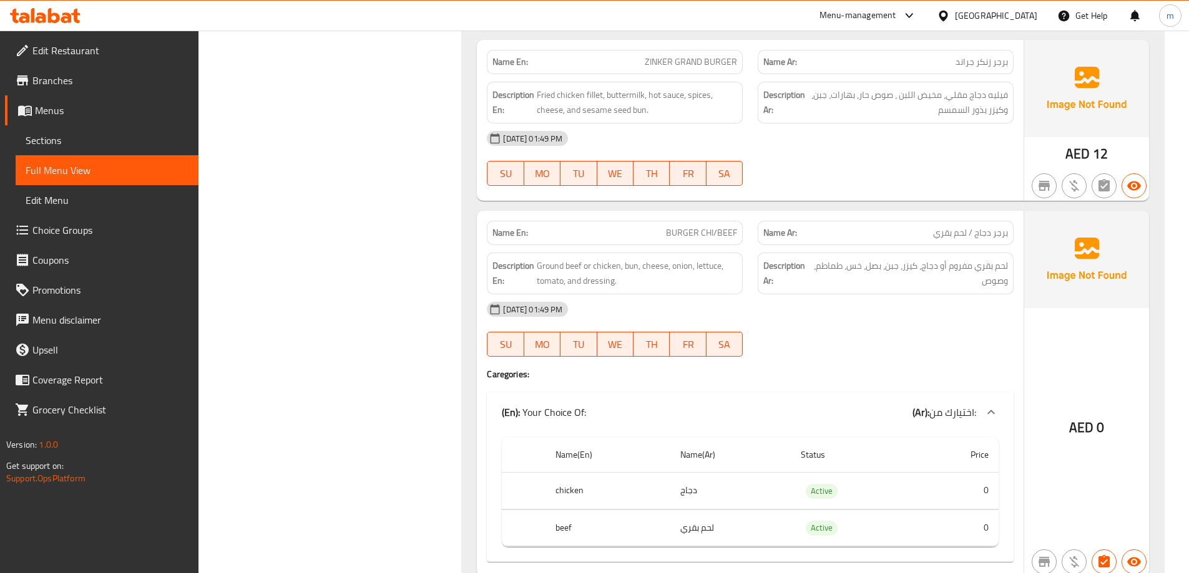
click at [712, 226] on span "BURGER CHI/BEEF" at bounding box center [701, 232] width 71 height 13
copy span "BURGER CHI/BEEF"
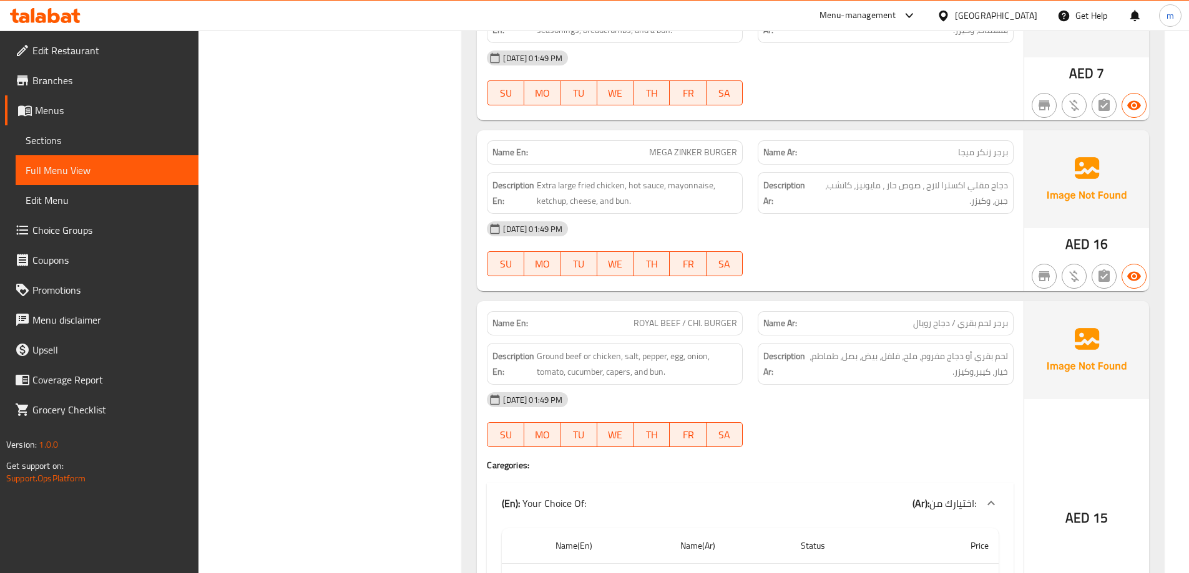
scroll to position [8129, 0]
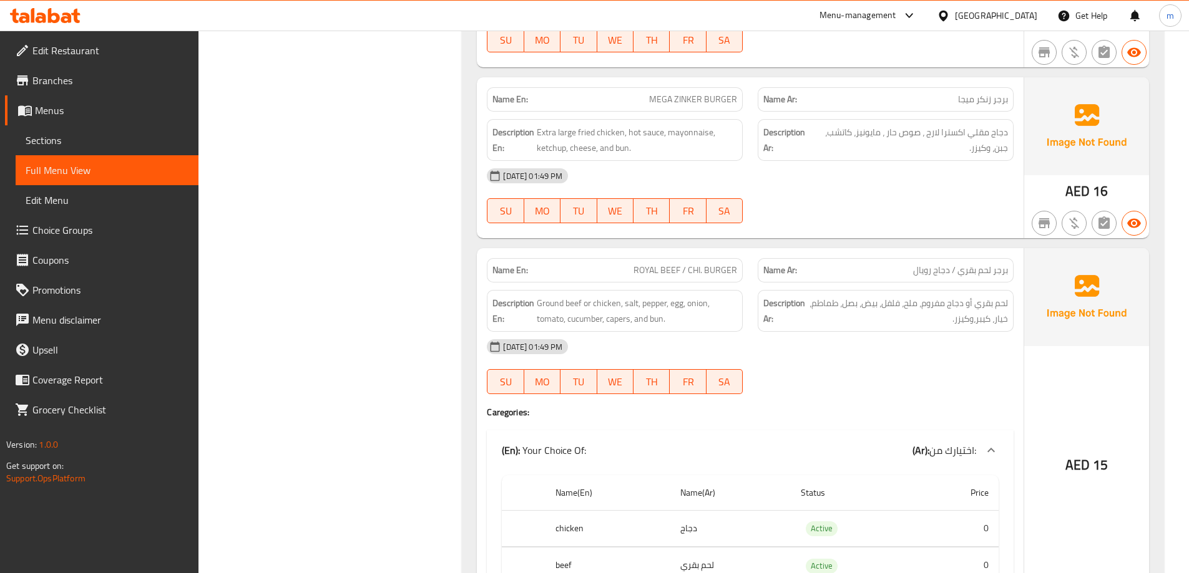
click at [120, 148] on link "Sections" at bounding box center [107, 140] width 183 height 30
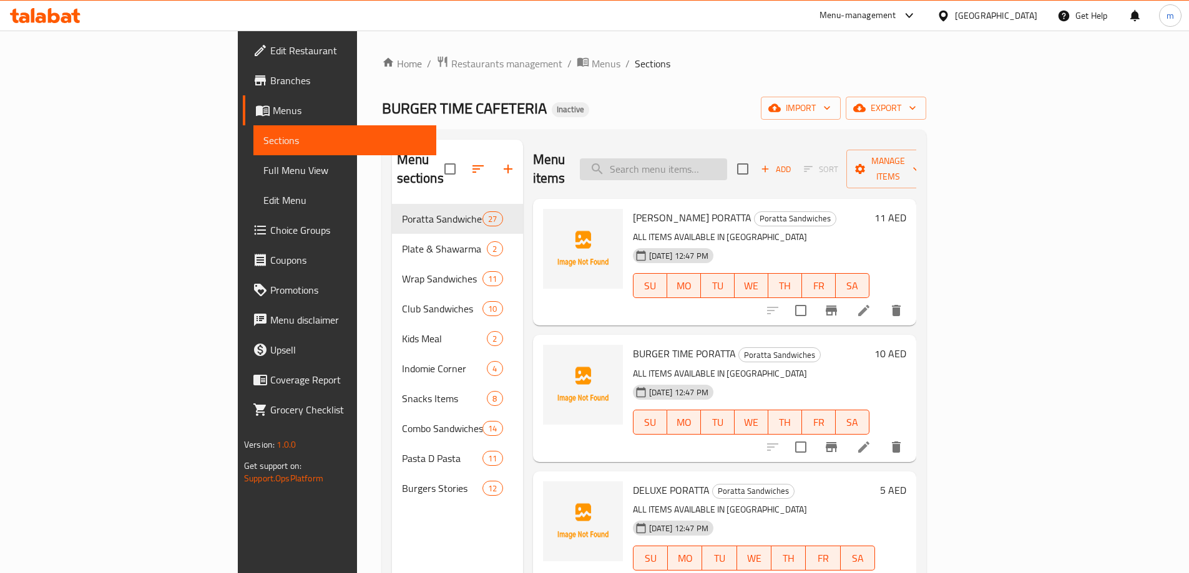
paste input "suspicious"
click at [720, 160] on input "search" at bounding box center [653, 169] width 147 height 22
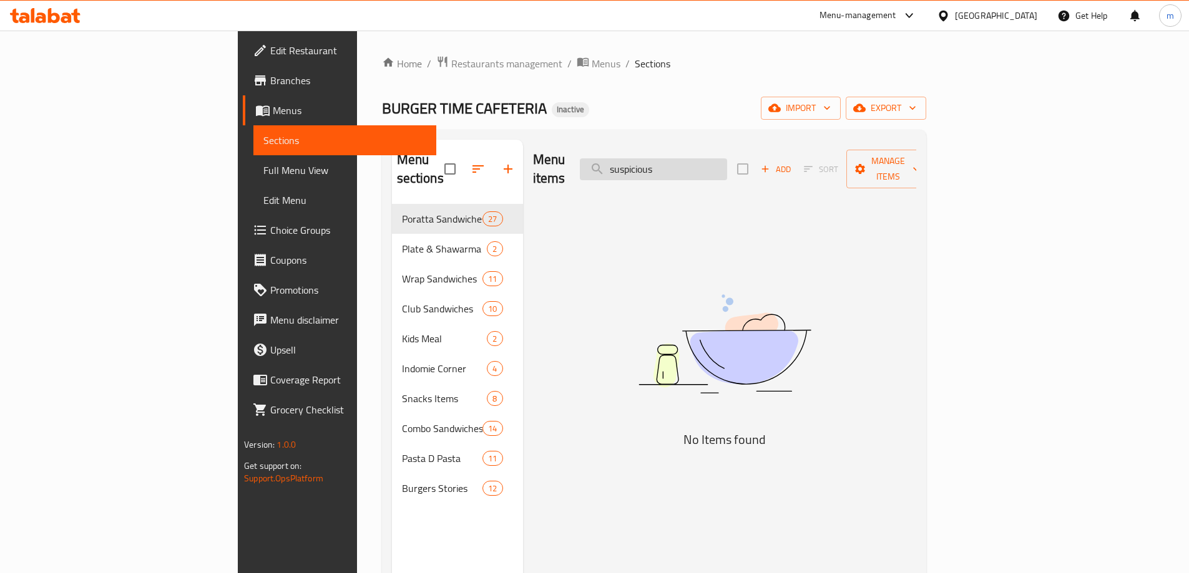
click at [706, 158] on input "suspicious" at bounding box center [653, 169] width 147 height 22
click at [711, 170] on input "suspicious" at bounding box center [653, 169] width 147 height 22
paste input "BURGER CHI/BEEF"
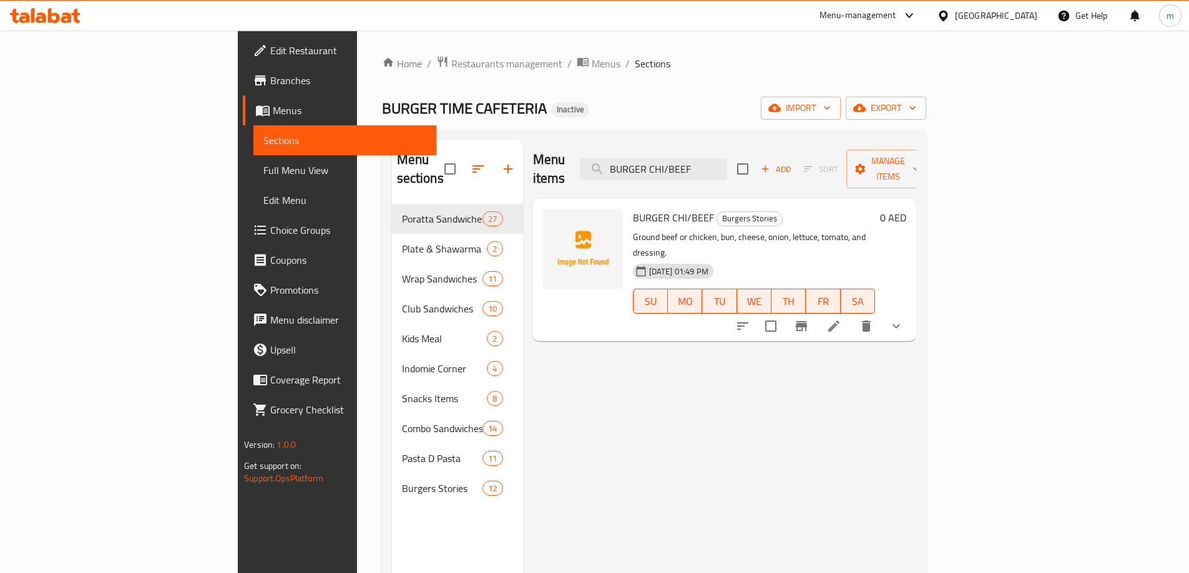
type input "BURGER CHI/BEEF"
click at [873, 319] on icon "delete" at bounding box center [865, 326] width 15 height 15
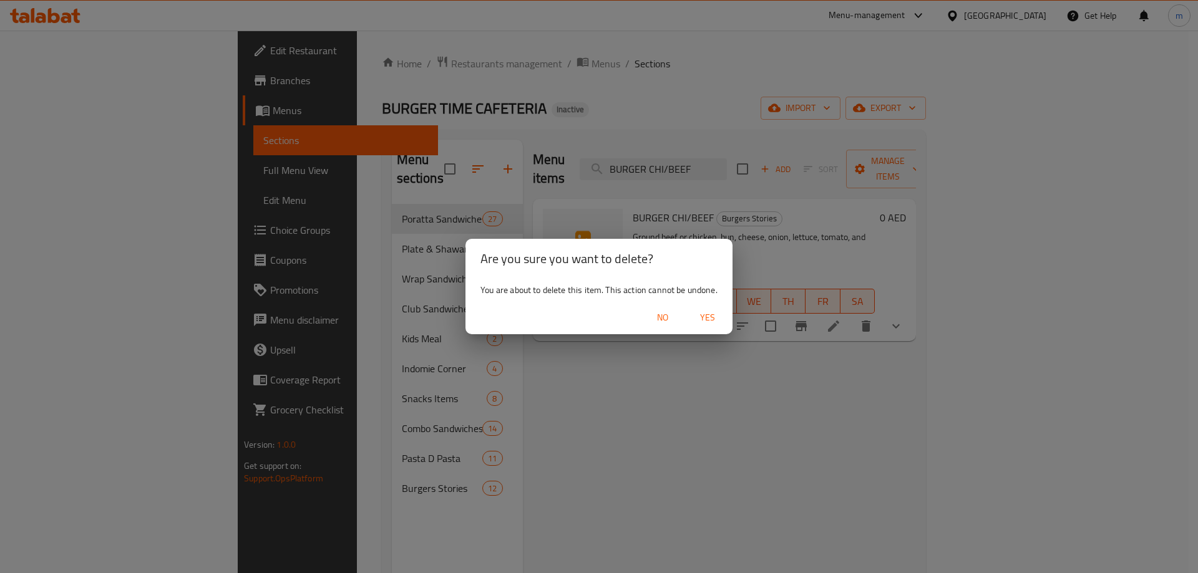
click at [720, 311] on span "Yes" at bounding box center [708, 318] width 30 height 16
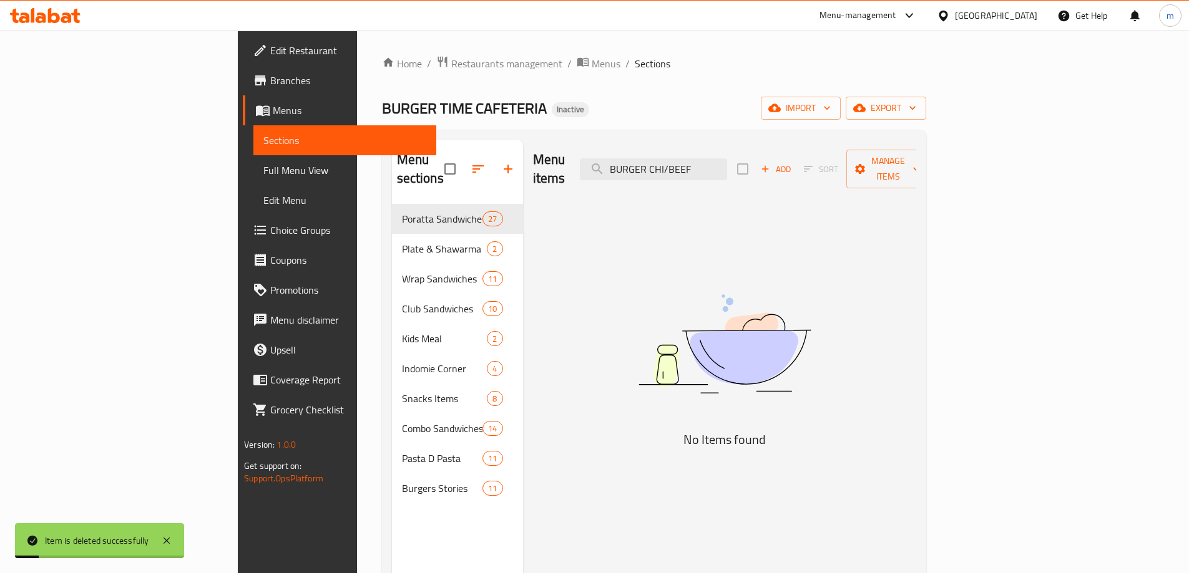
click at [263, 173] on span "Full Menu View" at bounding box center [344, 170] width 163 height 15
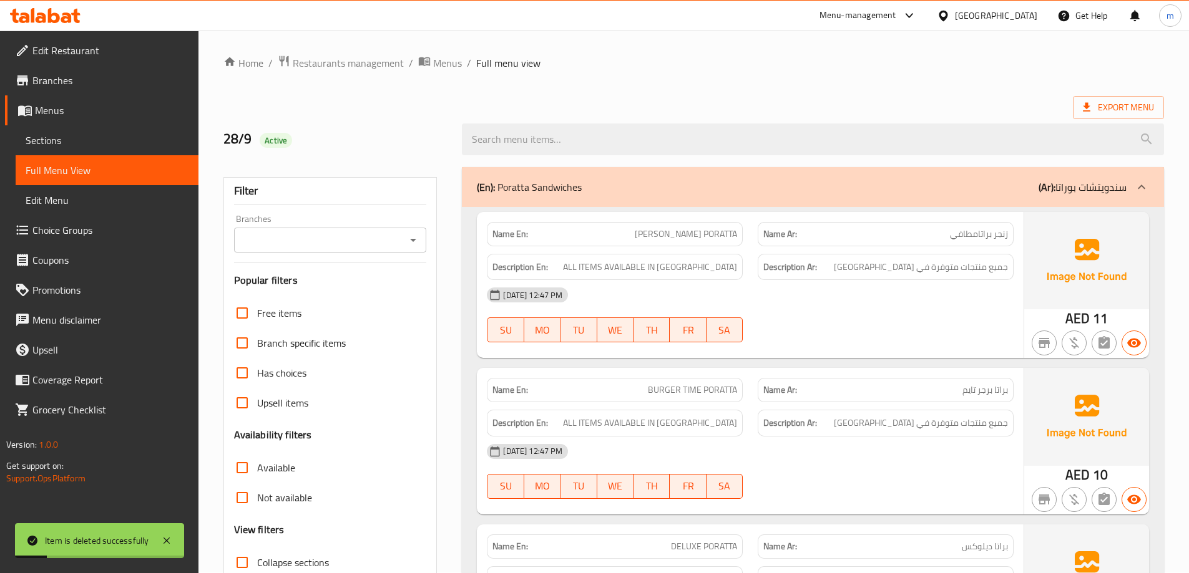
scroll to position [250, 0]
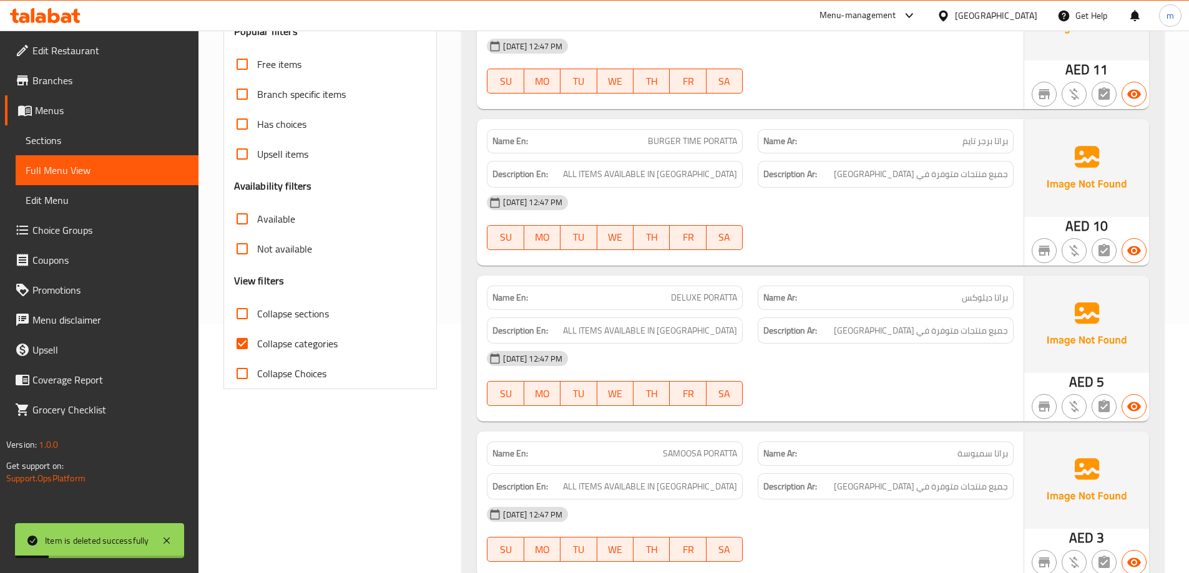
click at [240, 349] on input "Collapse categories" at bounding box center [242, 344] width 30 height 30
checkbox input "false"
click at [251, 311] on input "Collapse sections" at bounding box center [242, 314] width 30 height 30
checkbox input "true"
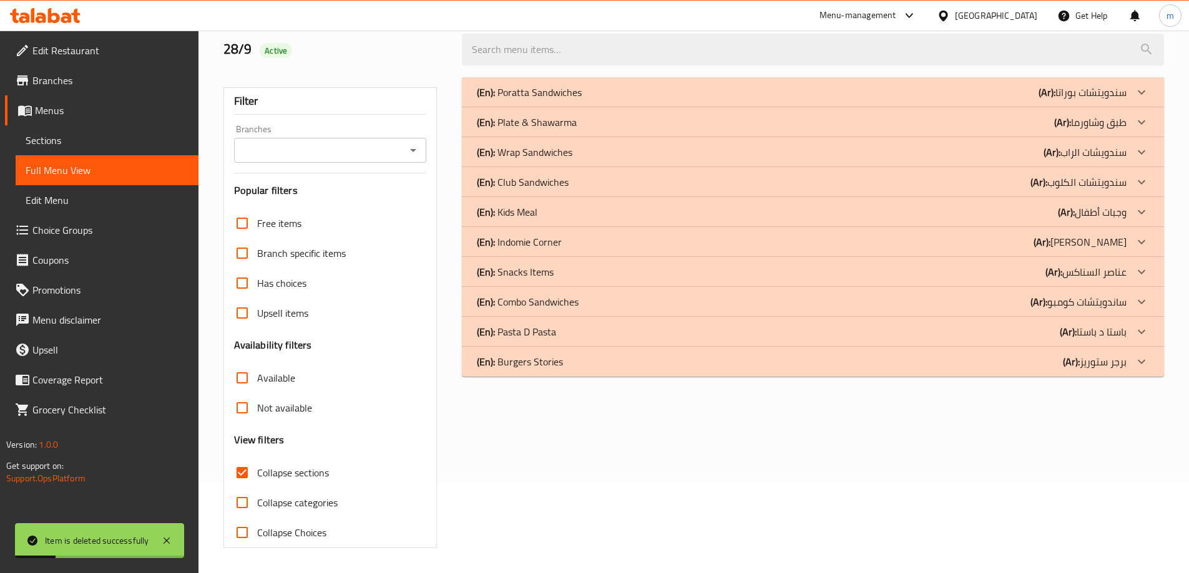
scroll to position [90, 0]
click at [849, 356] on div "(En): Burgers Stories (Ar): برجر ستوريز" at bounding box center [801, 361] width 649 height 15
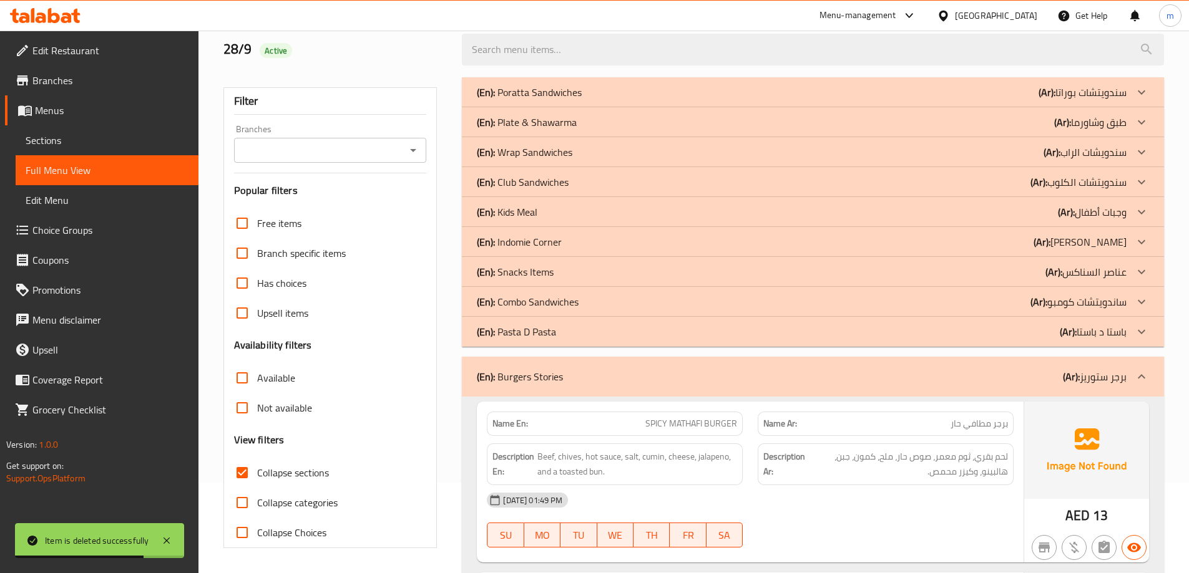
click at [573, 303] on p "(En): Combo Sandwiches" at bounding box center [528, 301] width 102 height 15
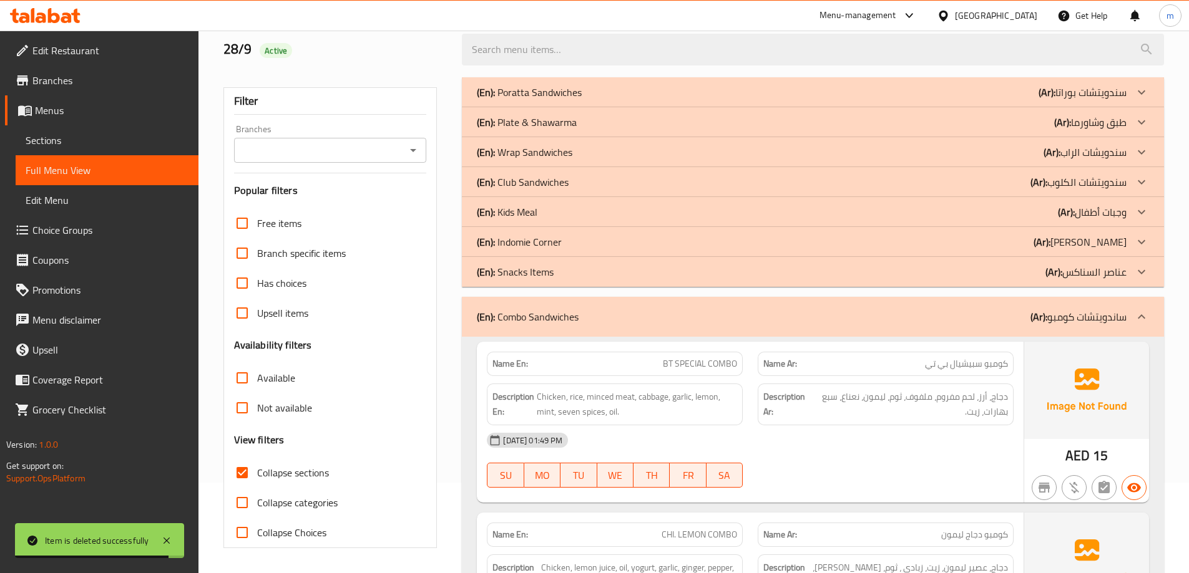
click at [565, 241] on div "(En): Indomie Corner (Ar): [PERSON_NAME]" at bounding box center [801, 242] width 649 height 15
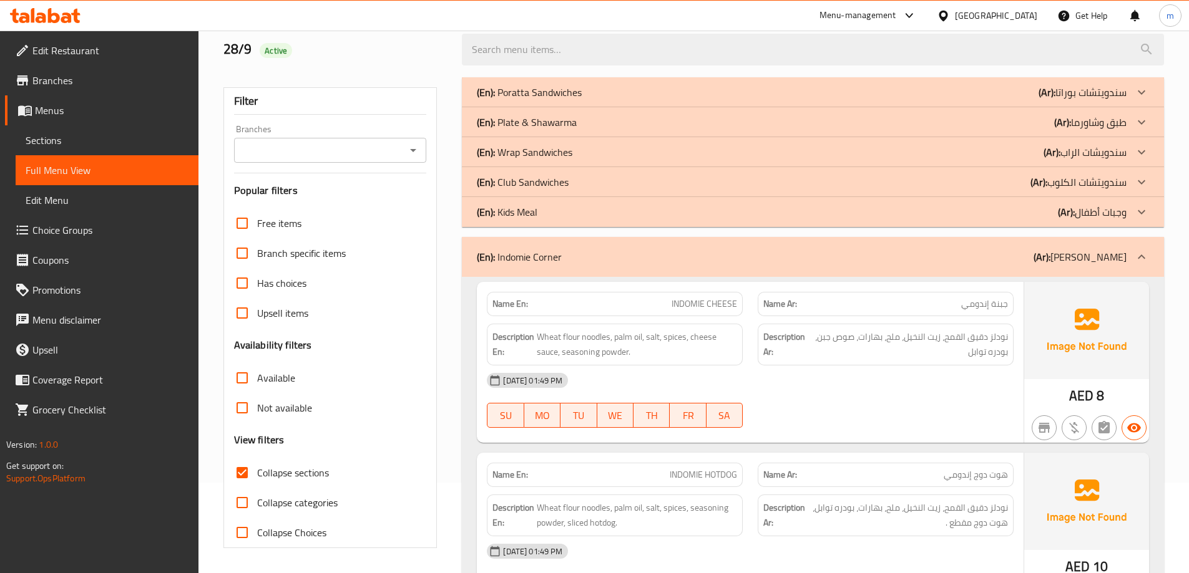
click at [570, 153] on p "(En): Wrap Sandwiches" at bounding box center [524, 152] width 95 height 15
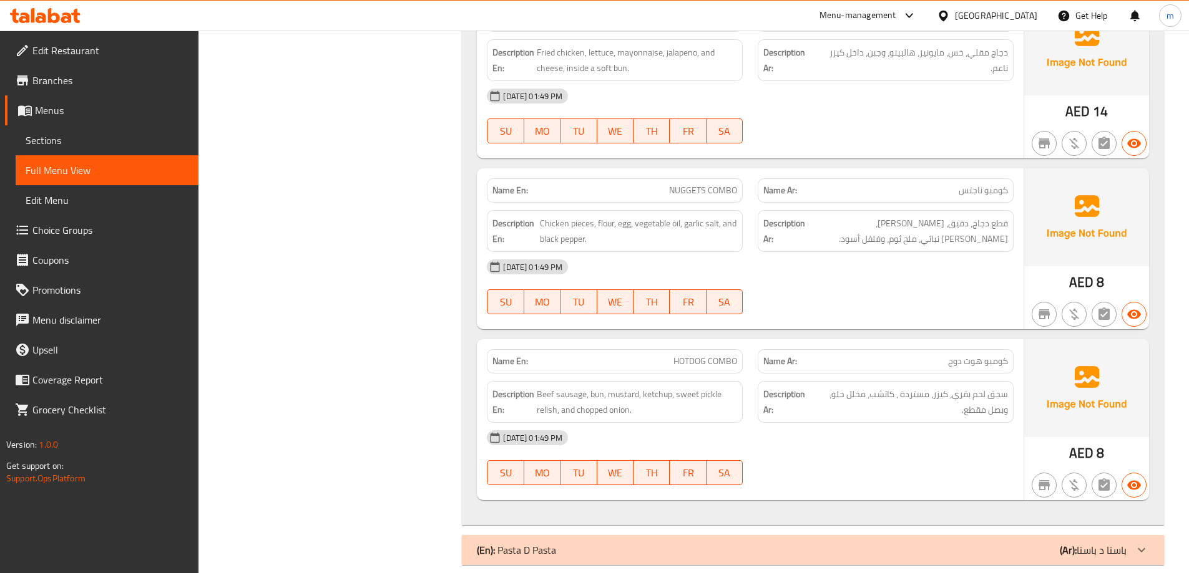
scroll to position [5442, 0]
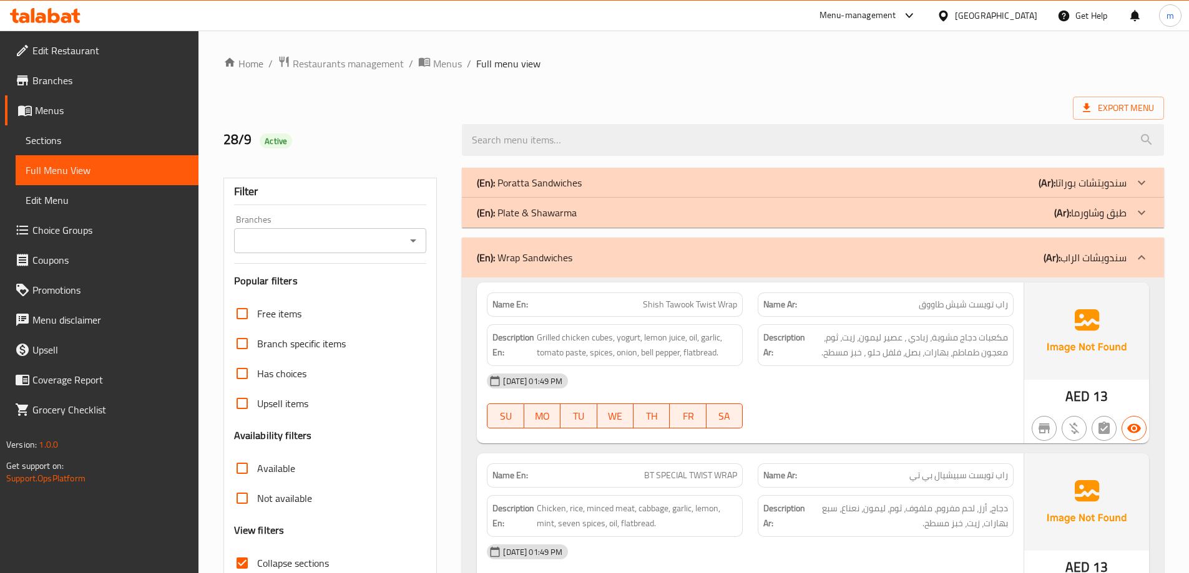
click at [432, 137] on h2 "28/9 Active" at bounding box center [335, 139] width 224 height 19
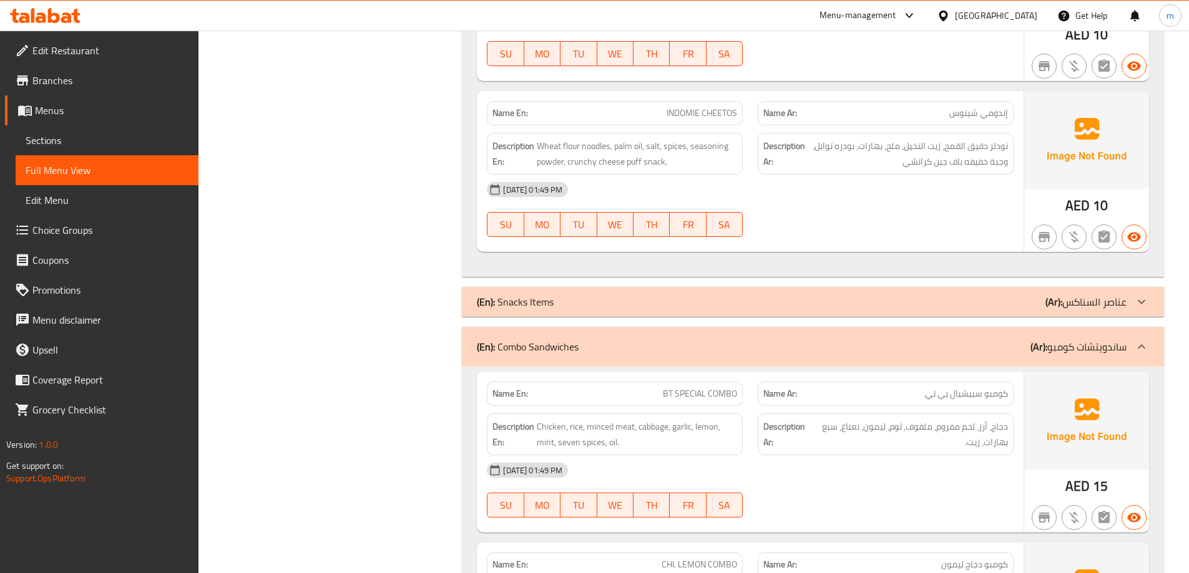
drag, startPoint x: 198, startPoint y: 318, endPoint x: 364, endPoint y: 294, distance: 167.7
click at [198, 318] on link "Menu disclaimer" at bounding box center [101, 320] width 193 height 30
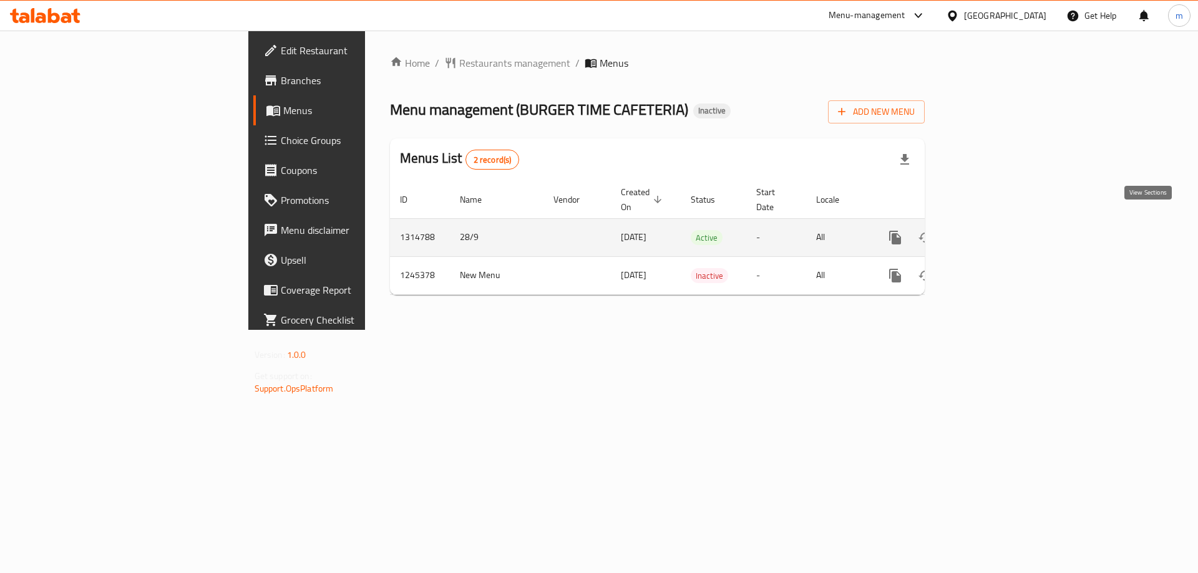
click at [1000, 231] on link "enhanced table" at bounding box center [985, 238] width 30 height 30
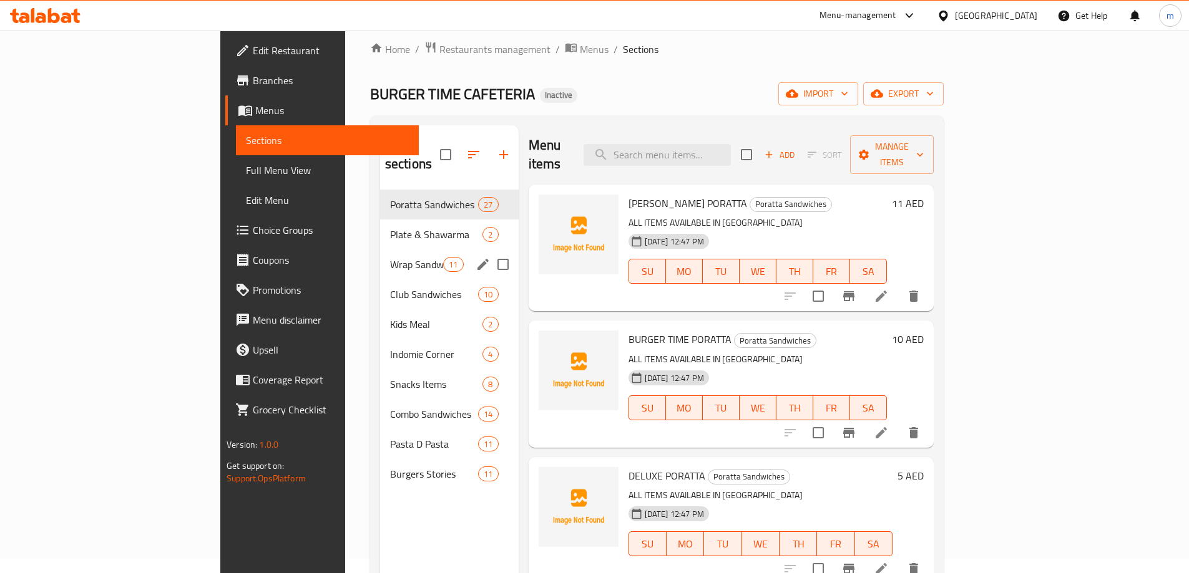
scroll to position [62, 0]
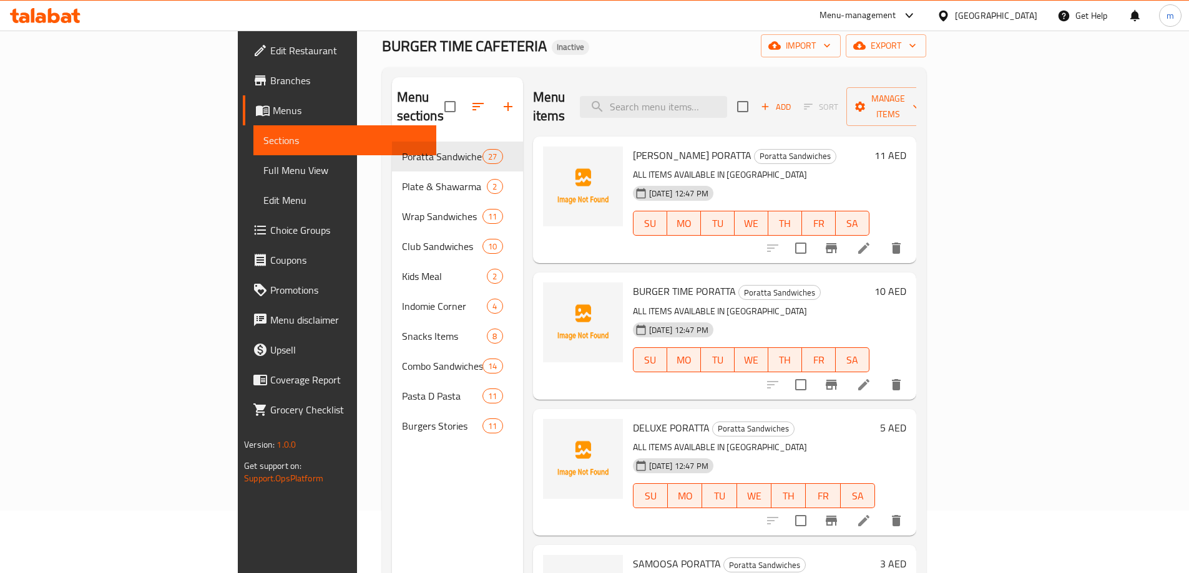
click at [263, 175] on span "Full Menu View" at bounding box center [344, 170] width 163 height 15
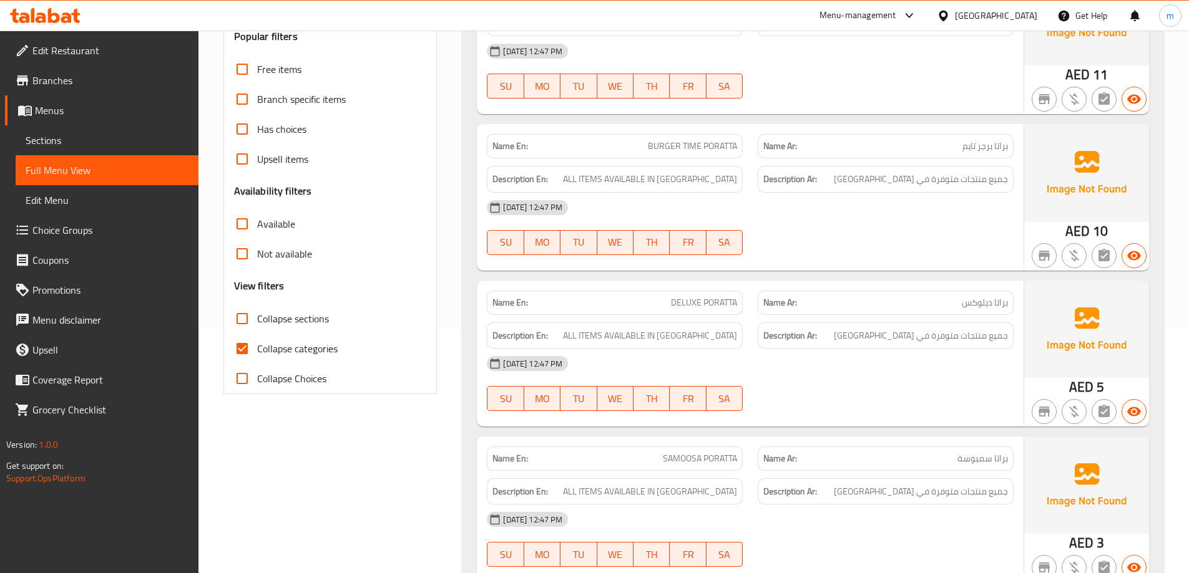
scroll to position [250, 0]
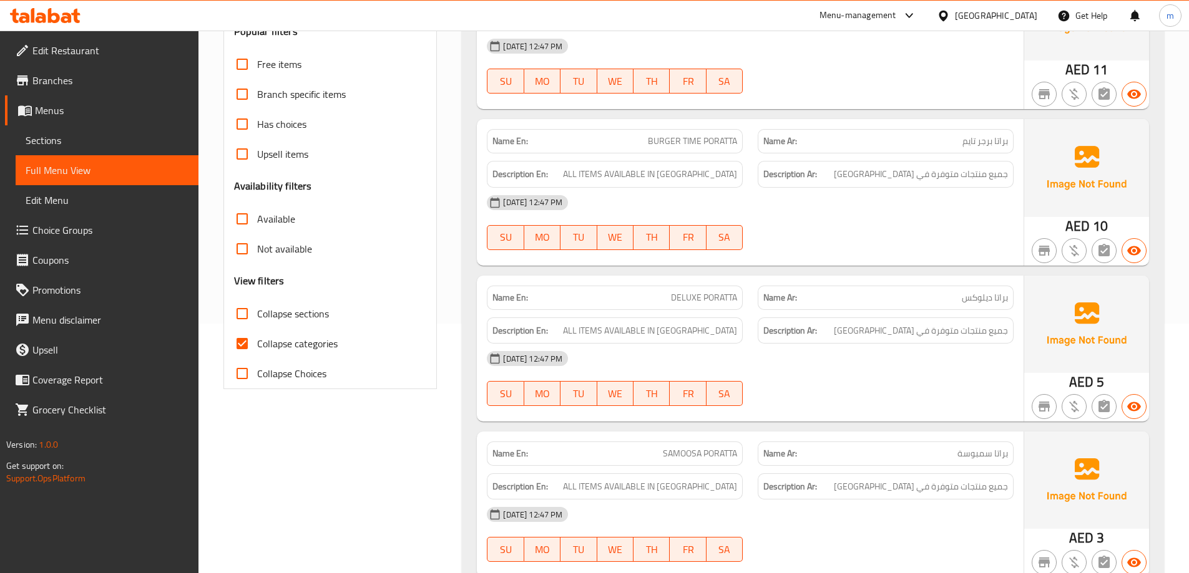
click at [270, 345] on span "Collapse categories" at bounding box center [297, 343] width 80 height 15
click at [257, 345] on input "Collapse categories" at bounding box center [242, 344] width 30 height 30
checkbox input "false"
click at [286, 317] on span "Collapse sections" at bounding box center [293, 313] width 72 height 15
click at [257, 317] on input "Collapse sections" at bounding box center [242, 314] width 30 height 30
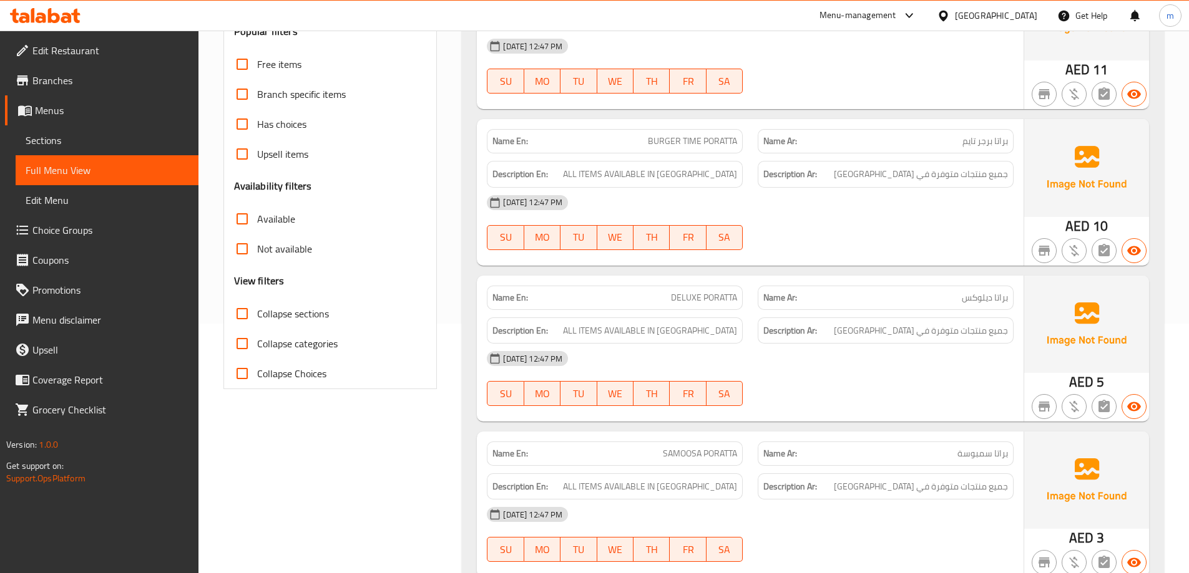
checkbox input "true"
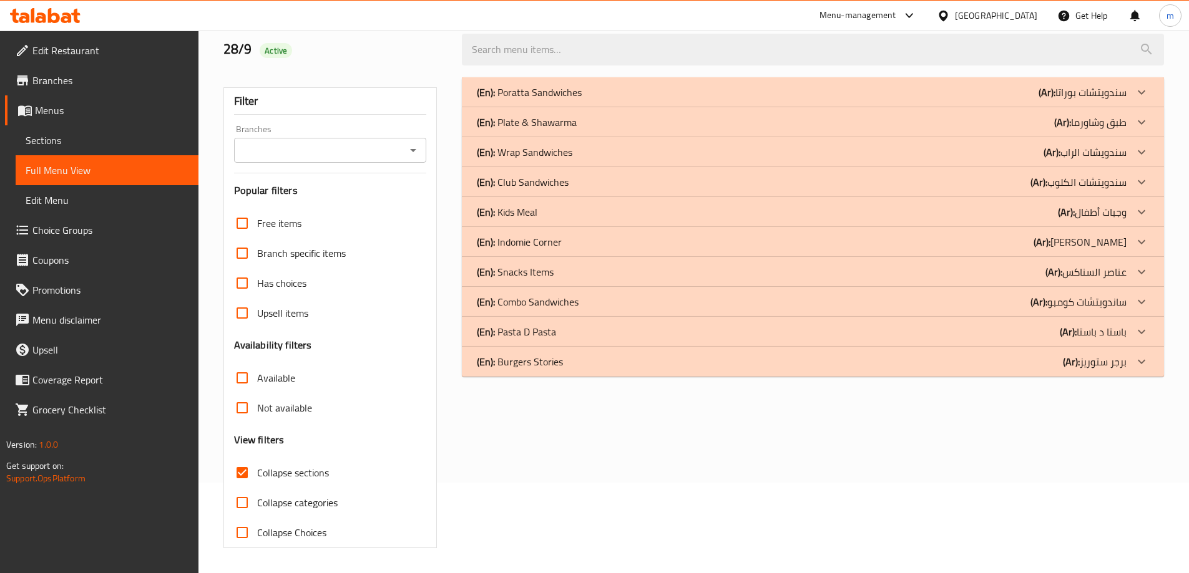
scroll to position [90, 0]
click at [1123, 360] on p "(Ar): برجر ستوريز" at bounding box center [1095, 361] width 64 height 15
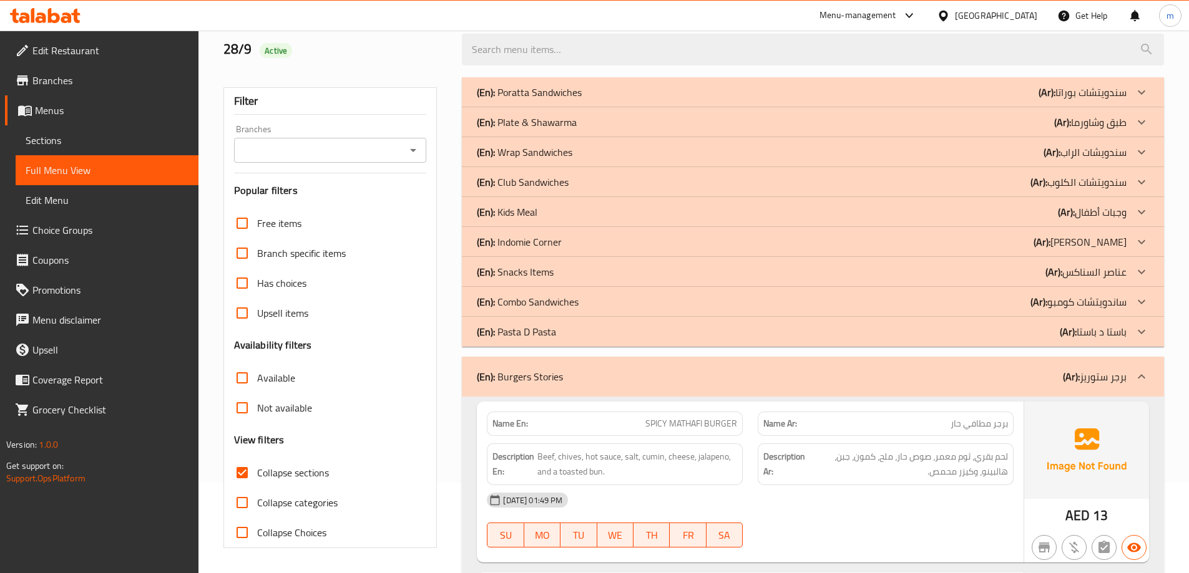
click at [854, 291] on div "(En): Combo Sandwiches (Ar): ساندويتشات كومبو" at bounding box center [813, 302] width 702 height 30
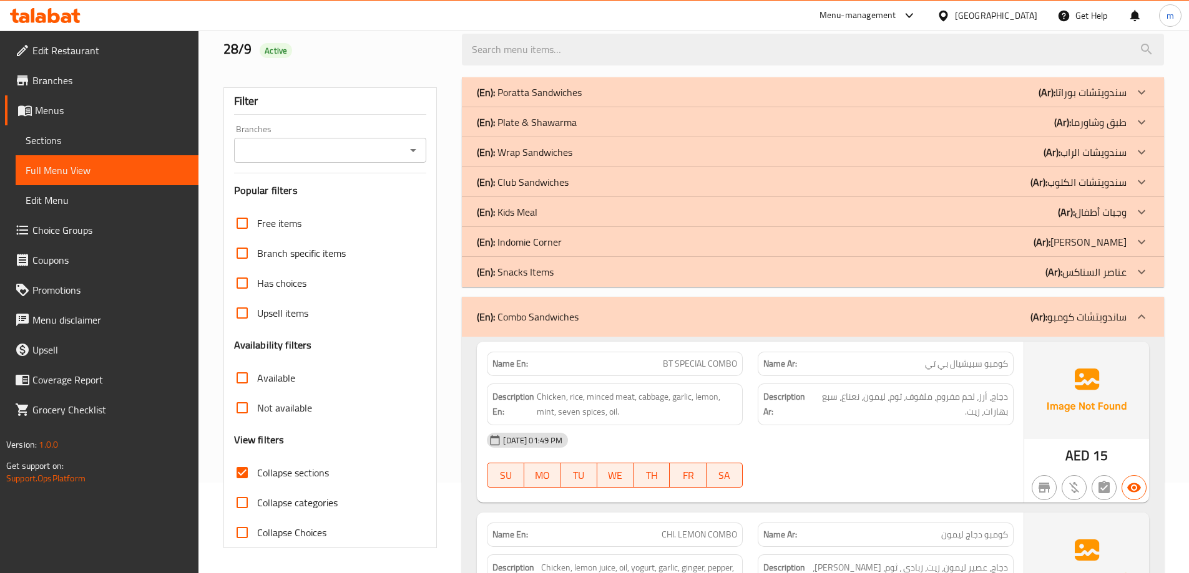
click at [656, 239] on div "(En): Indomie Corner (Ar): [PERSON_NAME]" at bounding box center [801, 242] width 649 height 15
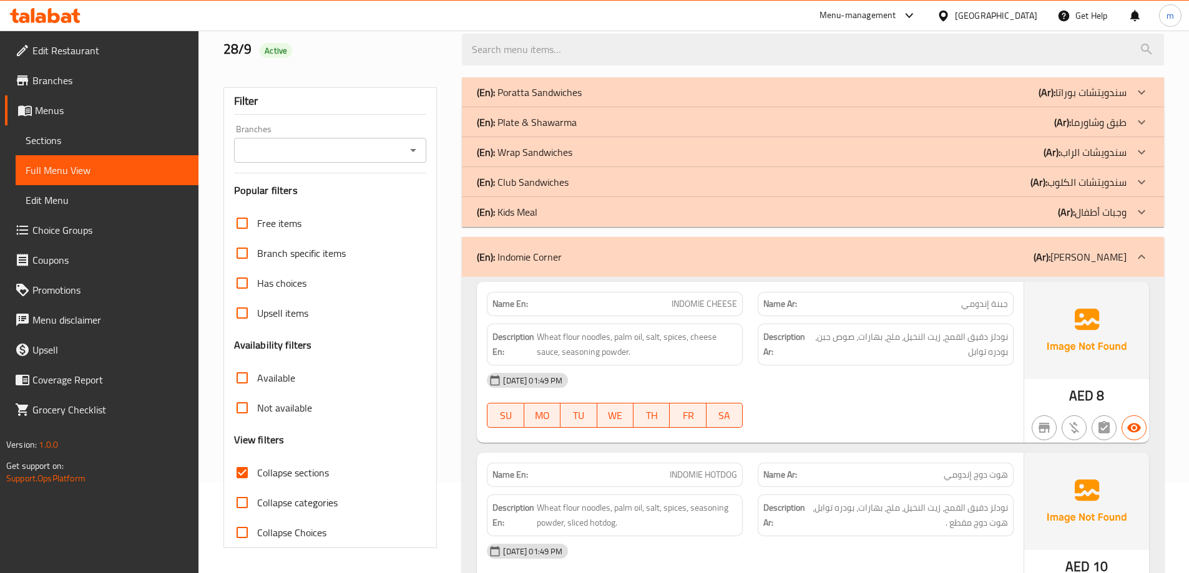
click at [585, 151] on div "(En): Wrap Sandwiches (Ar): سندويشات الراب" at bounding box center [801, 152] width 649 height 15
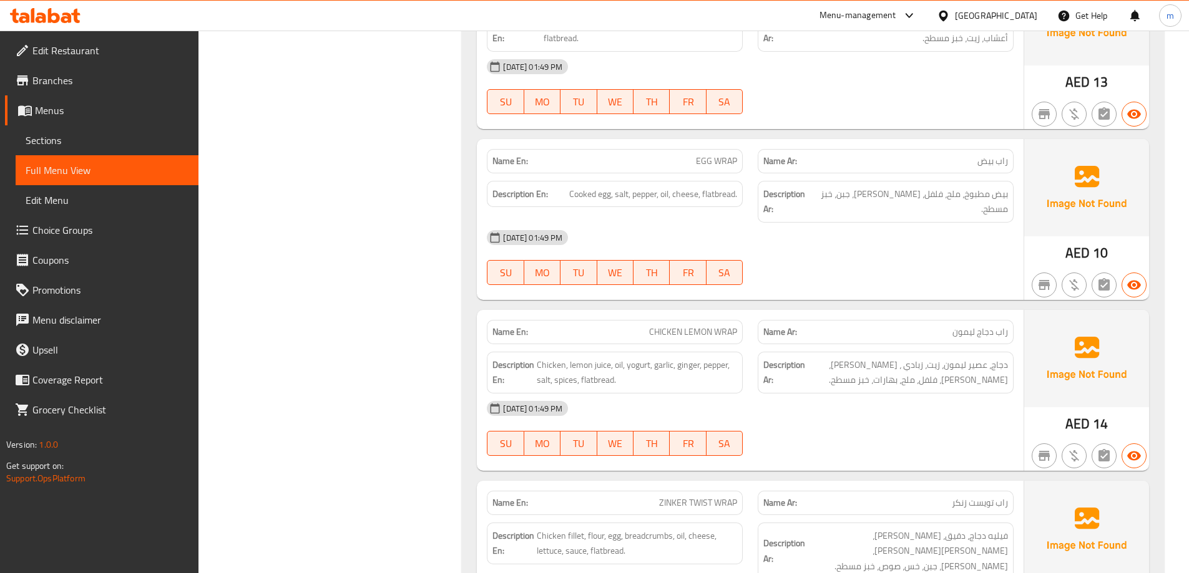
scroll to position [0, 0]
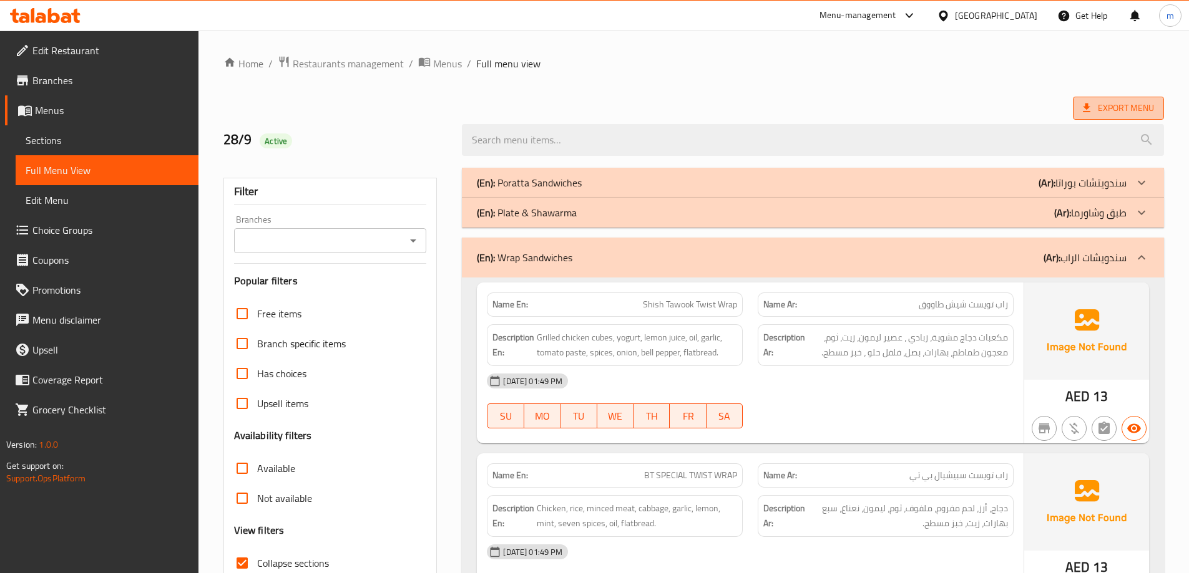
click at [1114, 118] on span "Export Menu" at bounding box center [1117, 108] width 91 height 23
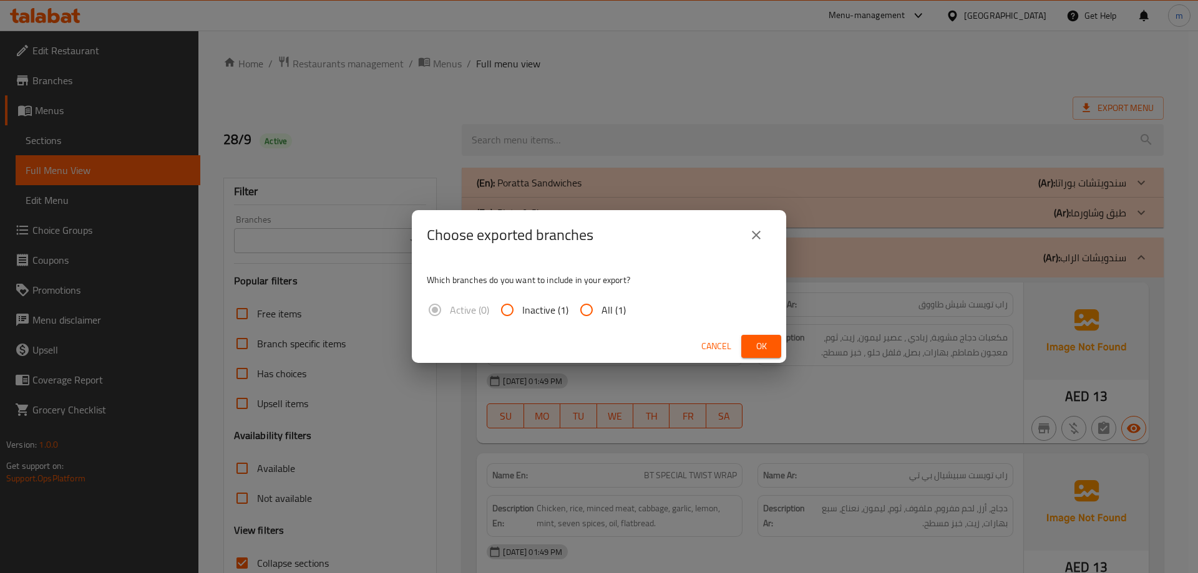
click at [620, 303] on span "All (1)" at bounding box center [613, 310] width 24 height 15
click at [601, 301] on input "All (1)" at bounding box center [586, 310] width 30 height 30
radio input "true"
click at [759, 340] on span "Ok" at bounding box center [761, 347] width 20 height 16
